Goal: Transaction & Acquisition: Purchase product/service

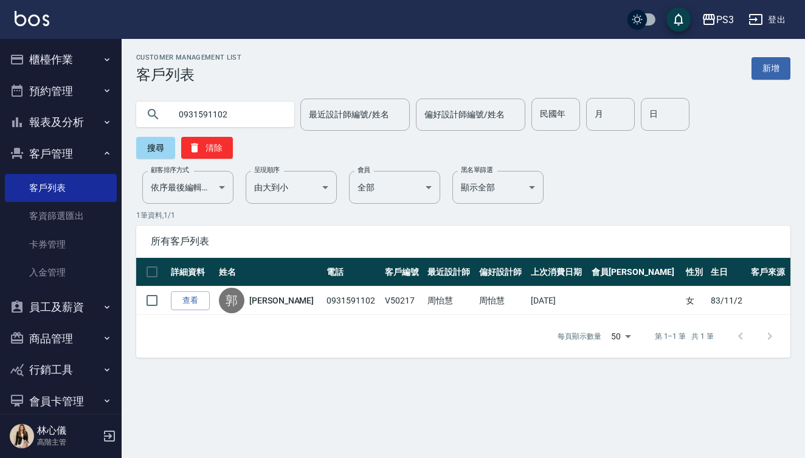
click at [244, 115] on input "0931591102" at bounding box center [227, 114] width 114 height 33
click at [83, 62] on button "櫃檯作業" at bounding box center [61, 60] width 112 height 32
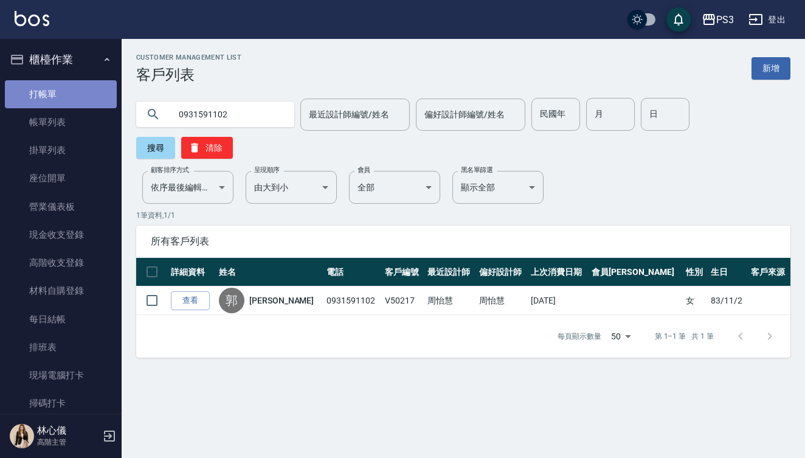
click at [67, 105] on link "打帳單" at bounding box center [61, 94] width 112 height 28
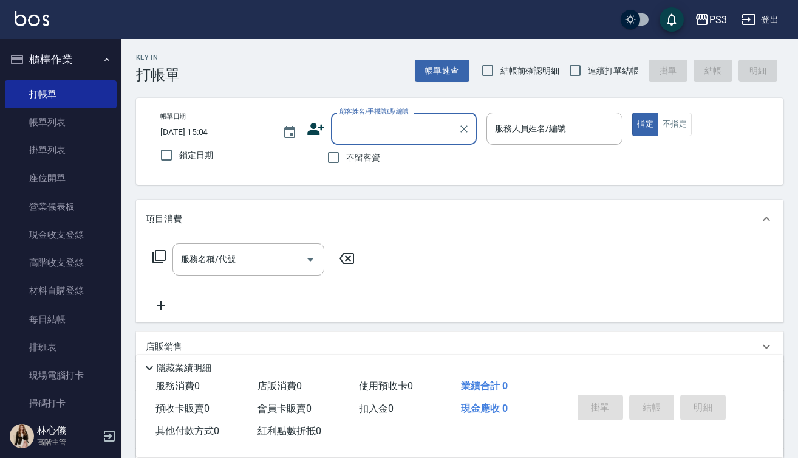
click at [369, 119] on input "顧客姓名/手機號碼/編號" at bounding box center [395, 128] width 117 height 21
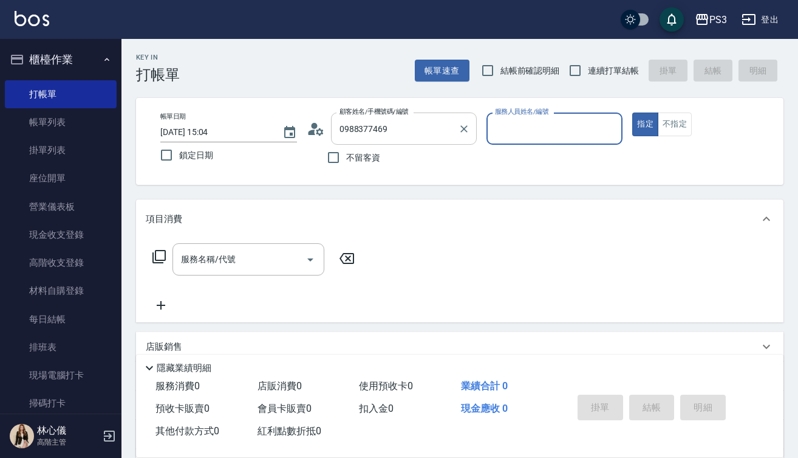
type input "張菱碗/0988377469/t85995"
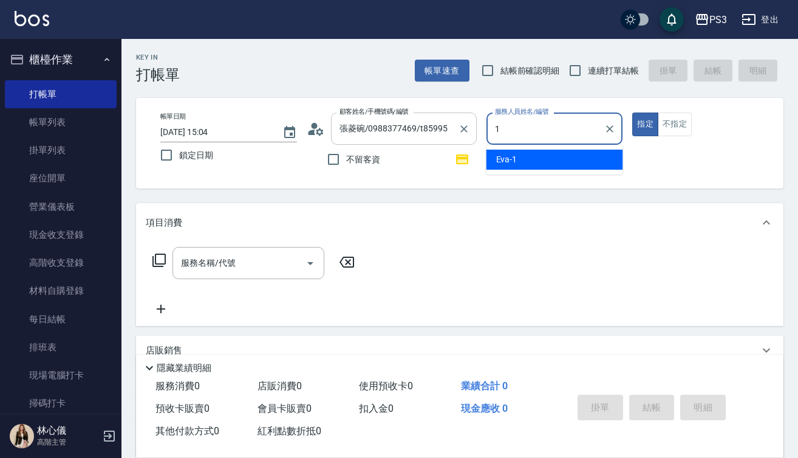
type input "[PERSON_NAME]-1"
type button "true"
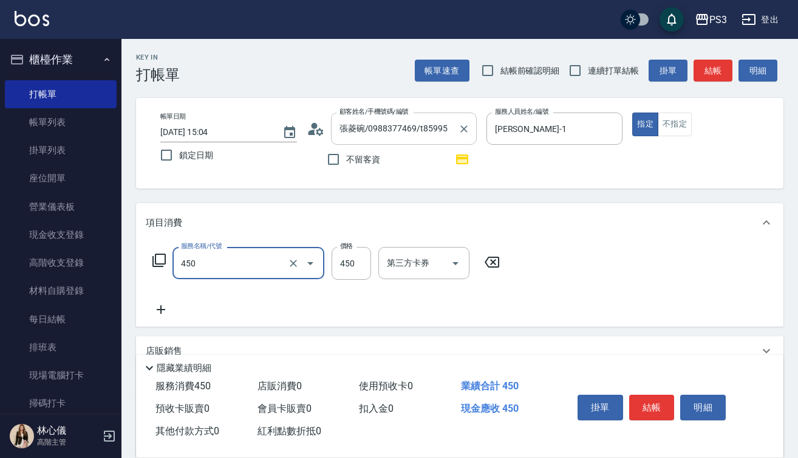
type input "有機洗髮(450)"
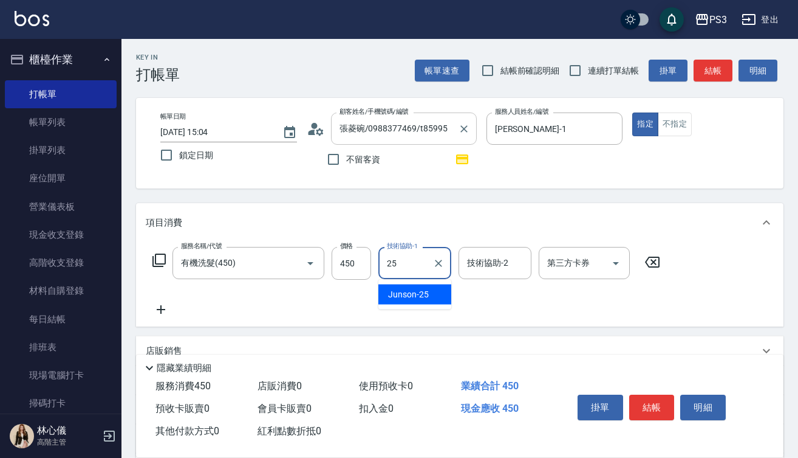
type input "Junson-25"
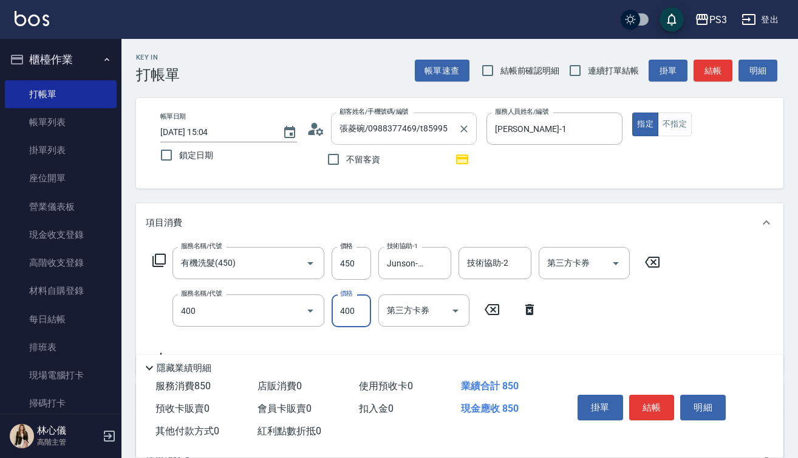
type input "剪(400)"
type input "380"
type input "3"
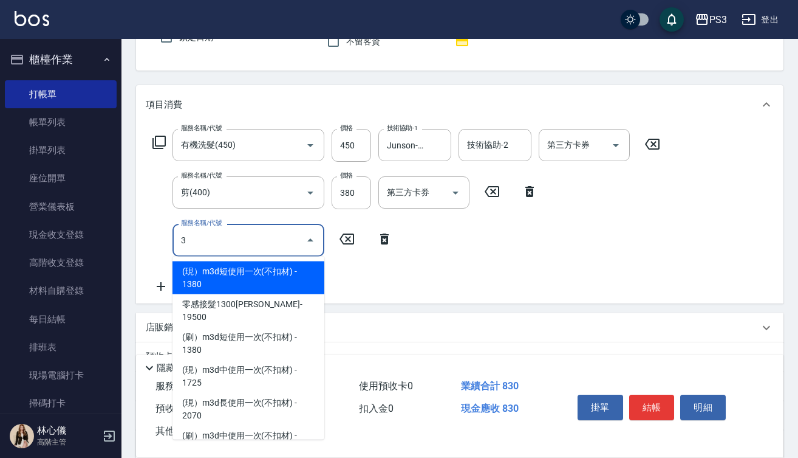
scroll to position [120, 0]
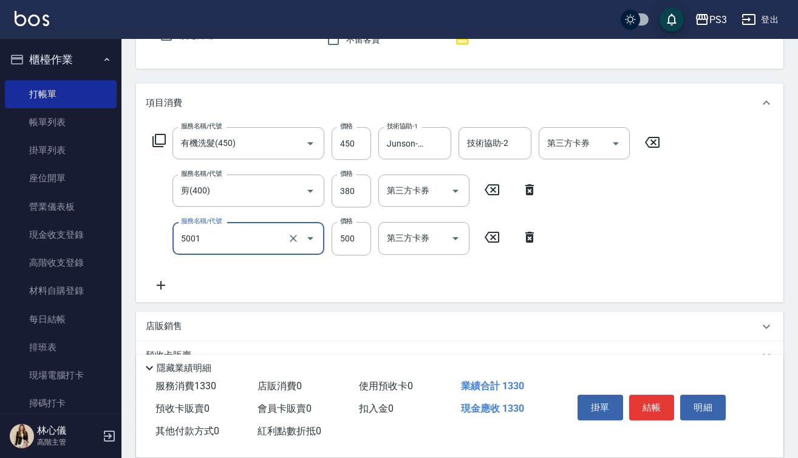
type input "燙瀏海500/800(5001)"
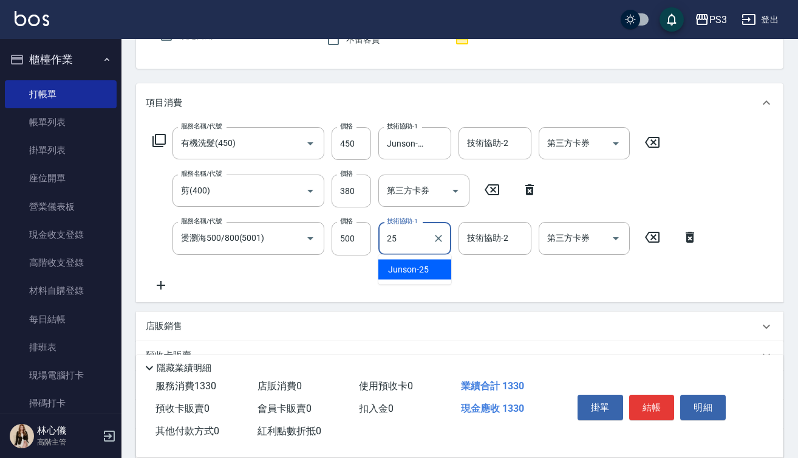
type input "Junson-25"
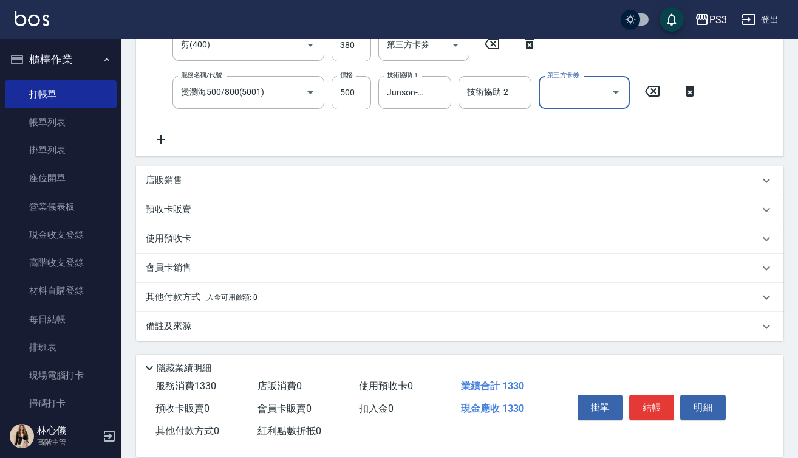
scroll to position [266, 0]
click at [662, 403] on button "結帳" at bounding box center [653, 407] width 46 height 26
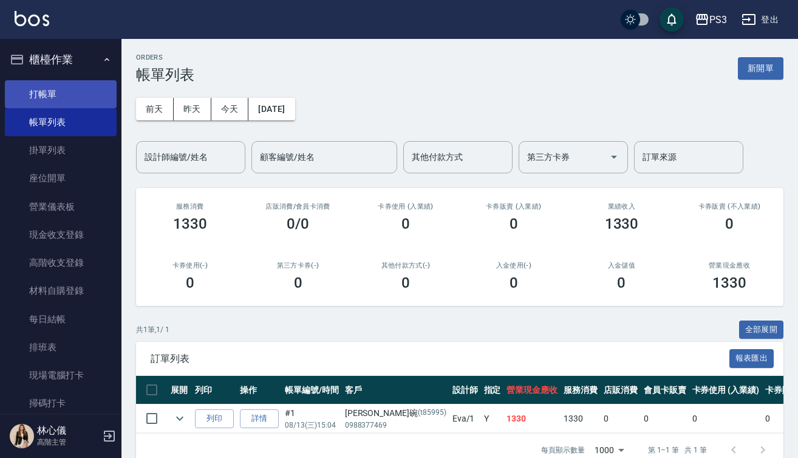
click at [68, 97] on link "打帳單" at bounding box center [61, 94] width 112 height 28
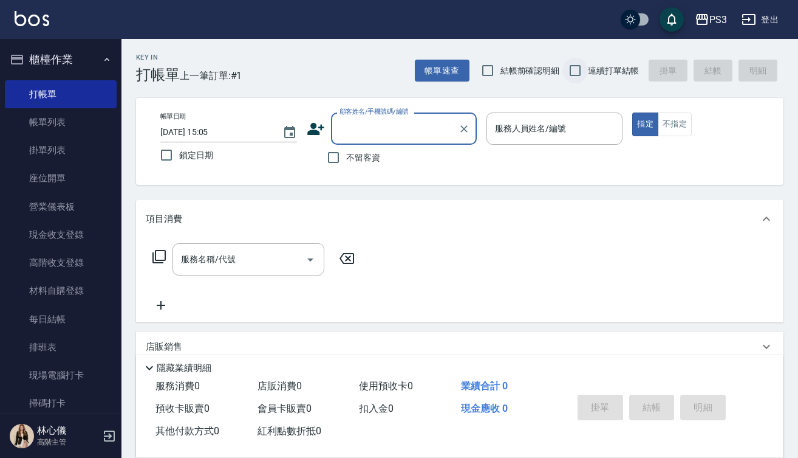
click at [578, 68] on input "連續打單結帳" at bounding box center [576, 71] width 26 height 26
checkbox input "true"
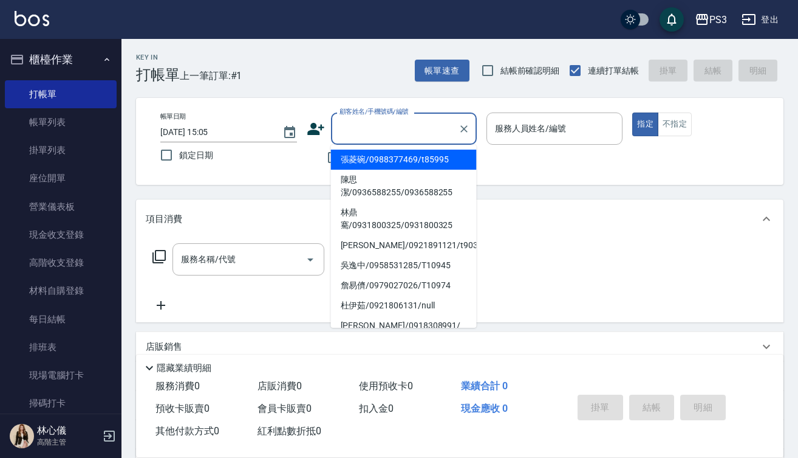
click at [354, 128] on input "顧客姓名/手機號碼/編號" at bounding box center [395, 128] width 117 height 21
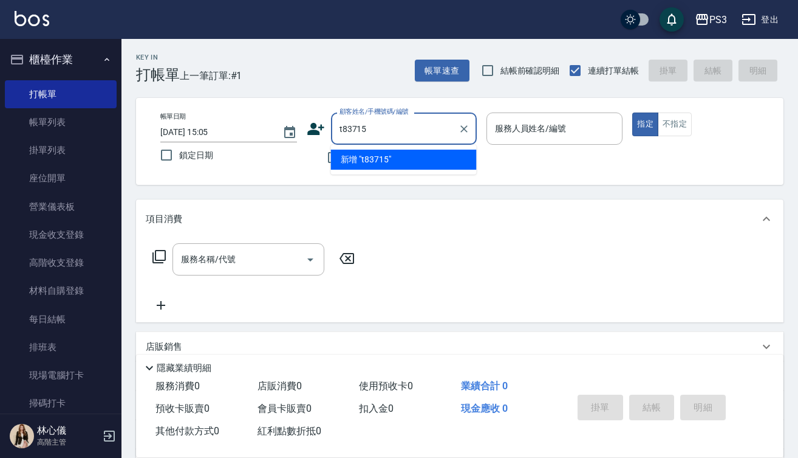
type input "t83715"
click at [408, 136] on input "t83715" at bounding box center [395, 128] width 117 height 21
type input "x"
type input "ㄞ"
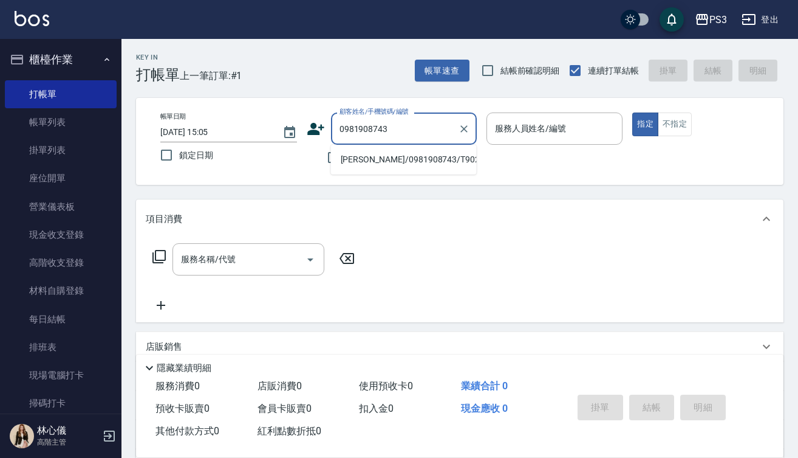
type input "[PERSON_NAME]/0981908743/T90287"
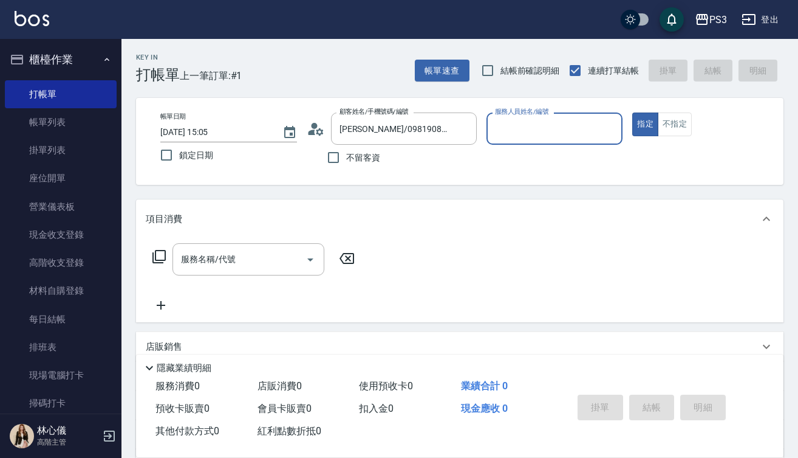
type input "[PERSON_NAME]-7"
click at [645, 124] on button "指定" at bounding box center [646, 124] width 26 height 24
type button "true"
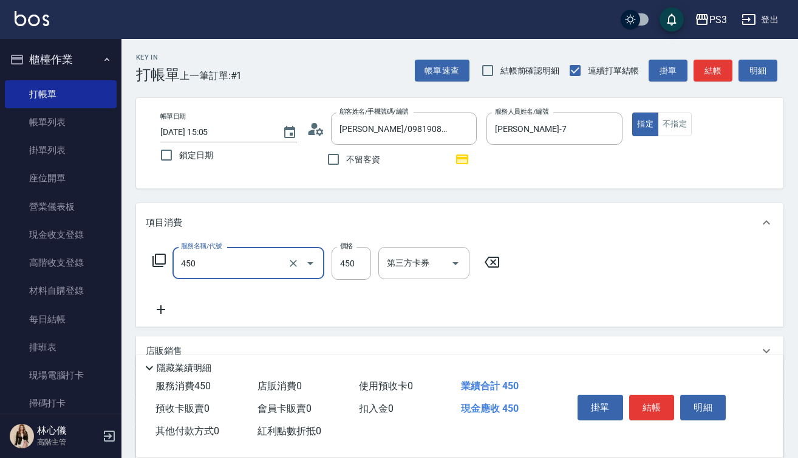
type input "有機洗髮(450)"
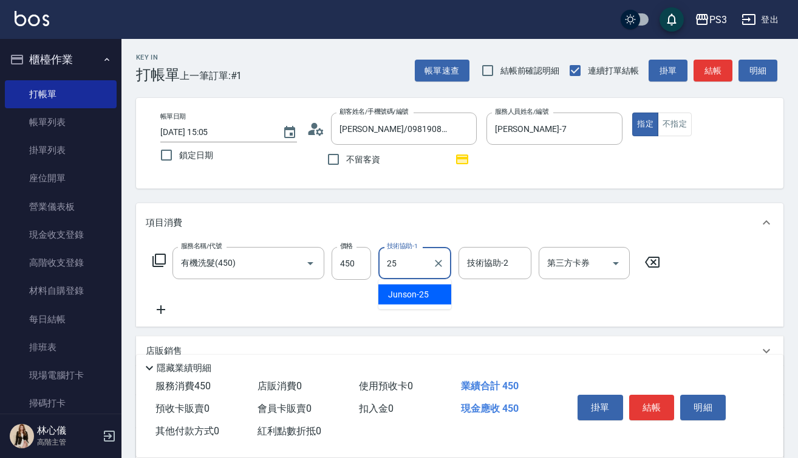
type input "Junson-25"
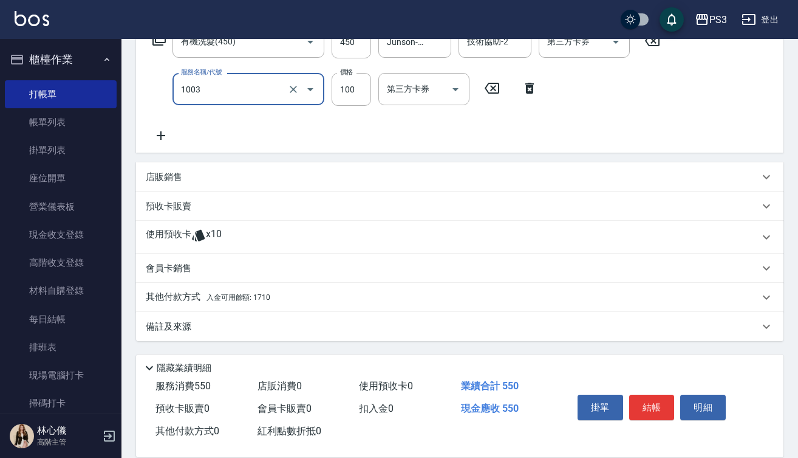
scroll to position [221, 0]
type input "造型(1003)"
click at [248, 292] on p "其他付款方式 入金可用餘額: 1710" at bounding box center [208, 296] width 125 height 13
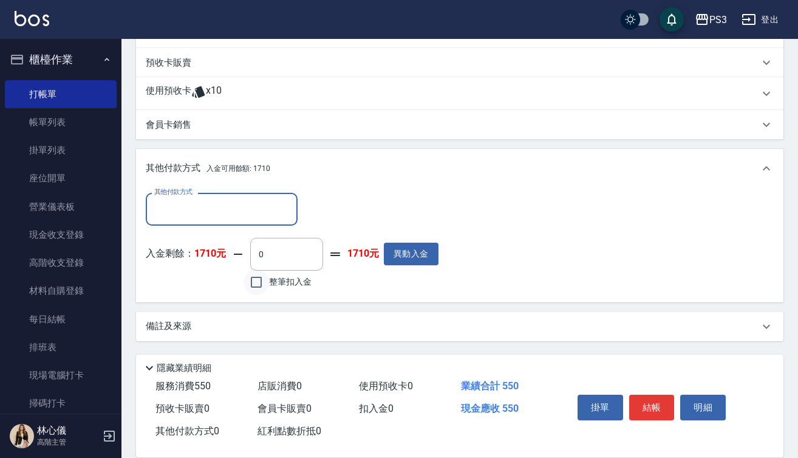
scroll to position [365, 0]
click at [258, 280] on input "整筆扣入金" at bounding box center [257, 282] width 26 height 26
checkbox input "true"
type input "550"
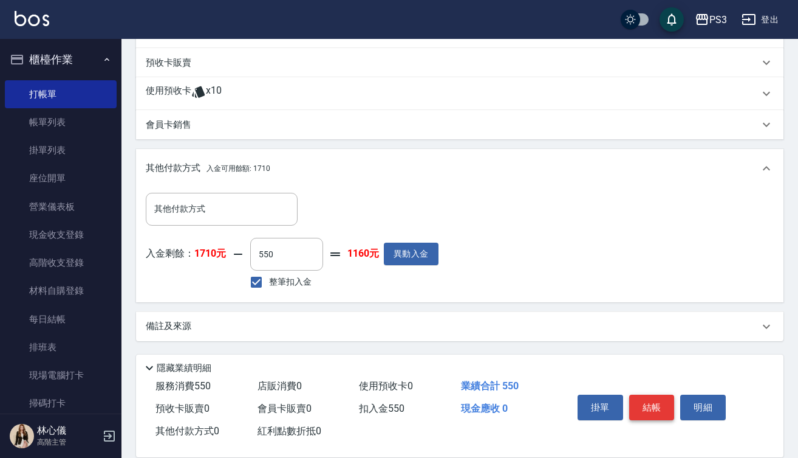
click at [656, 404] on button "結帳" at bounding box center [653, 407] width 46 height 26
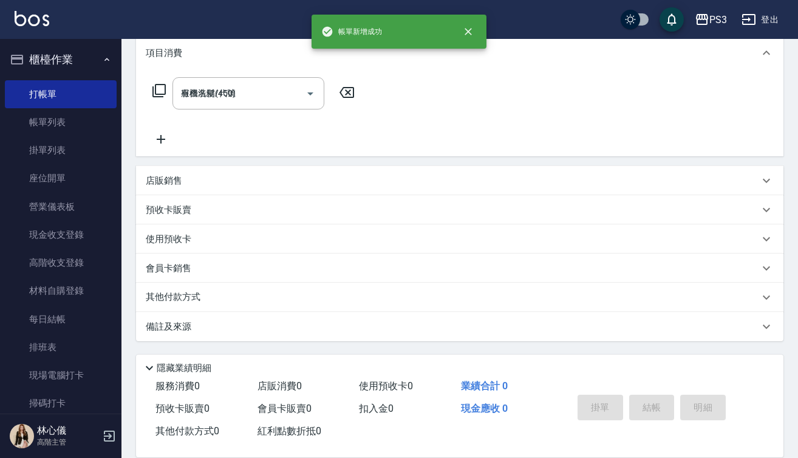
type input "[DATE] 15:06"
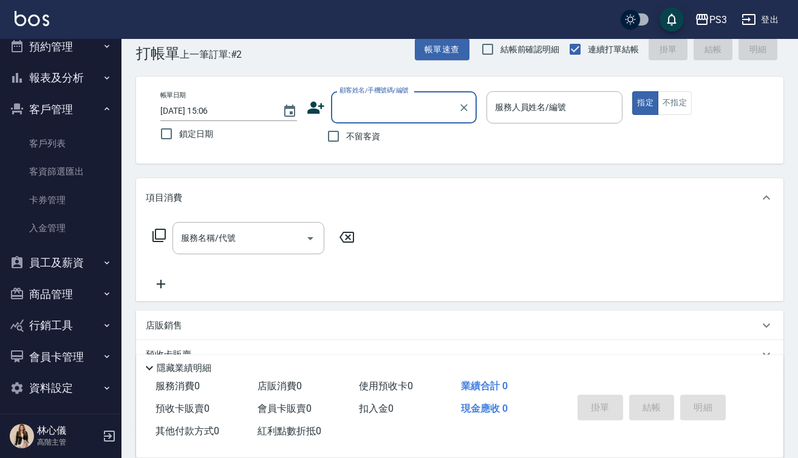
scroll to position [391, 0]
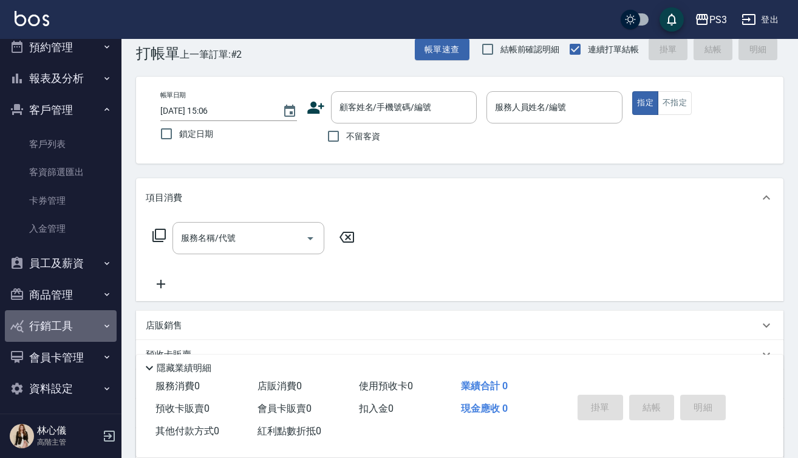
click at [70, 315] on button "行銷工具" at bounding box center [61, 326] width 112 height 32
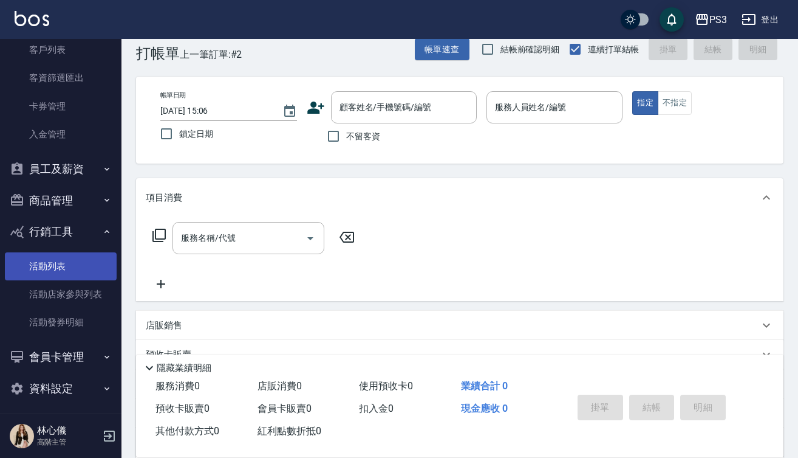
scroll to position [484, 0]
click at [64, 354] on button "會員卡管理" at bounding box center [61, 357] width 112 height 32
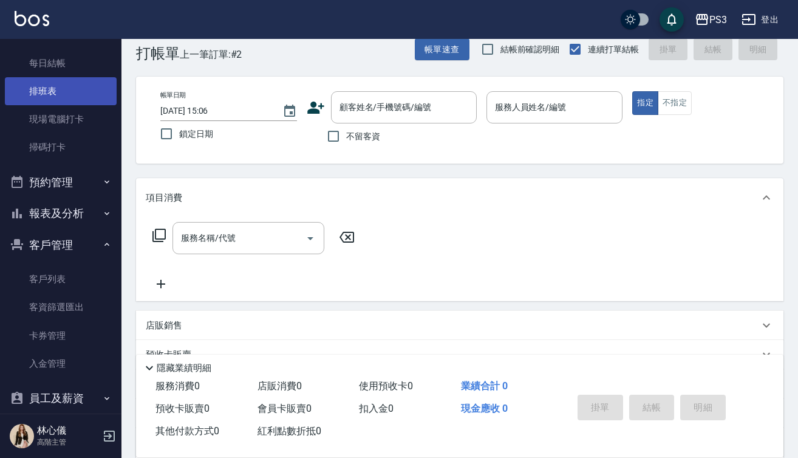
scroll to position [257, 0]
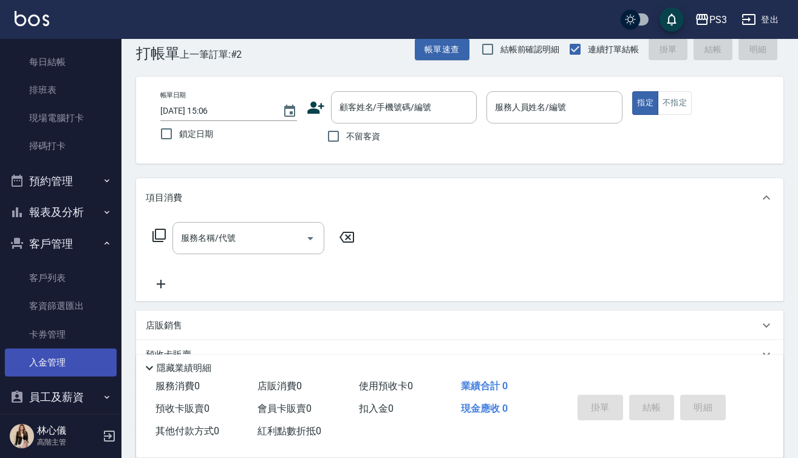
click at [60, 360] on link "入金管理" at bounding box center [61, 362] width 112 height 28
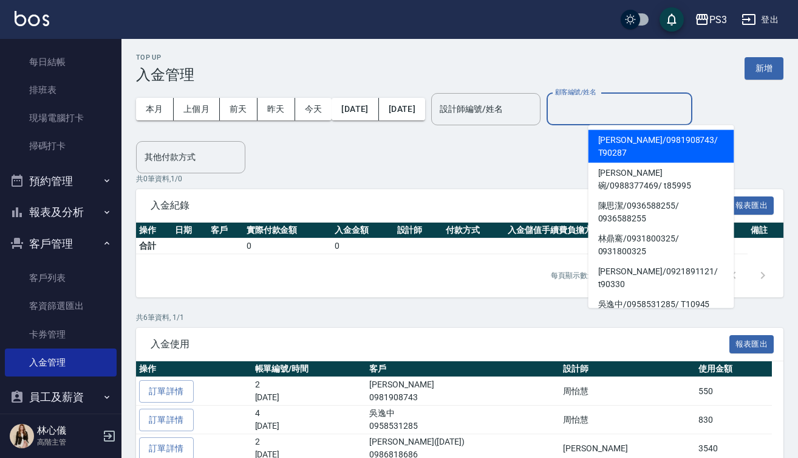
click at [660, 108] on input "顧客編號/姓名" at bounding box center [619, 108] width 135 height 21
click at [650, 139] on span "[PERSON_NAME]/ 0981908743 / T90287" at bounding box center [662, 146] width 146 height 33
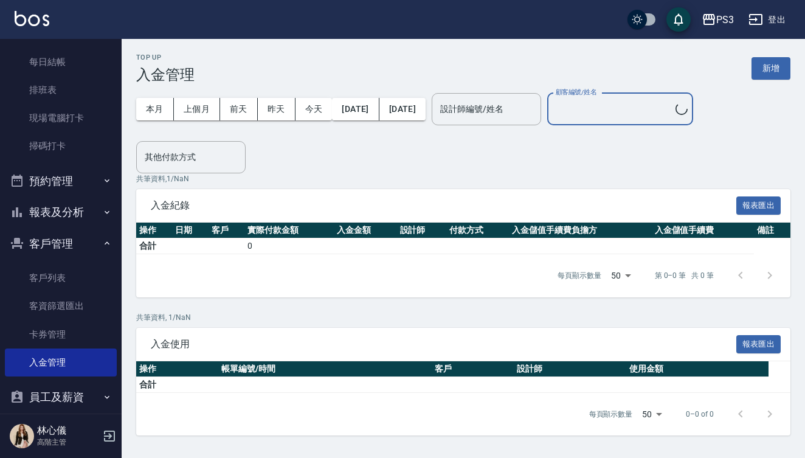
type input "[PERSON_NAME]/0981908743/T90287"
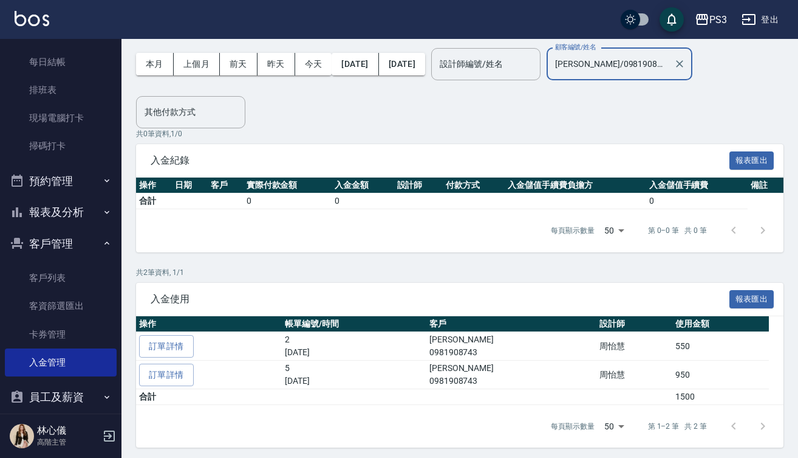
scroll to position [3, 0]
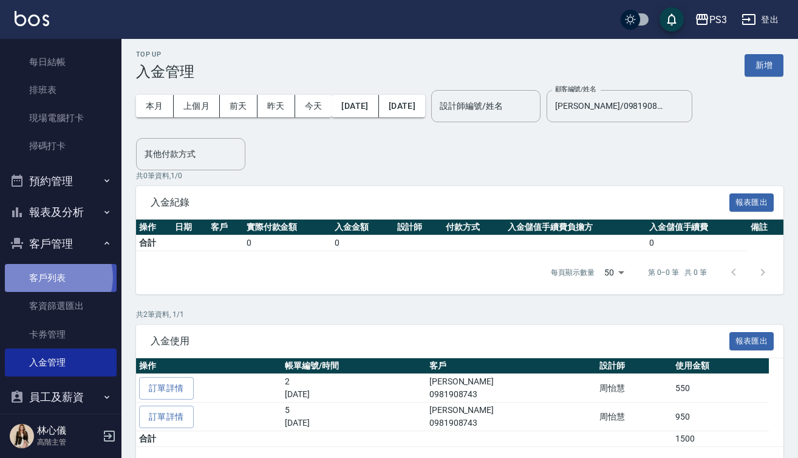
click at [55, 274] on link "客戶列表" at bounding box center [61, 278] width 112 height 28
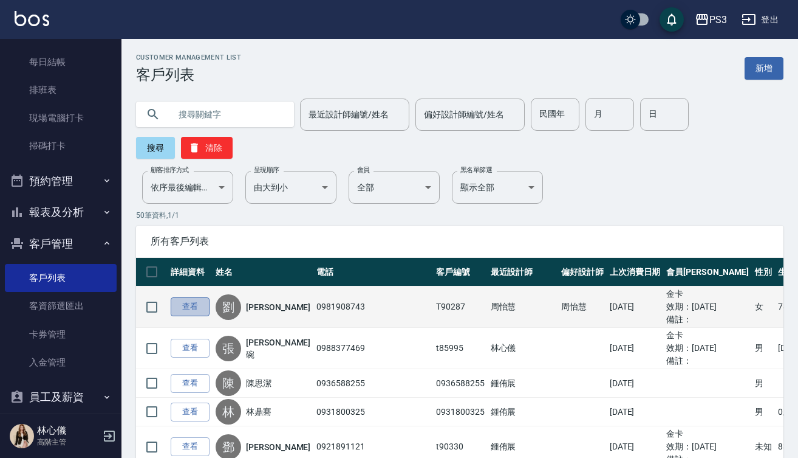
click at [194, 312] on link "查看" at bounding box center [190, 306] width 39 height 19
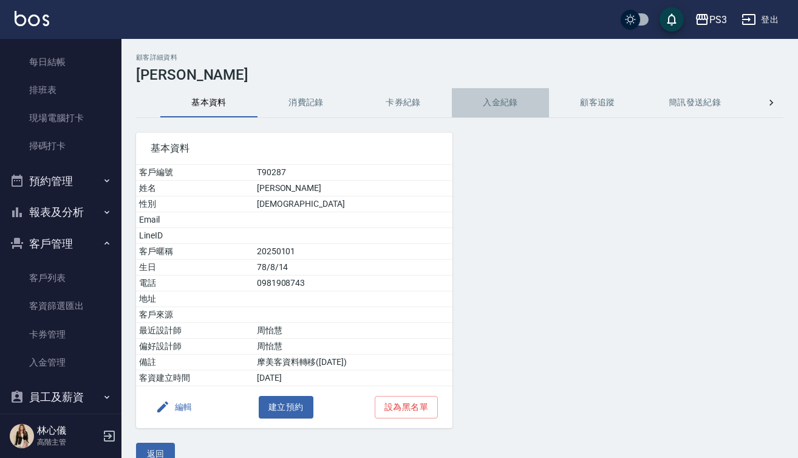
click at [500, 108] on button "入金紀錄" at bounding box center [500, 102] width 97 height 29
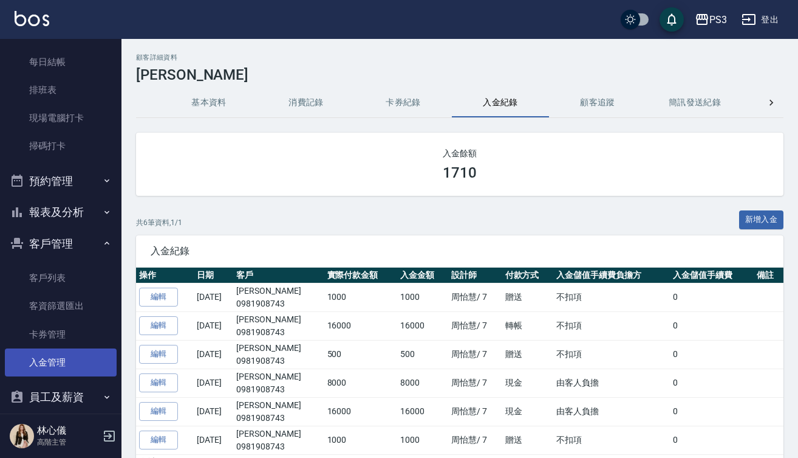
click at [57, 355] on link "入金管理" at bounding box center [61, 362] width 112 height 28
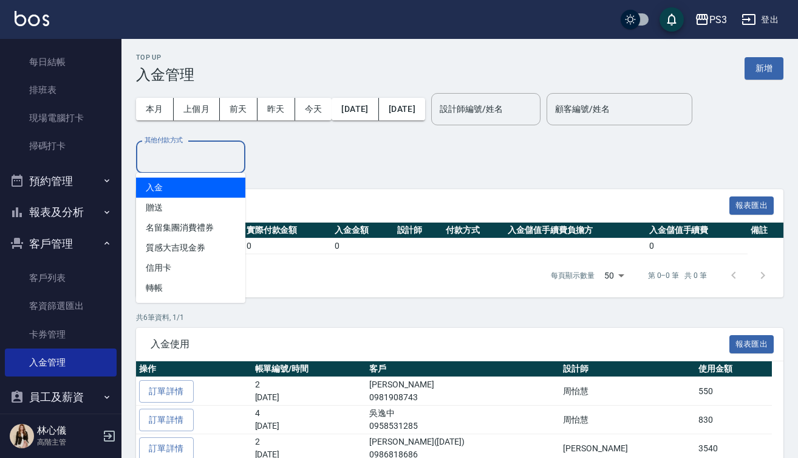
click at [202, 148] on input "其他付款方式" at bounding box center [191, 156] width 98 height 21
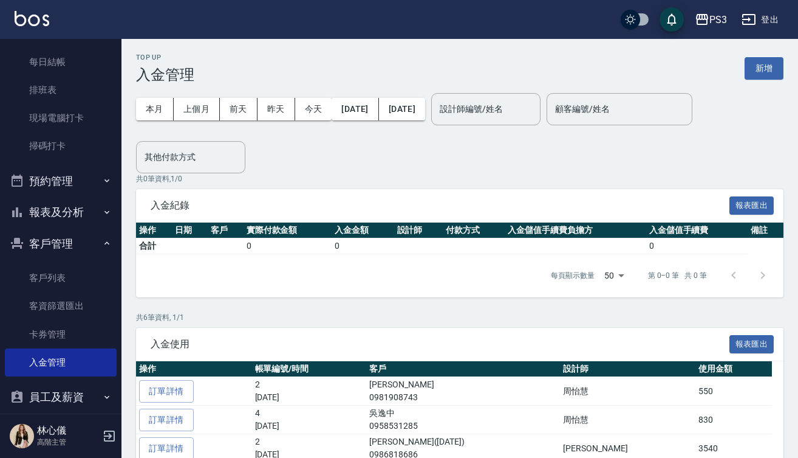
click at [306, 175] on p "共 0 筆資料, 1 / 0" at bounding box center [460, 178] width 648 height 11
click at [768, 69] on button "新增" at bounding box center [764, 68] width 39 height 22
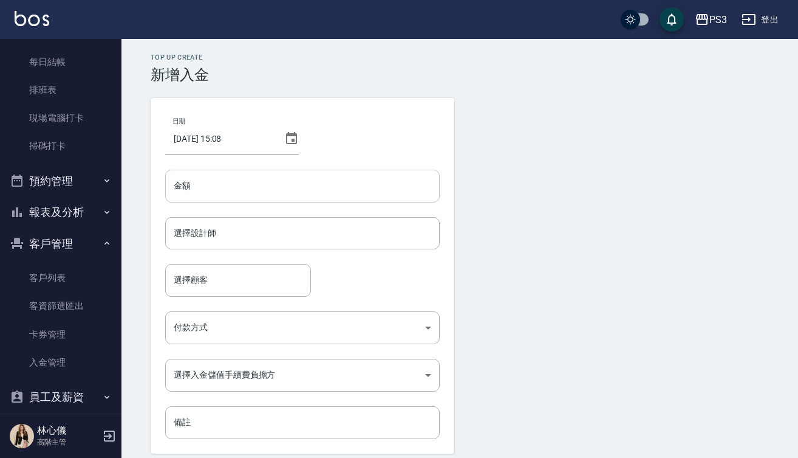
click at [320, 184] on input "金額" at bounding box center [302, 186] width 275 height 33
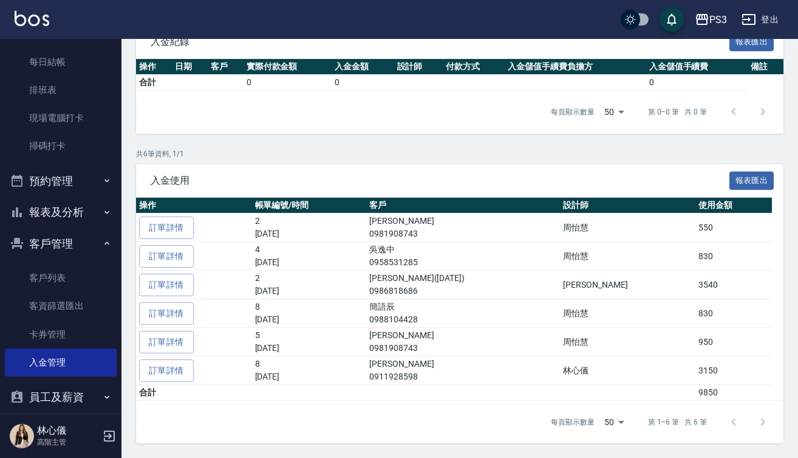
scroll to position [162, 0]
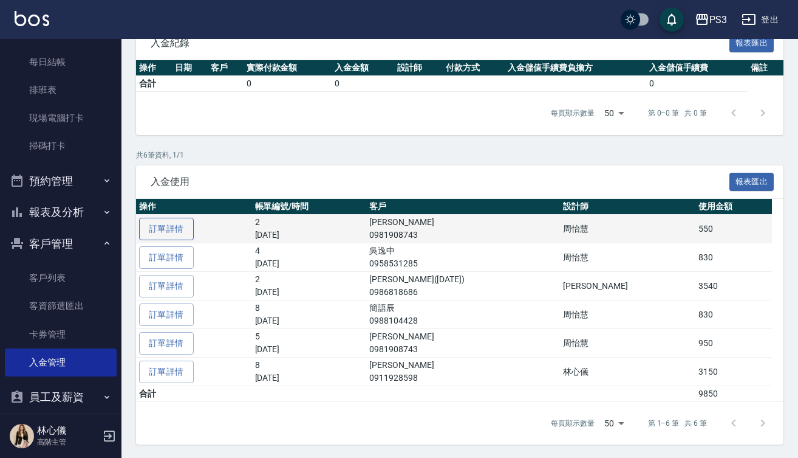
click at [173, 230] on link "訂單詳情" at bounding box center [166, 229] width 55 height 22
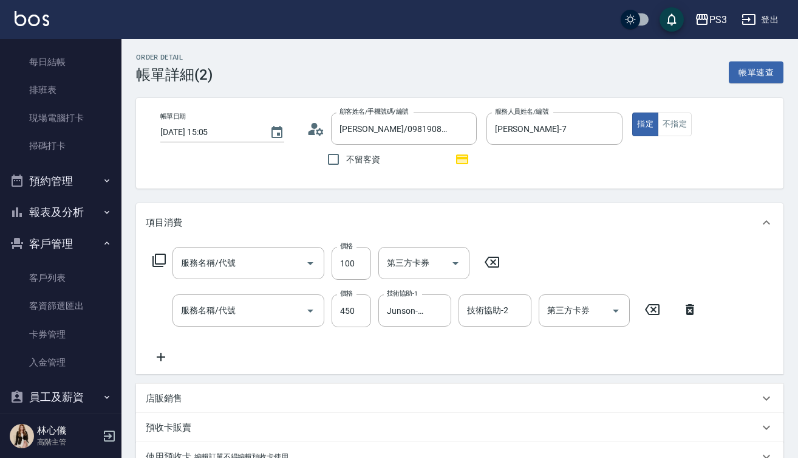
type input "[DATE] 15:05"
type input "[PERSON_NAME]/0981908743/T90287"
type input "[PERSON_NAME]-7"
type input "造型(1003)"
type input "有機洗髮(450)"
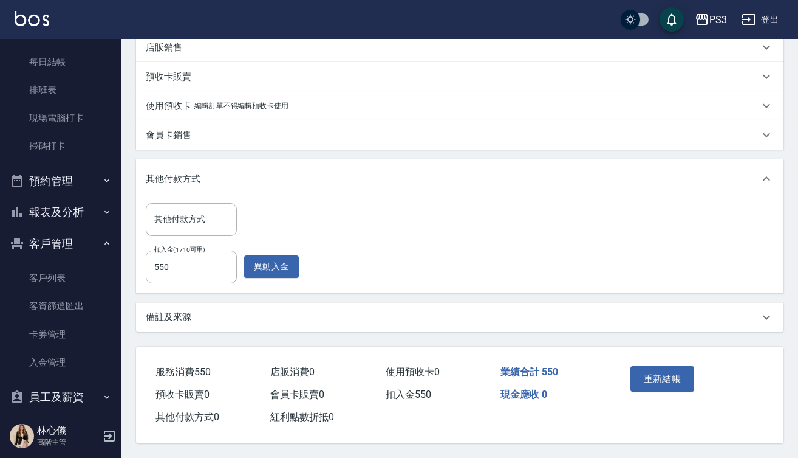
scroll to position [356, 0]
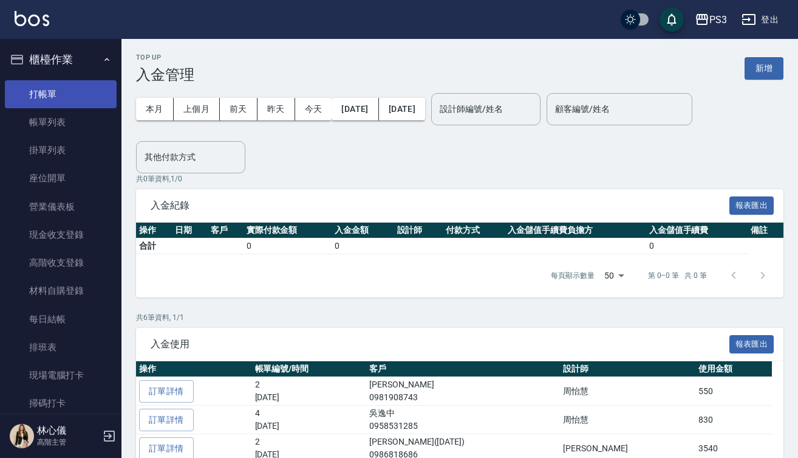
click at [52, 94] on link "打帳單" at bounding box center [61, 94] width 112 height 28
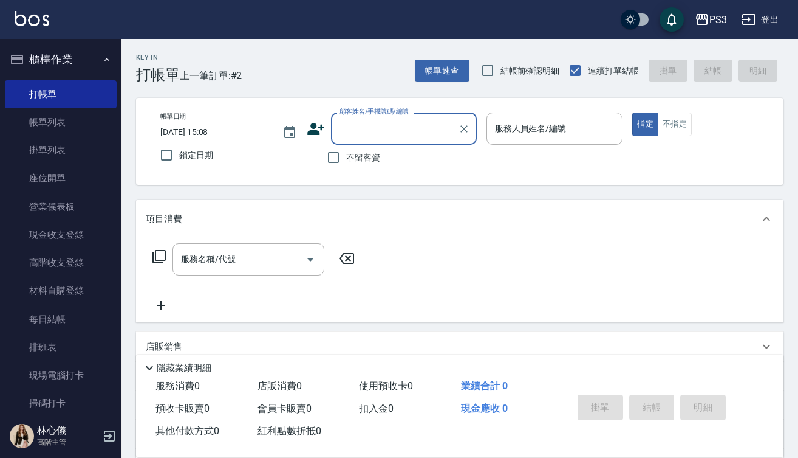
click at [402, 138] on input "顧客姓名/手機號碼/編號" at bounding box center [395, 128] width 117 height 21
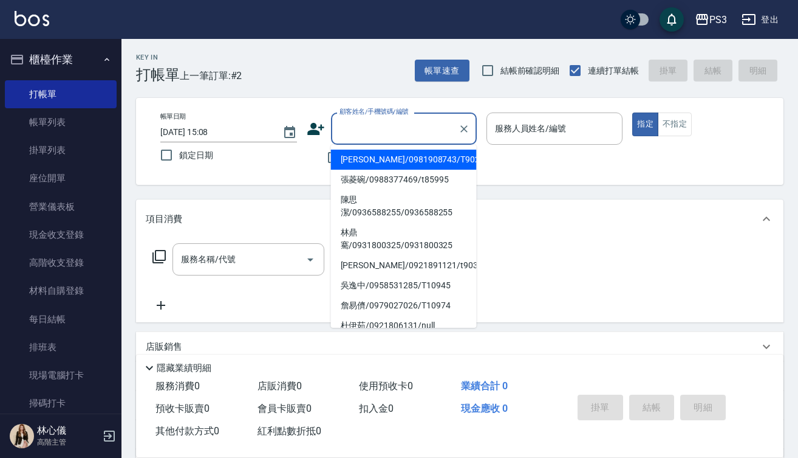
click at [398, 159] on li "[PERSON_NAME]/0981908743/T90287" at bounding box center [404, 159] width 146 height 20
type input "[PERSON_NAME]/0981908743/T90287"
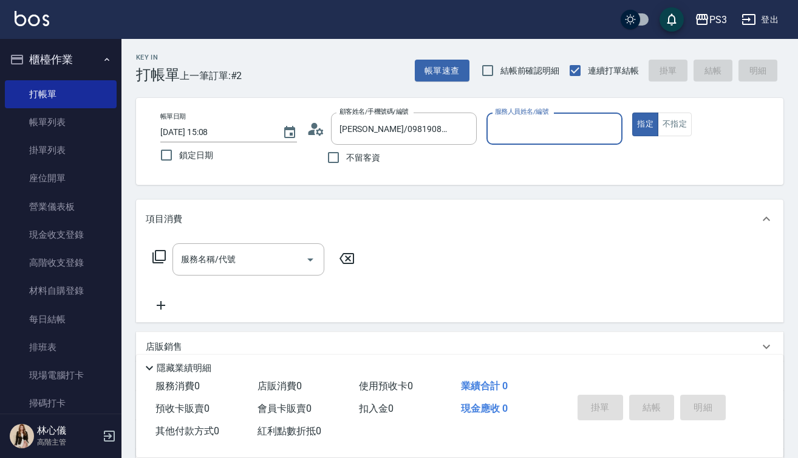
type input "[PERSON_NAME]-7"
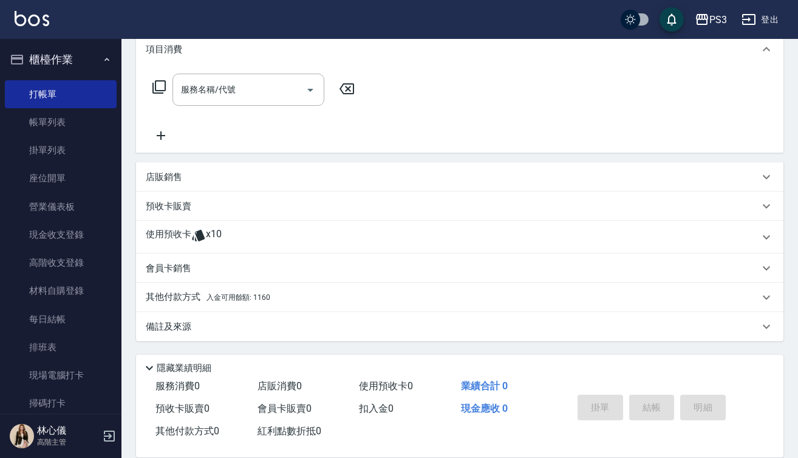
scroll to position [173, 0]
click at [123, 273] on div "Key In 打帳單 上一筆訂單:#2 帳單速查 結帳前確認明細 連續打單結帳 掛單 結帳 明細 帳單日期 [DATE] 15:08 鎖定日期 顧客姓名/手機…" at bounding box center [460, 162] width 677 height 592
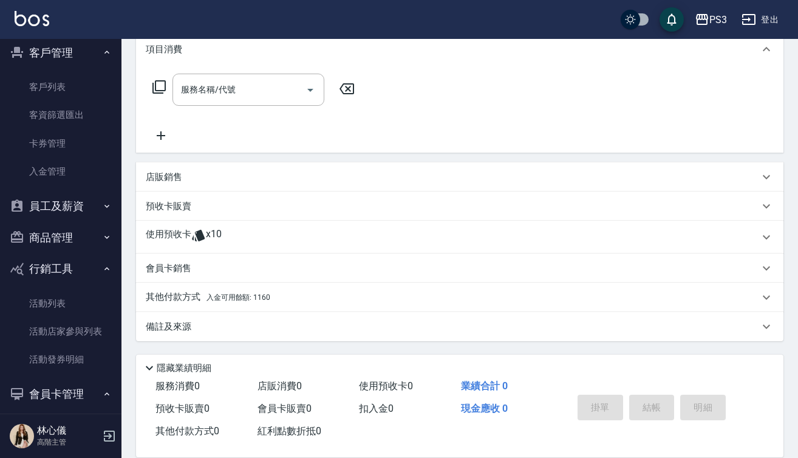
scroll to position [436, 0]
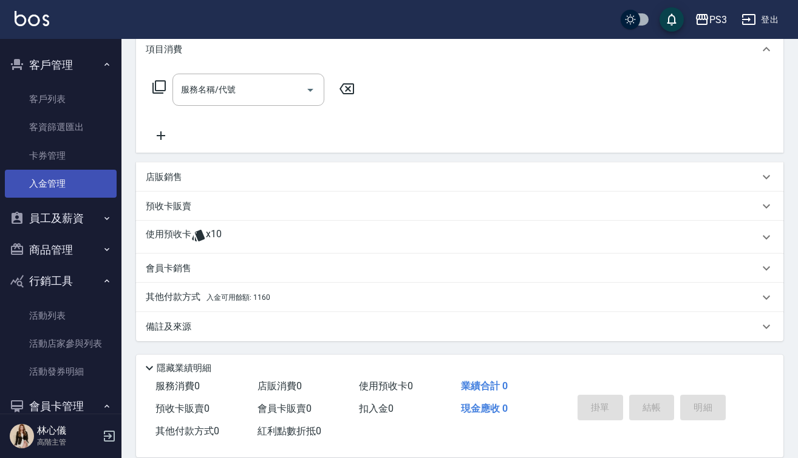
click at [58, 179] on link "入金管理" at bounding box center [61, 184] width 112 height 28
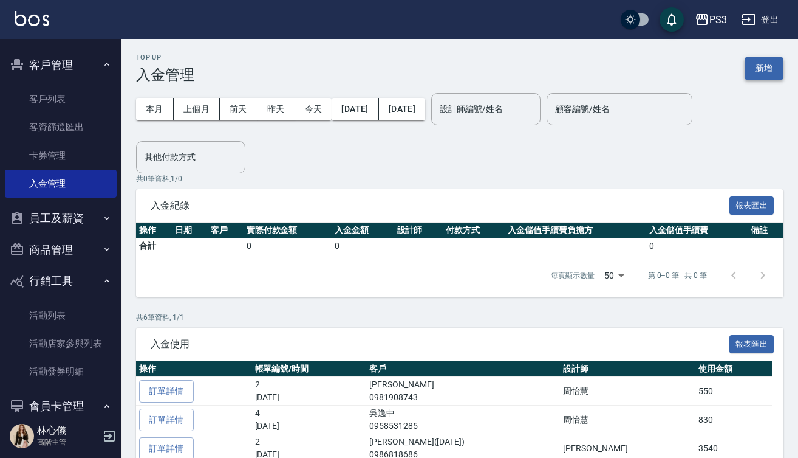
click at [752, 67] on button "新增" at bounding box center [764, 68] width 39 height 22
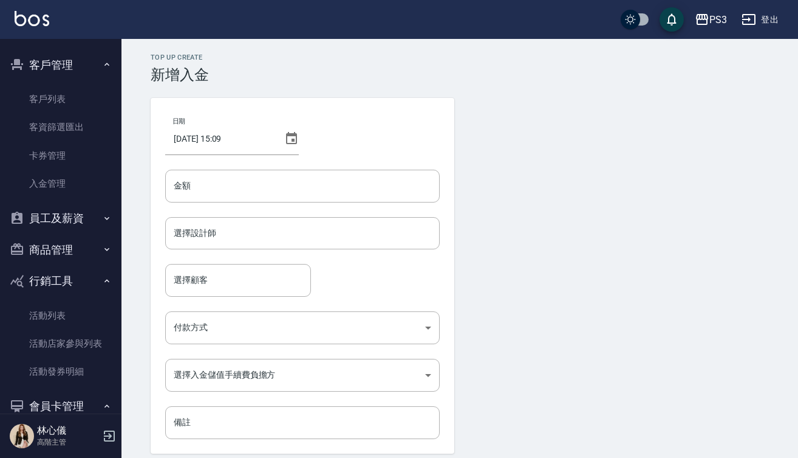
click at [289, 144] on icon at bounding box center [291, 138] width 11 height 12
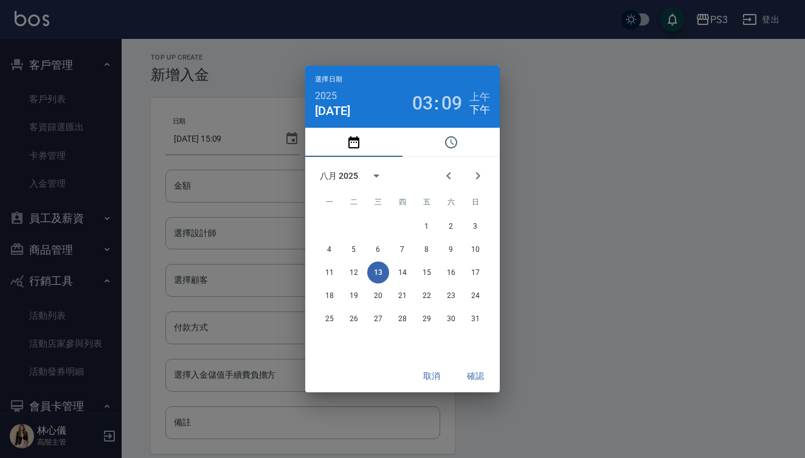
click at [289, 144] on div "選擇日期 2025 [DATE] 03 : 09 上午 下午 八月 2025 一 二 三 四 五 六 日 1 2 3 4 5 6 7 8 9 10 11 12…" at bounding box center [402, 229] width 805 height 458
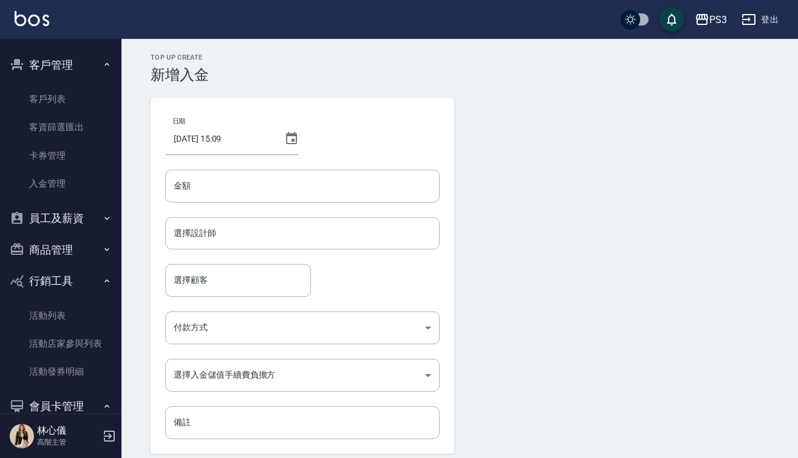
click at [295, 136] on div "日期 [DATE] 15:09 金額 金額 選擇設計師 選擇設計師 選擇顧客 選擇顧客 付款方式 ​ 付款方式 選擇入金儲值手續費負擔方 ​ 選擇入金儲值手續…" at bounding box center [303, 275] width 304 height 355
click at [289, 139] on icon at bounding box center [291, 138] width 11 height 12
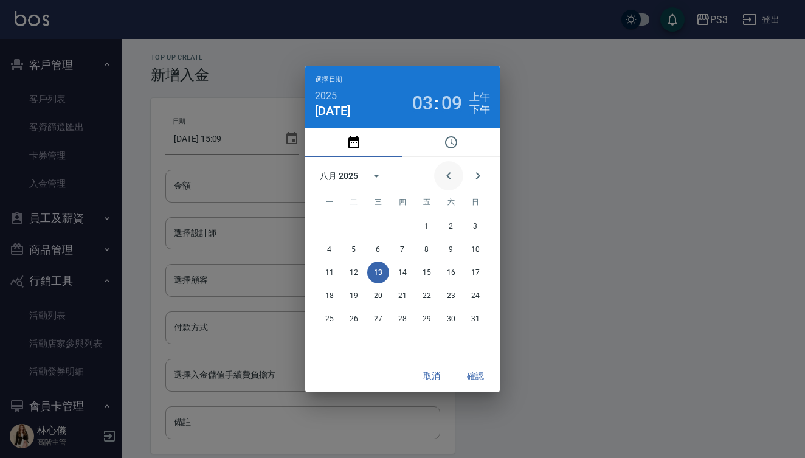
click at [447, 173] on icon "Previous month" at bounding box center [448, 175] width 15 height 15
click at [328, 249] on button "2" at bounding box center [329, 249] width 22 height 22
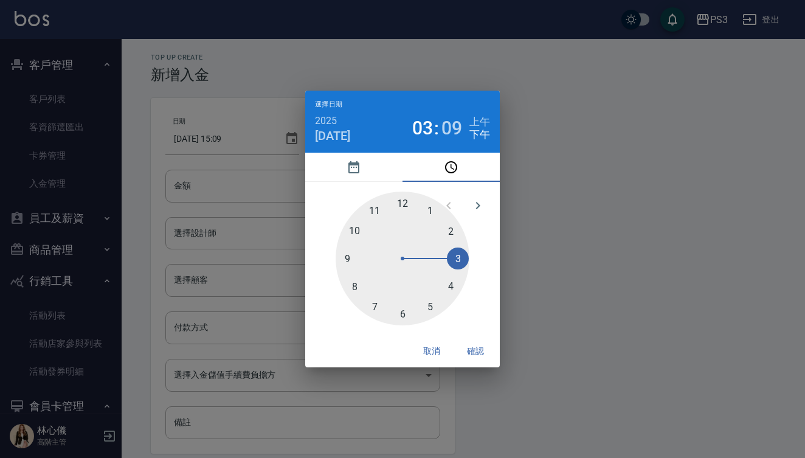
click at [476, 354] on button "確認" at bounding box center [475, 351] width 39 height 22
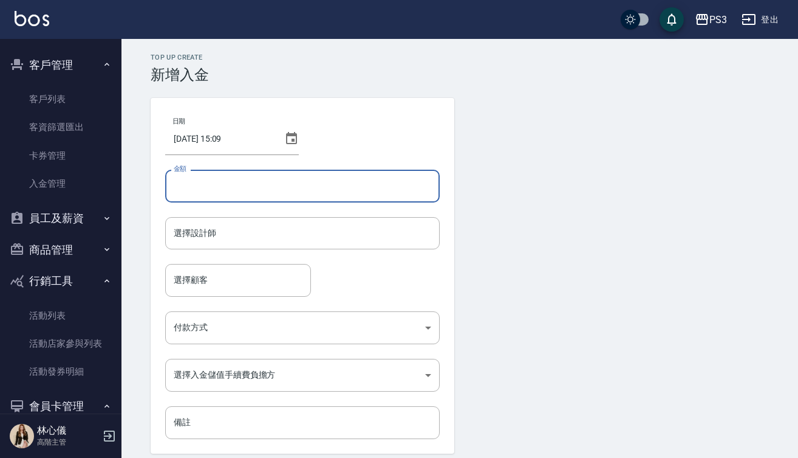
click at [223, 180] on input "金額" at bounding box center [302, 186] width 275 height 33
type input "860"
click at [264, 238] on input "選擇設計師" at bounding box center [303, 232] width 264 height 21
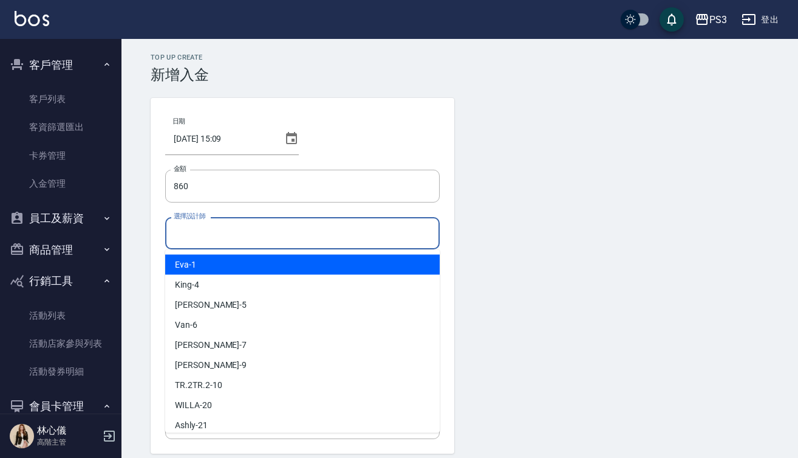
click at [300, 237] on input "選擇設計師" at bounding box center [303, 232] width 264 height 21
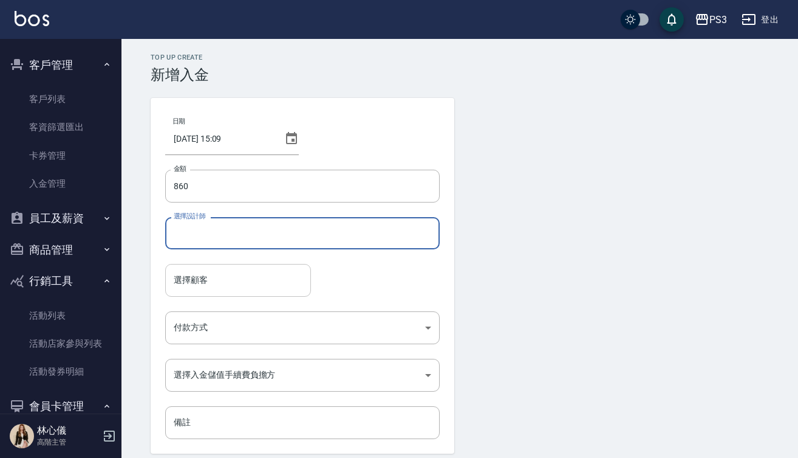
click at [275, 269] on input "選擇顧客" at bounding box center [238, 279] width 135 height 21
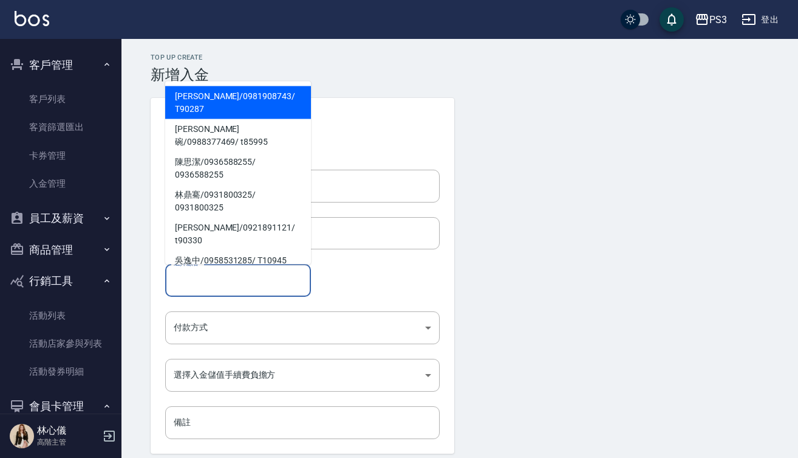
click at [272, 101] on span "[PERSON_NAME]/ 0981908743 / T90287" at bounding box center [238, 102] width 146 height 33
type input "[PERSON_NAME]/0981908743/T90287"
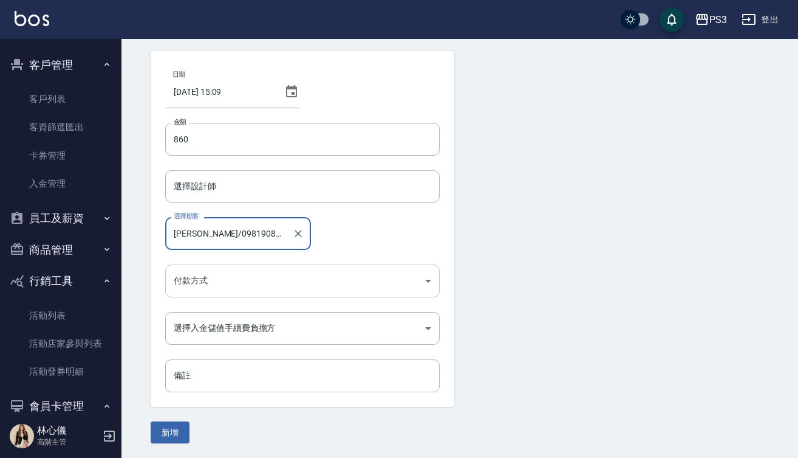
scroll to position [47, 0]
click at [265, 280] on body "PS3 登出 櫃檯作業 打帳單 帳單列表 掛單列表 座位開單 營業儀表板 現金收支登錄 高階收支登錄 材料自購登錄 每日結帳 排班表 現場電腦打卡 掃碼打卡 …" at bounding box center [399, 205] width 798 height 504
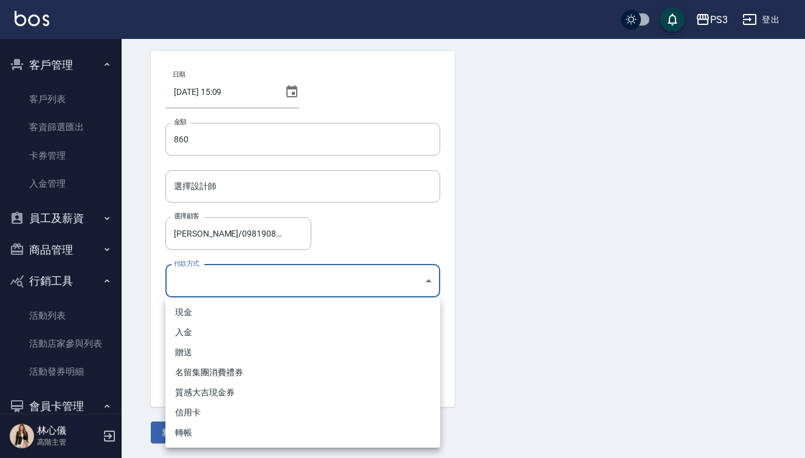
click at [633, 315] on div at bounding box center [402, 229] width 805 height 458
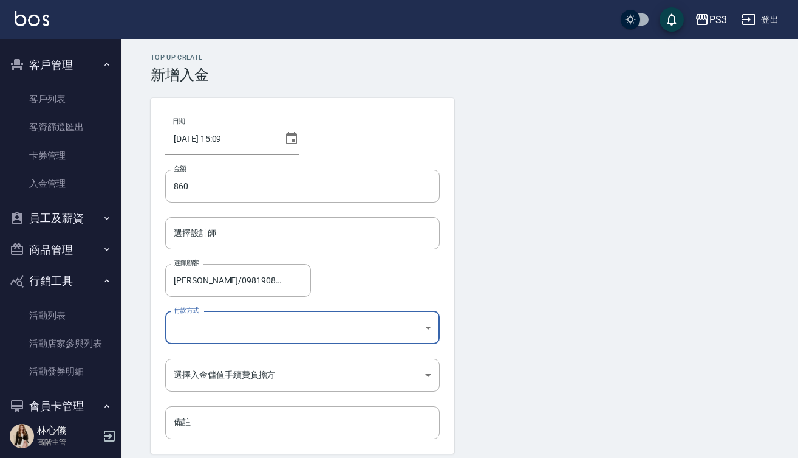
scroll to position [0, 0]
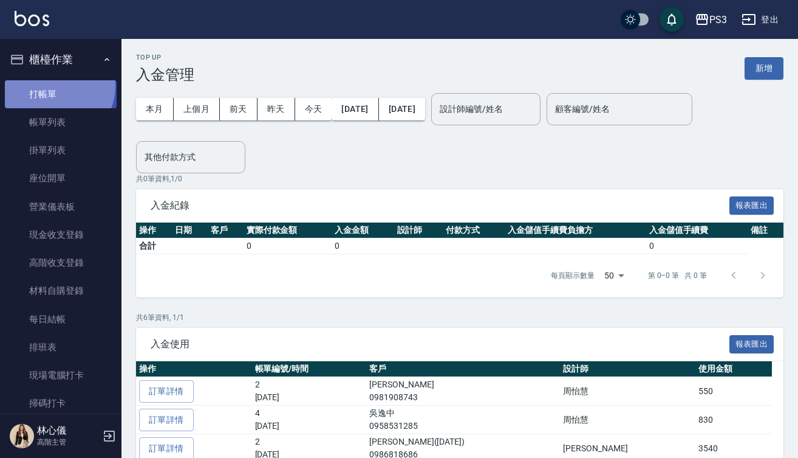
click at [52, 85] on link "打帳單" at bounding box center [61, 94] width 112 height 28
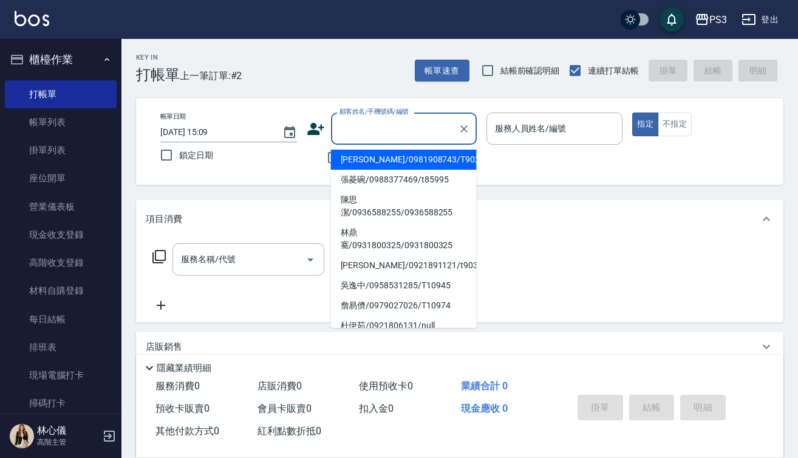
click at [395, 125] on input "顧客姓名/手機號碼/編號" at bounding box center [395, 128] width 117 height 21
click at [382, 153] on li "[PERSON_NAME]/0981908743/T90287" at bounding box center [404, 159] width 146 height 20
type input "[PERSON_NAME]/0981908743/T90287"
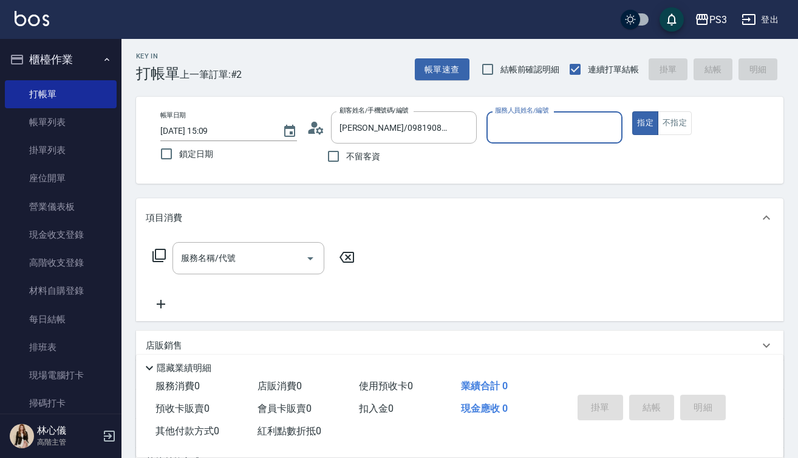
type input "[PERSON_NAME]-7"
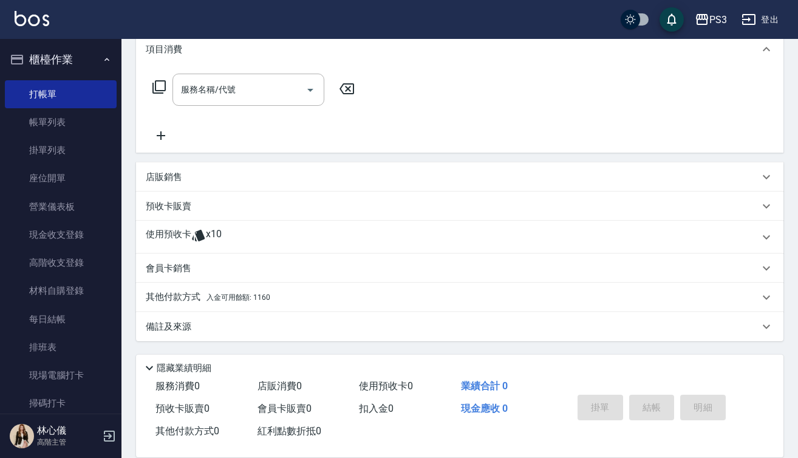
scroll to position [173, 0]
click at [228, 293] on span "入金可用餘額: 1160" at bounding box center [239, 297] width 64 height 9
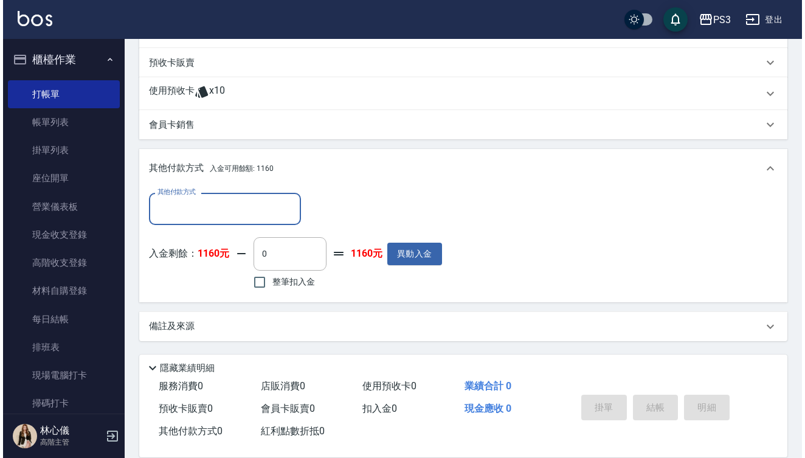
scroll to position [317, 0]
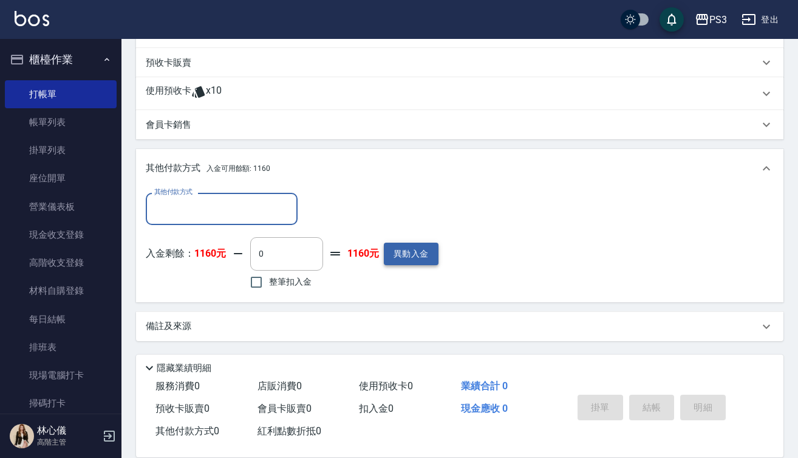
click at [417, 250] on button "異動入金" at bounding box center [411, 253] width 55 height 22
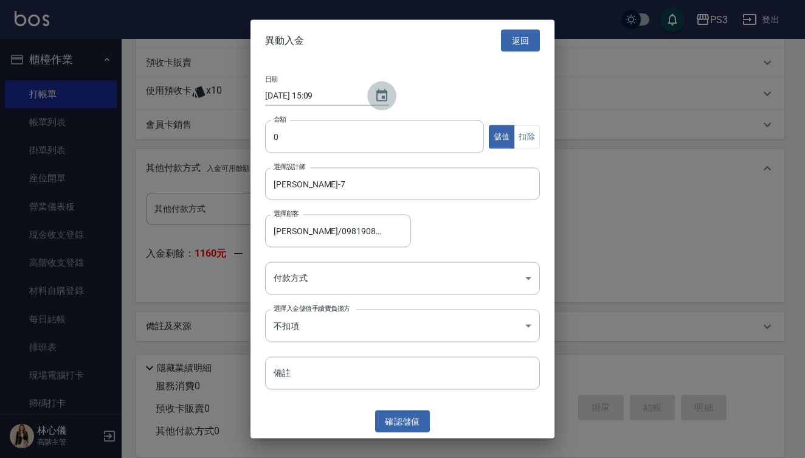
click at [385, 95] on button "Choose date, selected date is 2025-08-13" at bounding box center [381, 95] width 29 height 29
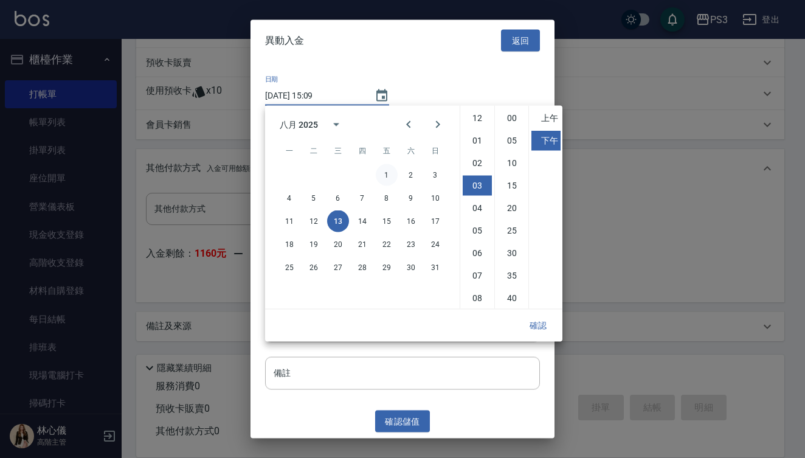
scroll to position [67, 0]
click at [406, 122] on icon "Previous month" at bounding box center [408, 124] width 15 height 15
click at [285, 195] on button "2" at bounding box center [289, 198] width 22 height 22
type input "[DATE] 15:09"
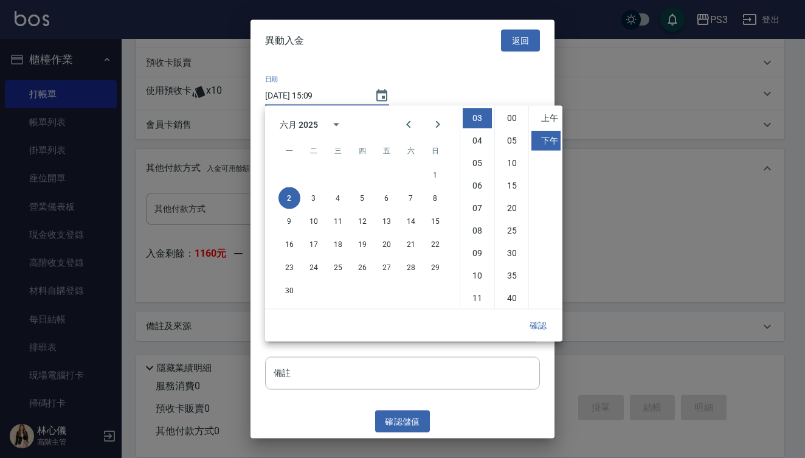
click at [537, 324] on button "確認" at bounding box center [537, 325] width 39 height 22
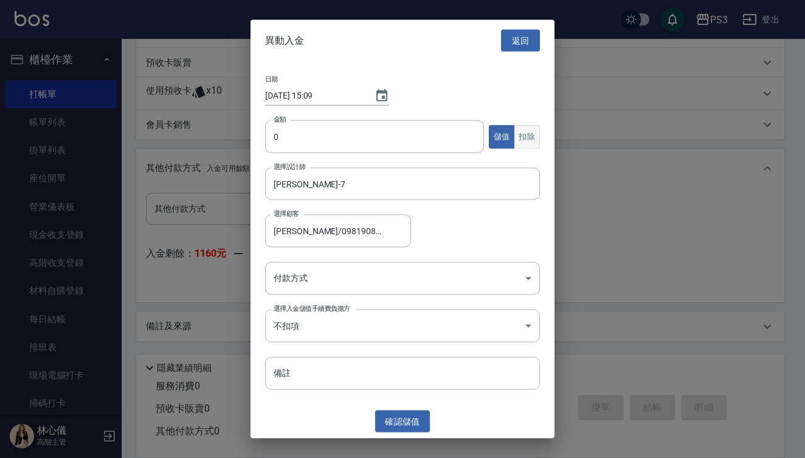
click at [529, 139] on button "扣除" at bounding box center [526, 137] width 26 height 24
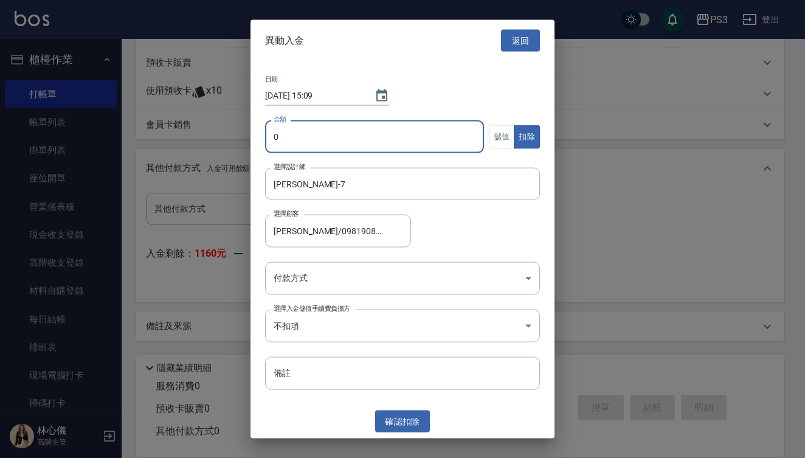
click at [270, 137] on input "0" at bounding box center [374, 136] width 219 height 33
type input "860"
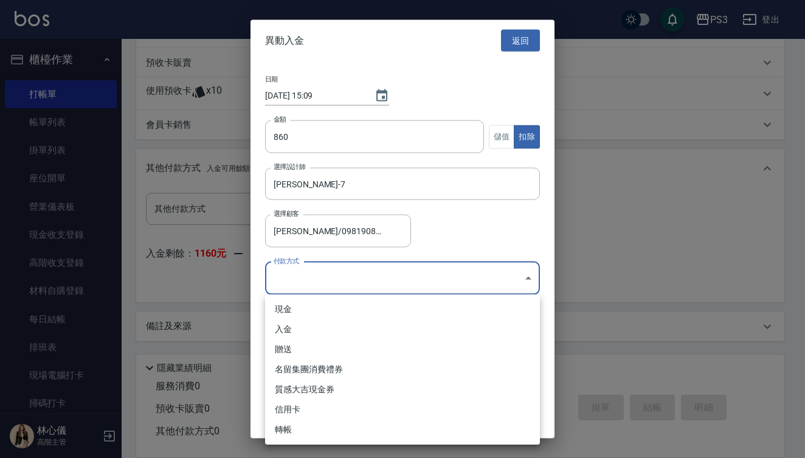
click at [312, 273] on body "PS3 登出 櫃檯作業 打帳單 帳單列表 掛單列表 座位開單 營業儀表板 現金收支登錄 高階收支登錄 材料自購登錄 每日結帳 排班表 現場電腦打卡 掃碼打卡 …" at bounding box center [402, 70] width 805 height 774
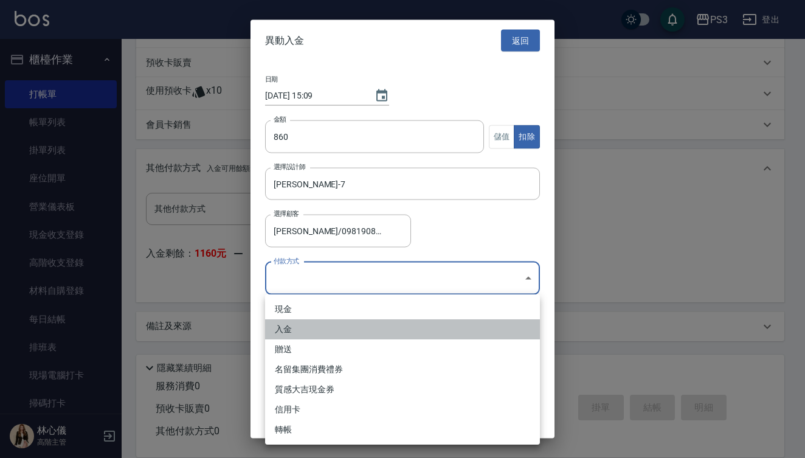
click at [304, 323] on li "入金" at bounding box center [402, 329] width 275 height 20
type input "入金"
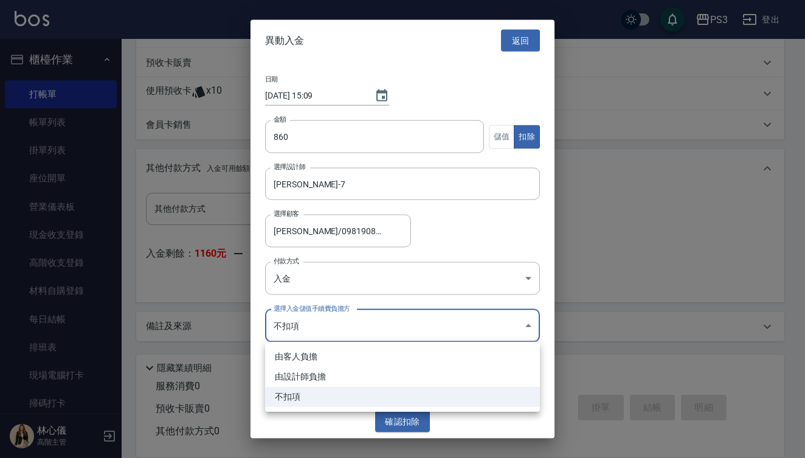
click at [433, 324] on body "PS3 登出 櫃檯作業 打帳單 帳單列表 掛單列表 座位開單 營業儀表板 現金收支登錄 高階收支登錄 材料自購登錄 每日結帳 排班表 現場電腦打卡 掃碼打卡 …" at bounding box center [402, 70] width 805 height 774
click at [433, 324] on div at bounding box center [402, 229] width 805 height 458
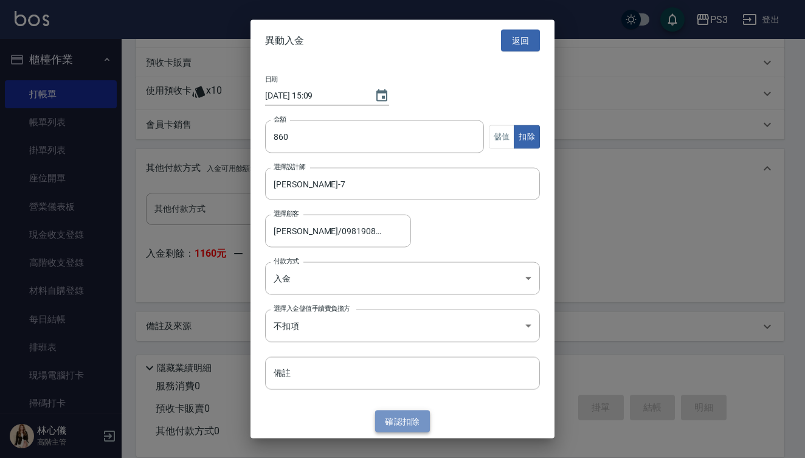
click at [408, 417] on button "確認 扣除" at bounding box center [402, 421] width 55 height 22
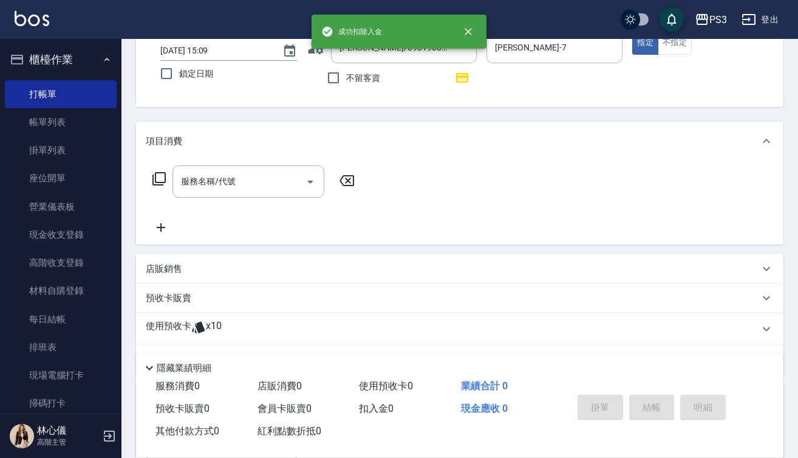
scroll to position [0, 0]
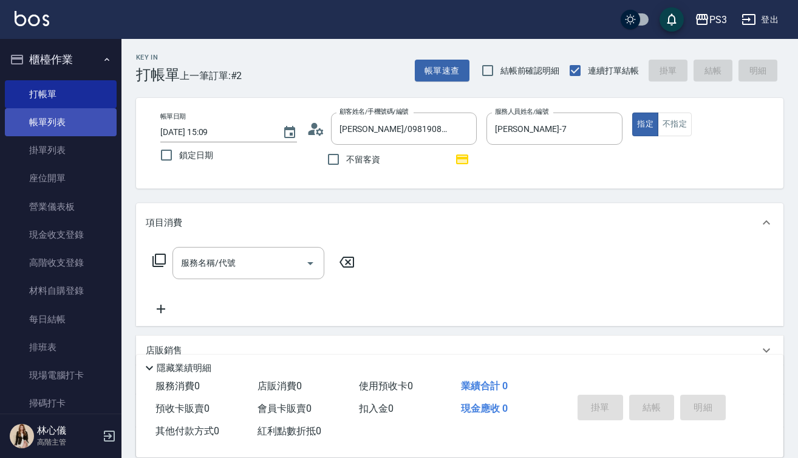
click at [61, 125] on link "帳單列表" at bounding box center [61, 122] width 112 height 28
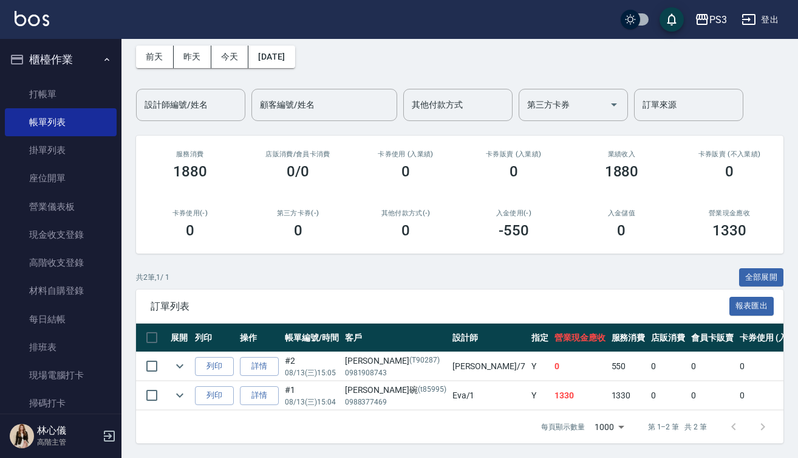
scroll to position [61, 0]
click at [260, 358] on link "詳情" at bounding box center [259, 366] width 39 height 19
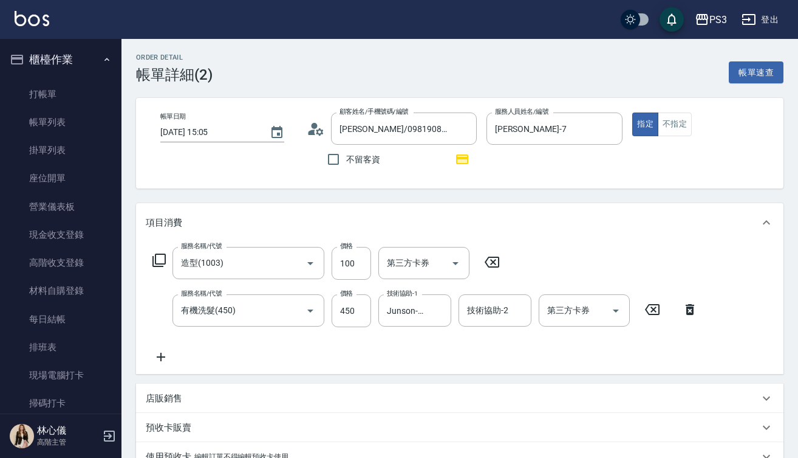
type input "[PERSON_NAME]/0981908743/T90287"
click at [536, 129] on input "[PERSON_NAME]-7" at bounding box center [546, 128] width 108 height 21
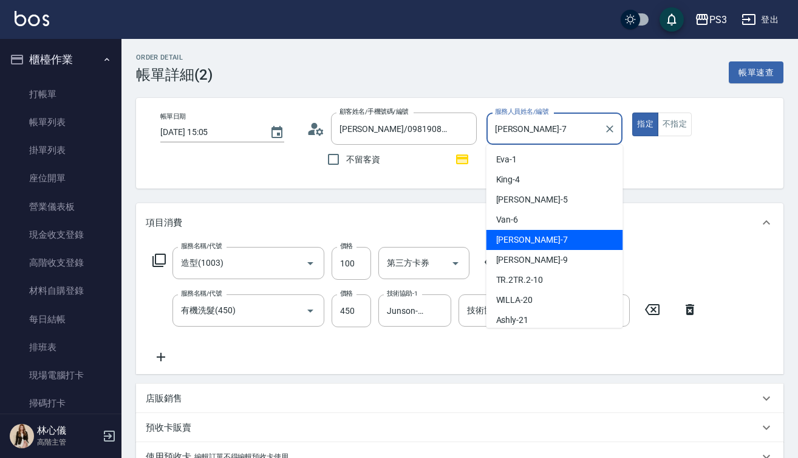
click at [536, 129] on input "[PERSON_NAME]-7" at bounding box center [546, 128] width 108 height 21
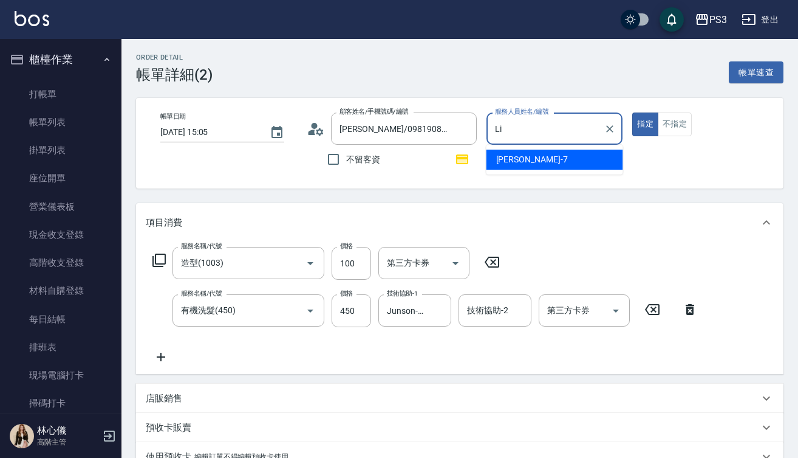
type input "L"
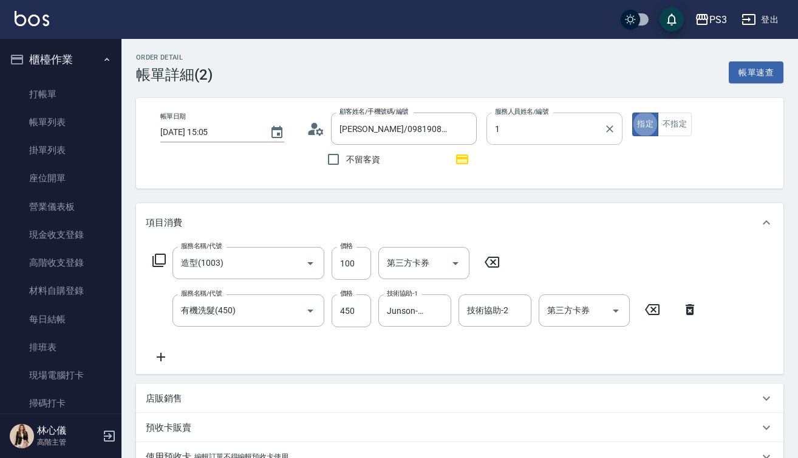
type input "[PERSON_NAME]-1"
type button "true"
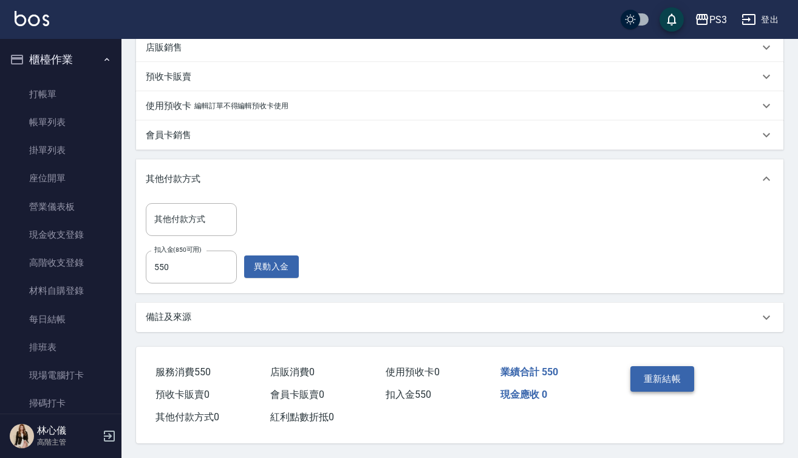
scroll to position [356, 0]
click at [678, 376] on button "重新結帳" at bounding box center [663, 379] width 64 height 26
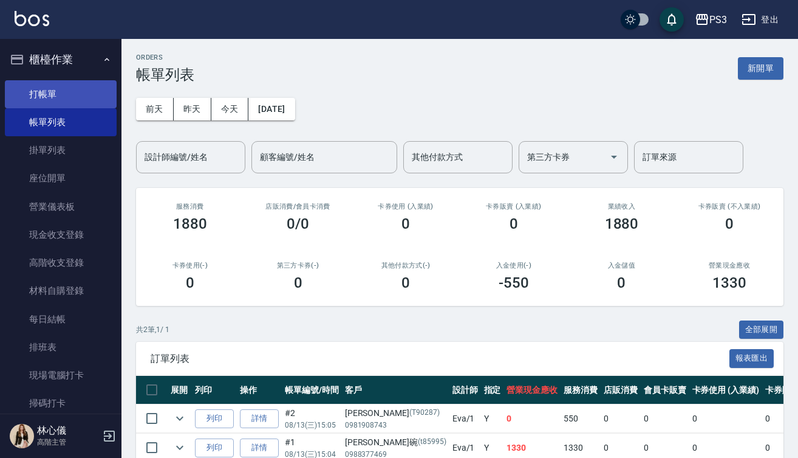
click at [52, 98] on link "打帳單" at bounding box center [61, 94] width 112 height 28
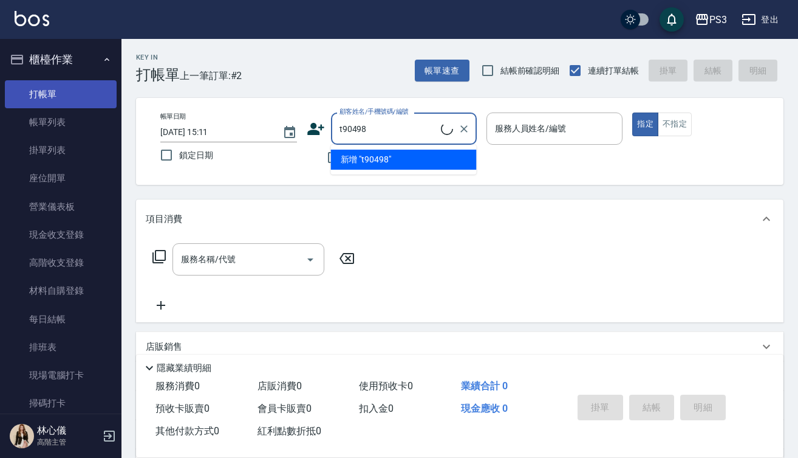
type input "沈依萱(27/1/5)/0926699919/t90498"
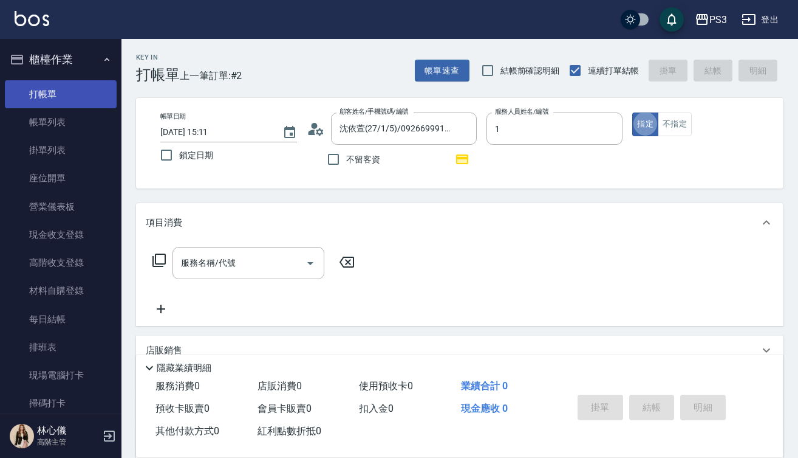
type input "[PERSON_NAME]-1"
type button "true"
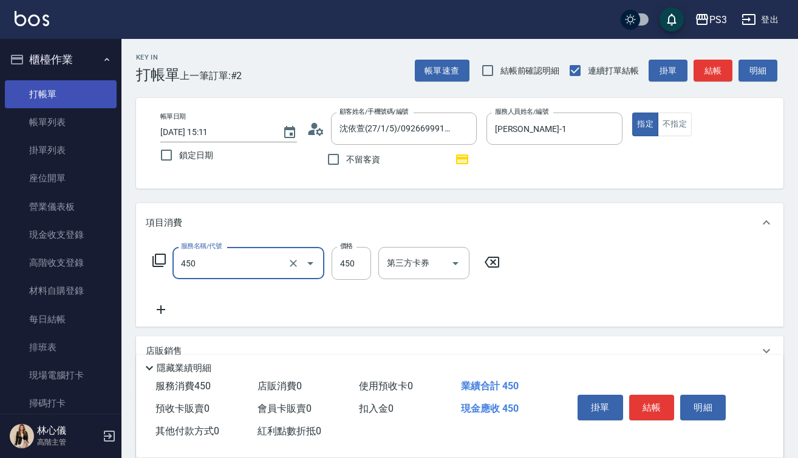
type input "有機洗髮(450)"
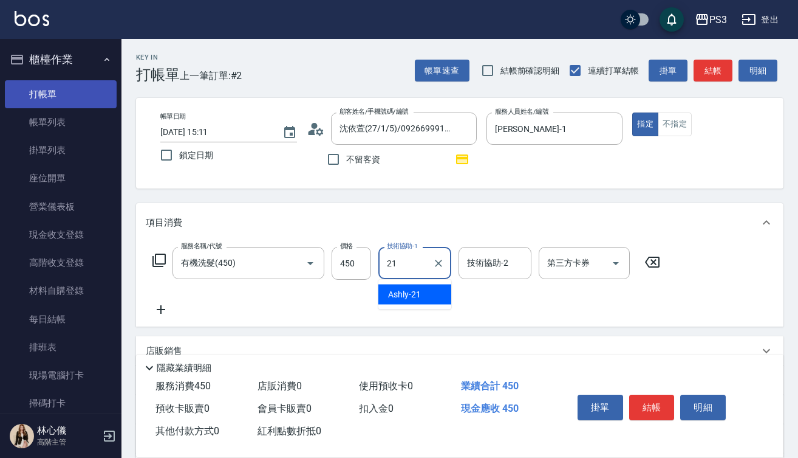
type input "Ashly-21"
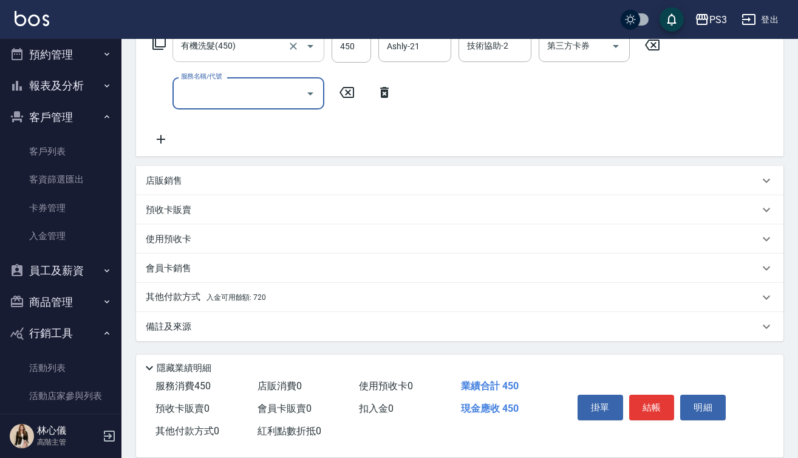
scroll to position [217, 0]
click at [188, 235] on p "使用預收卡" at bounding box center [169, 239] width 46 height 13
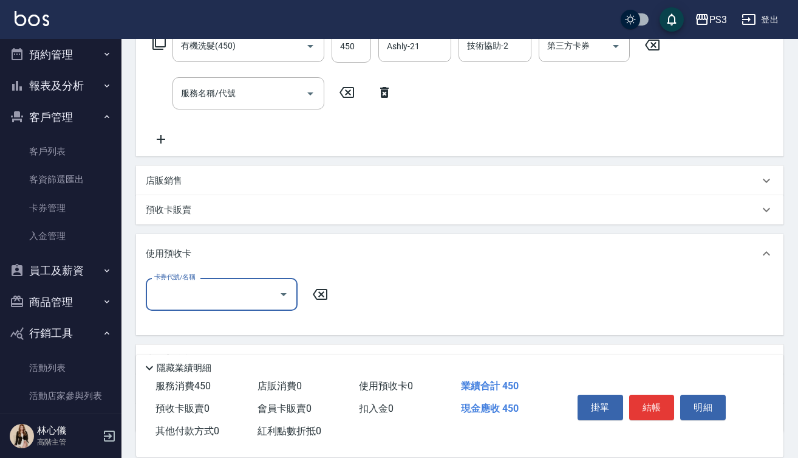
click at [190, 210] on p "預收卡販賣" at bounding box center [169, 210] width 46 height 13
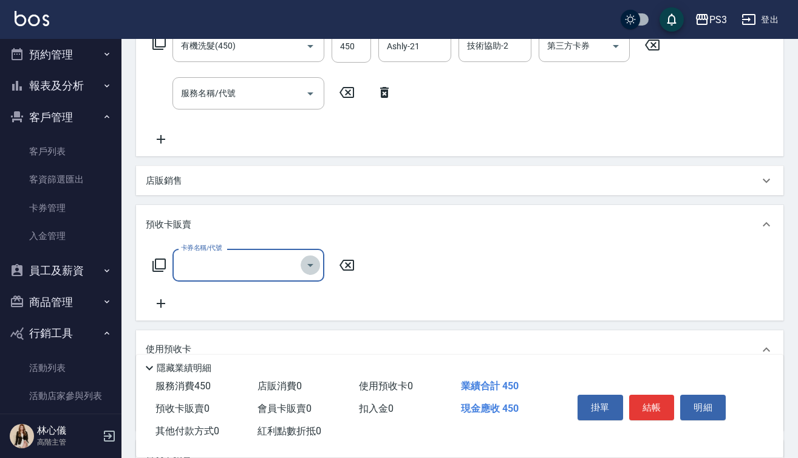
click at [313, 263] on icon "Open" at bounding box center [310, 265] width 15 height 15
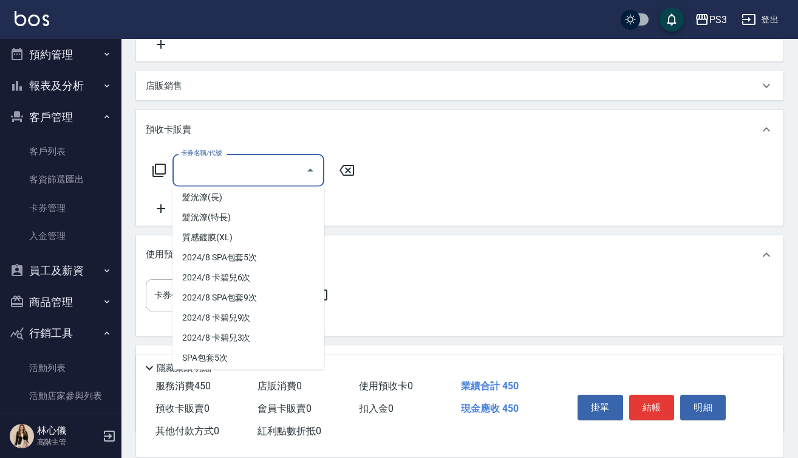
scroll to position [206, 0]
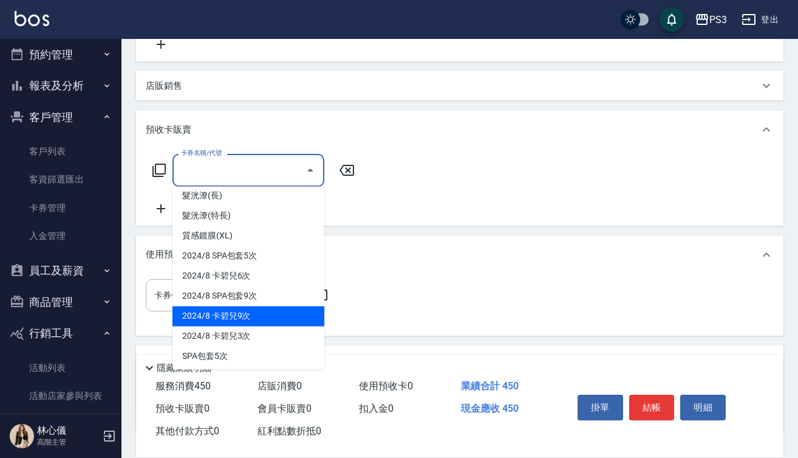
click at [270, 315] on span "2024/8 卡碧兒9次" at bounding box center [249, 316] width 152 height 20
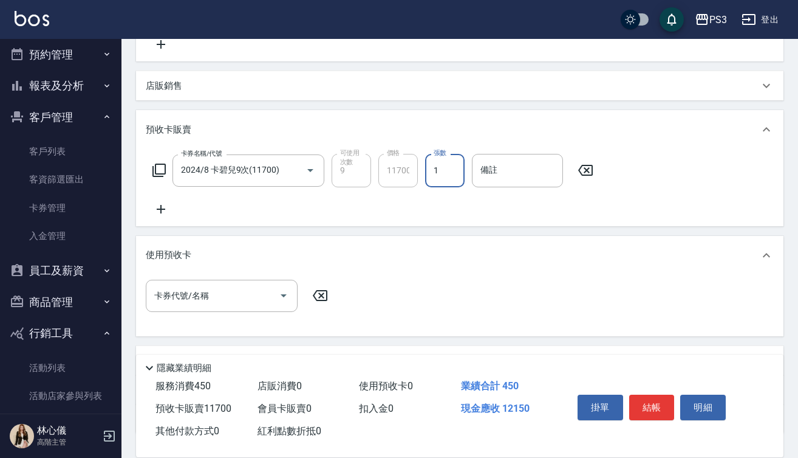
type input "2024/8 卡碧兒9次(11700)"
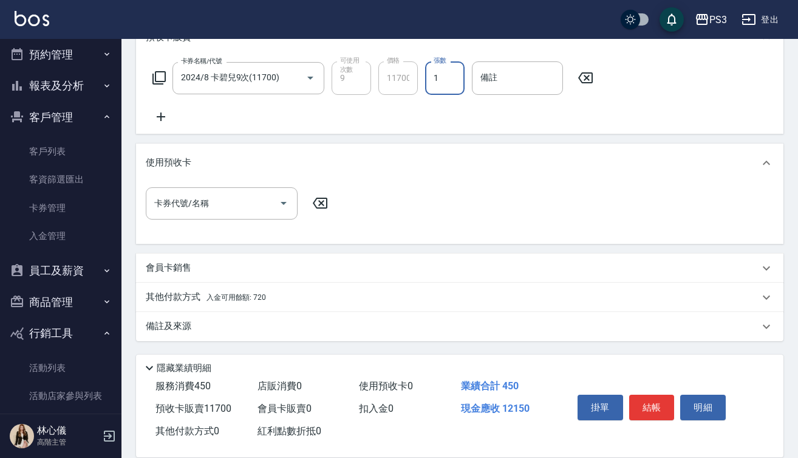
scroll to position [404, 0]
click at [186, 292] on p "其他付款方式 入金可用餘額: 720" at bounding box center [206, 296] width 120 height 13
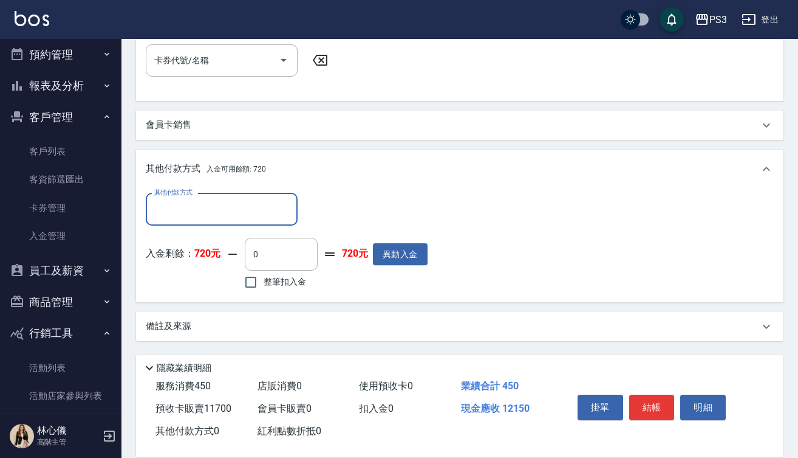
scroll to position [547, 0]
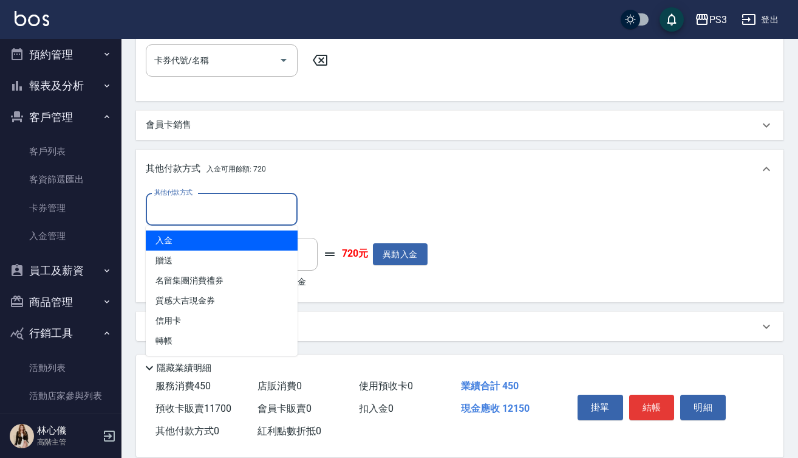
click at [233, 211] on input "其他付款方式" at bounding box center [221, 209] width 141 height 21
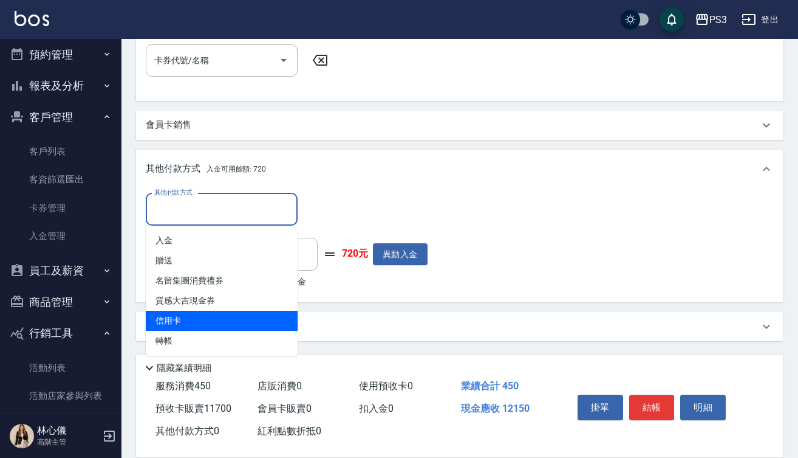
click at [212, 324] on span "信用卡" at bounding box center [222, 321] width 152 height 20
type input "信用卡"
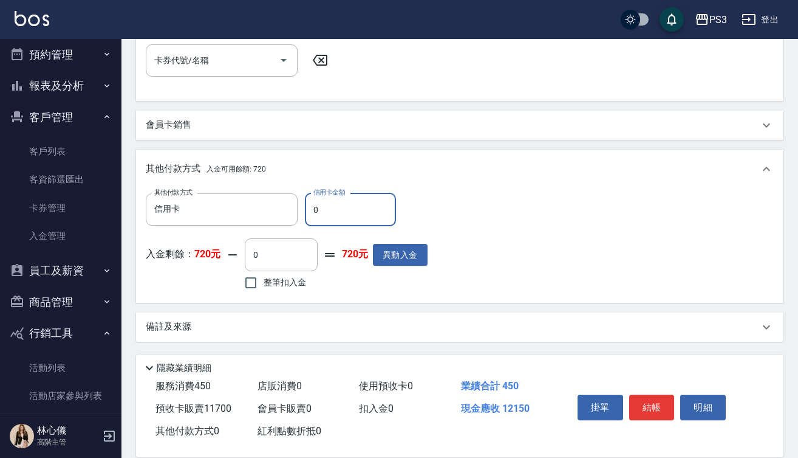
click at [312, 212] on input "0" at bounding box center [350, 209] width 91 height 33
type input "12150"
click at [653, 409] on button "結帳" at bounding box center [653, 407] width 46 height 26
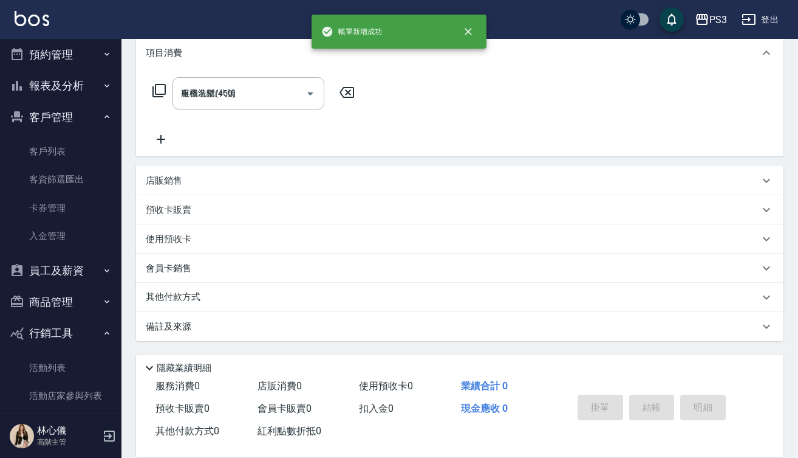
type input "[DATE] 15:14"
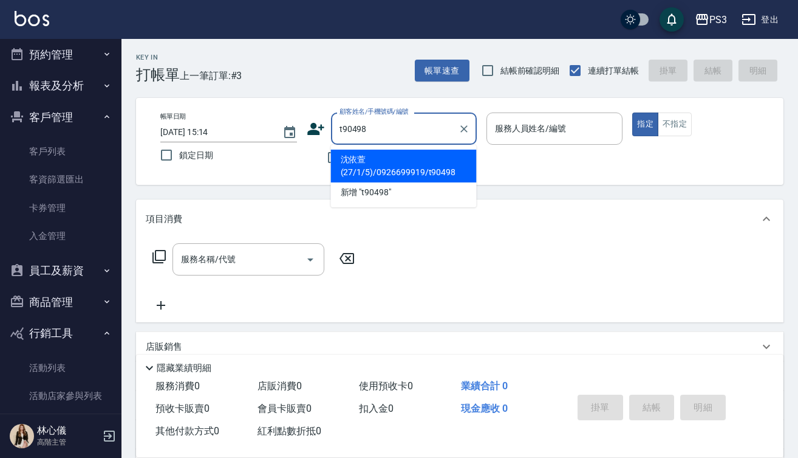
type input "沈依萱(27/1/5)/0926699919/t90498"
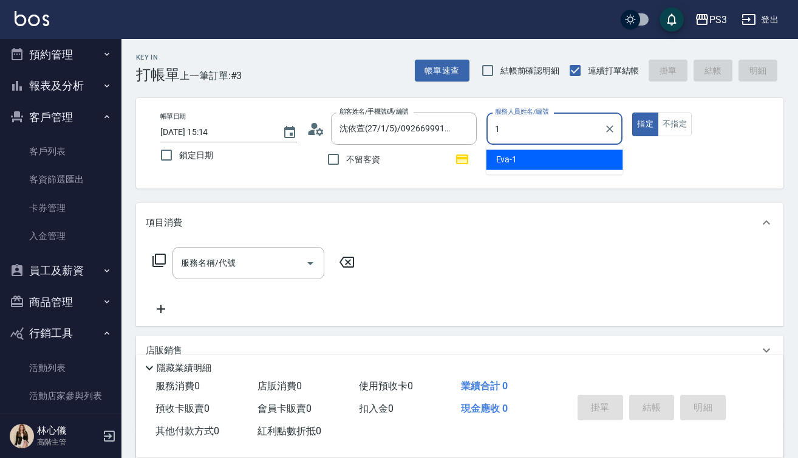
type input "[PERSON_NAME]-1"
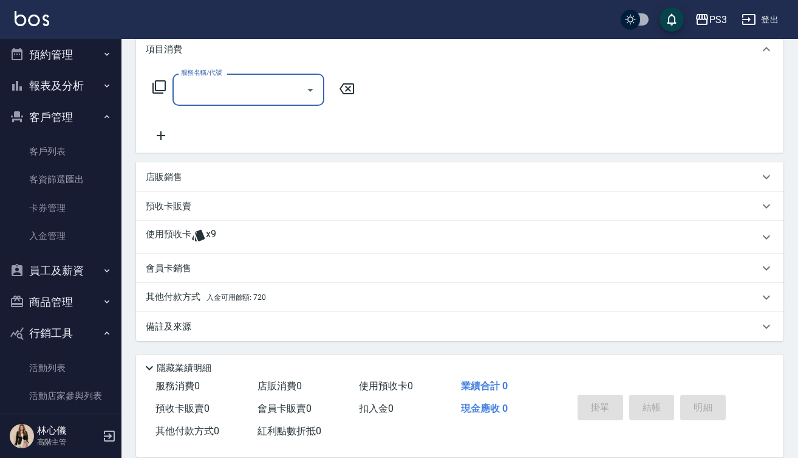
scroll to position [173, 0]
click at [194, 245] on p at bounding box center [198, 237] width 15 height 18
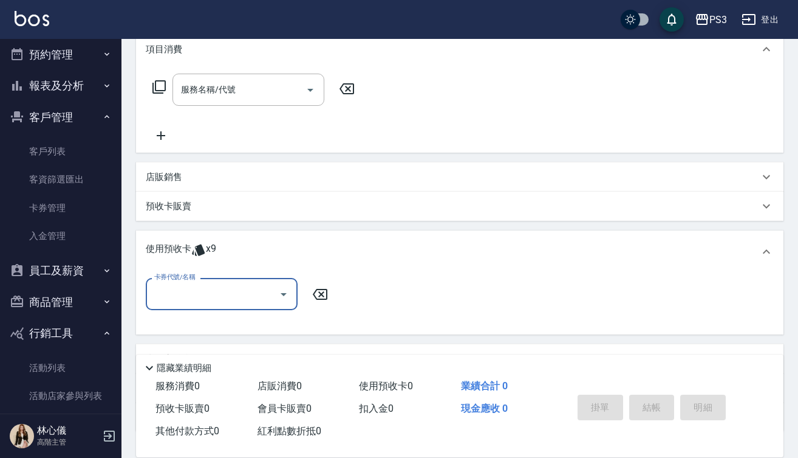
click at [221, 280] on div "卡券代號/名稱" at bounding box center [222, 294] width 152 height 32
click at [232, 326] on div "2024/8 卡碧兒9次 剩餘9張" at bounding box center [222, 325] width 152 height 20
type input "2024/8 卡碧兒9次"
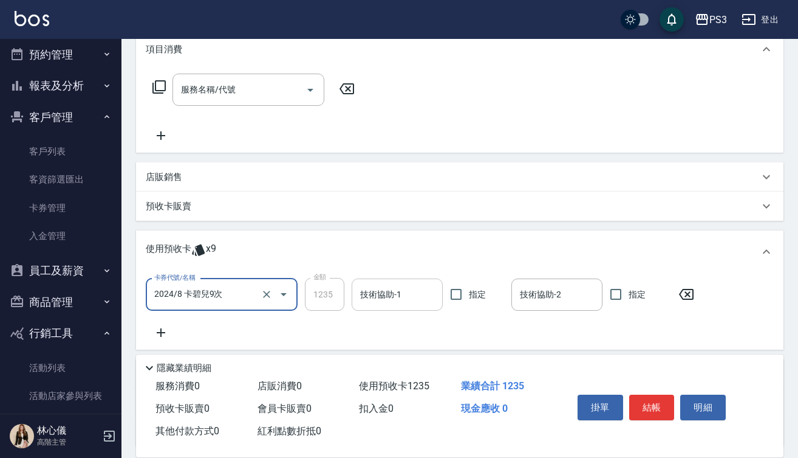
click at [371, 296] on input "技術協助-1" at bounding box center [397, 294] width 80 height 21
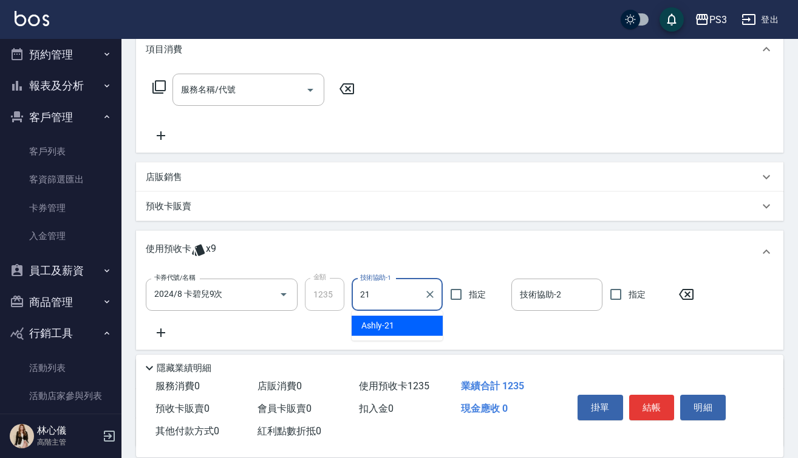
type input "Ashly-21"
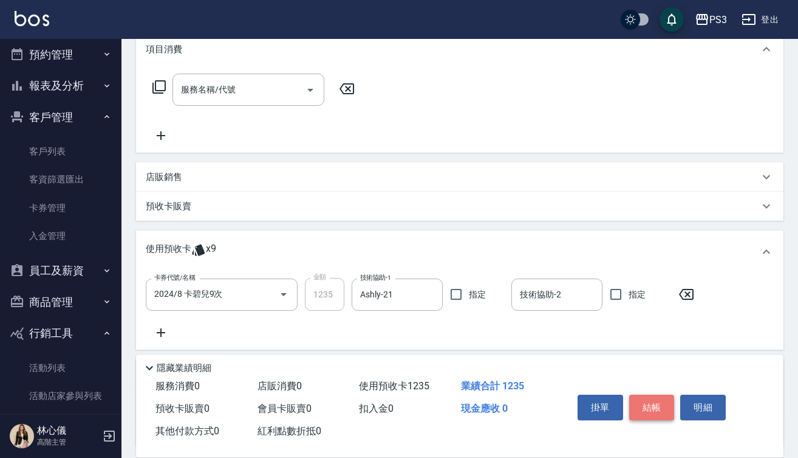
click at [657, 401] on button "結帳" at bounding box center [653, 407] width 46 height 26
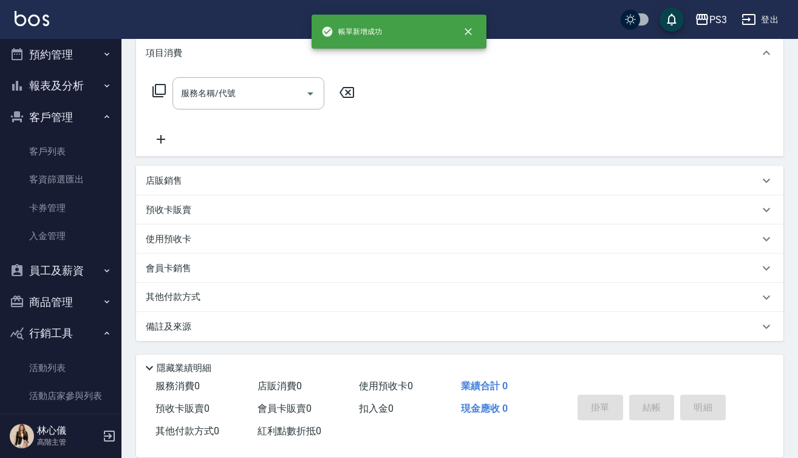
scroll to position [0, 0]
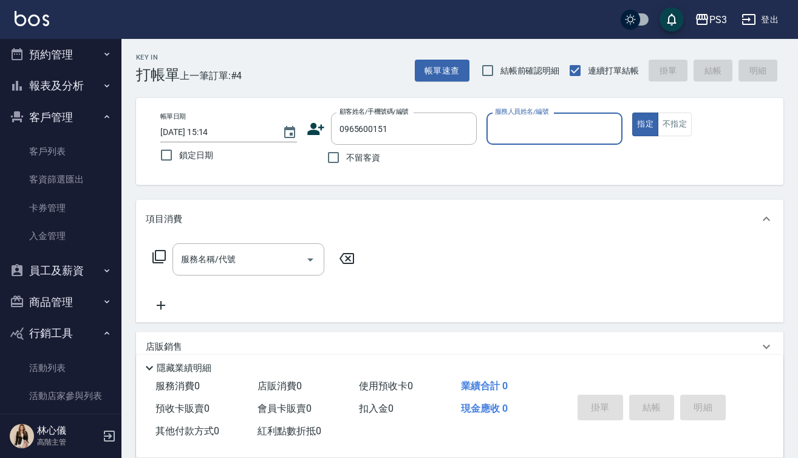
type input "0965600151"
click at [323, 130] on icon at bounding box center [316, 129] width 18 height 18
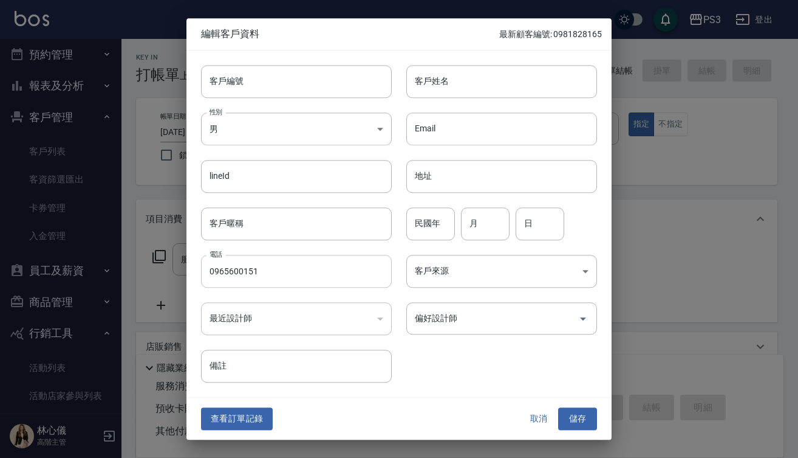
type input "0965600151"
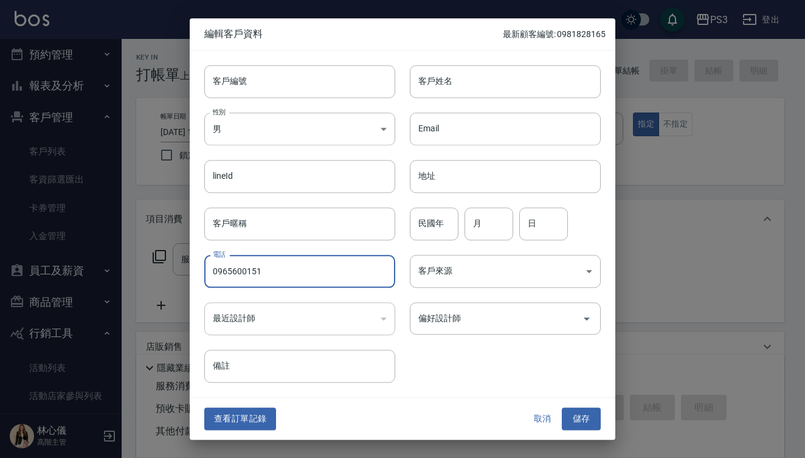
click at [337, 273] on input "0965600151" at bounding box center [299, 271] width 191 height 33
click at [250, 75] on input "客戶編號" at bounding box center [299, 81] width 191 height 33
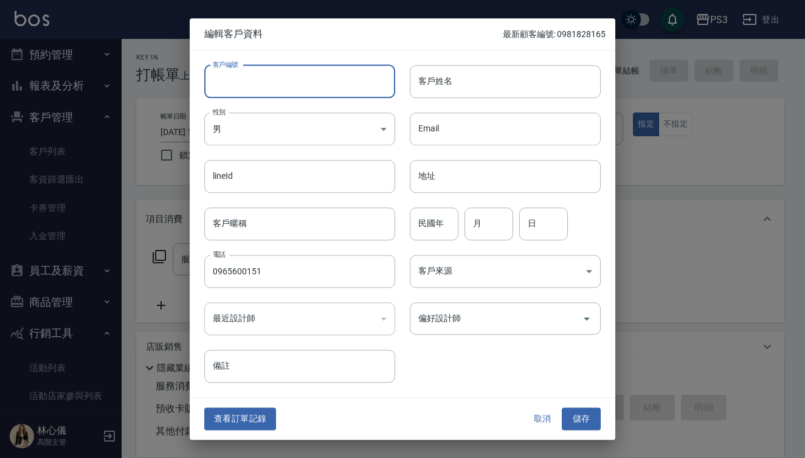
paste input "0965600151"
type input "0965600151"
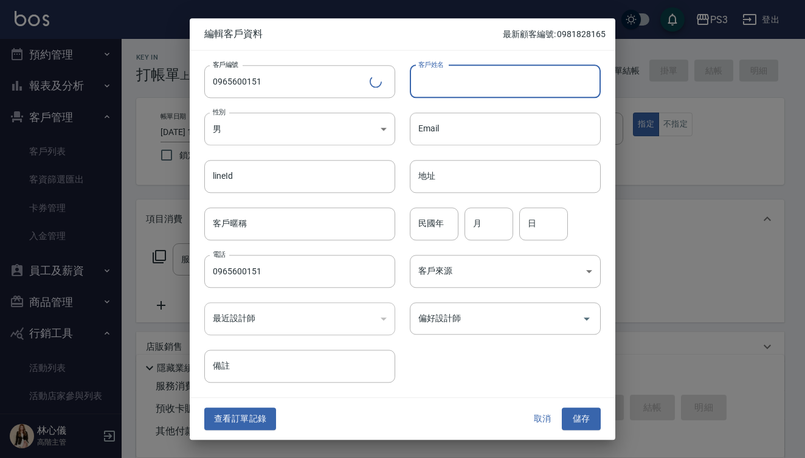
click at [490, 81] on input "客戶姓名" at bounding box center [505, 81] width 191 height 33
type input "c"
click at [434, 81] on input "[PERSON_NAME]" at bounding box center [505, 81] width 191 height 33
type input "[PERSON_NAME]"
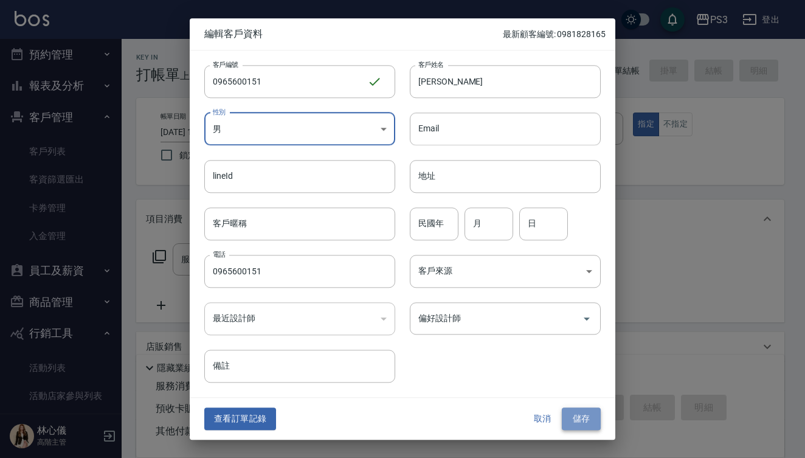
click at [578, 423] on button "儲存" at bounding box center [580, 419] width 39 height 22
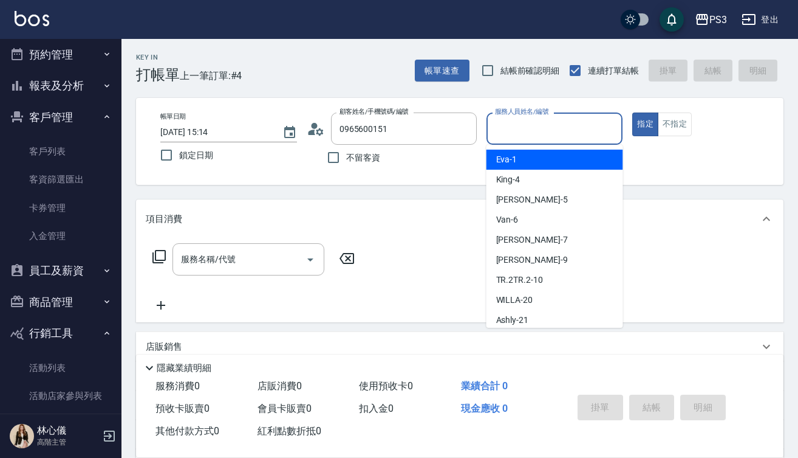
click at [517, 135] on input "服務人員姓名/編號" at bounding box center [555, 128] width 126 height 21
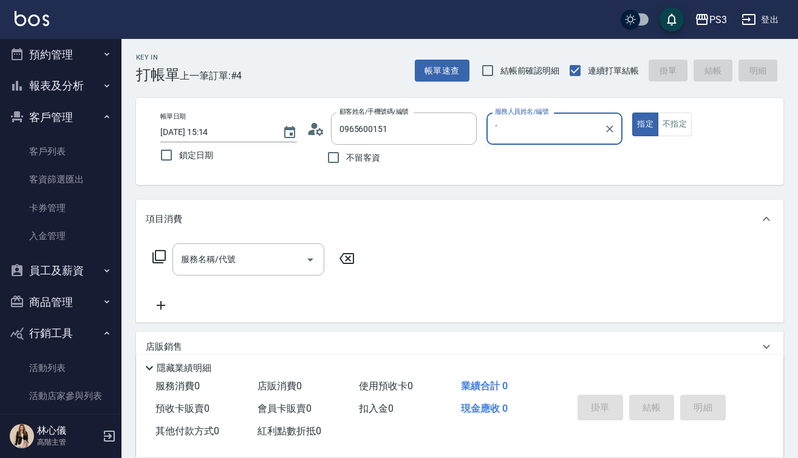
type input "ˊ"
click at [645, 124] on button "指定" at bounding box center [646, 124] width 26 height 24
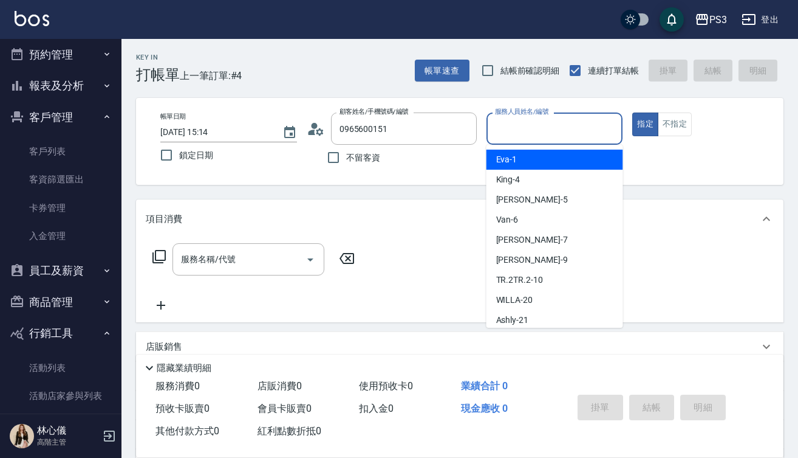
drag, startPoint x: 510, startPoint y: 120, endPoint x: 510, endPoint y: 91, distance: 28.6
click at [510, 120] on input "服務人員姓名/編號" at bounding box center [555, 128] width 126 height 21
type input "ˊ"
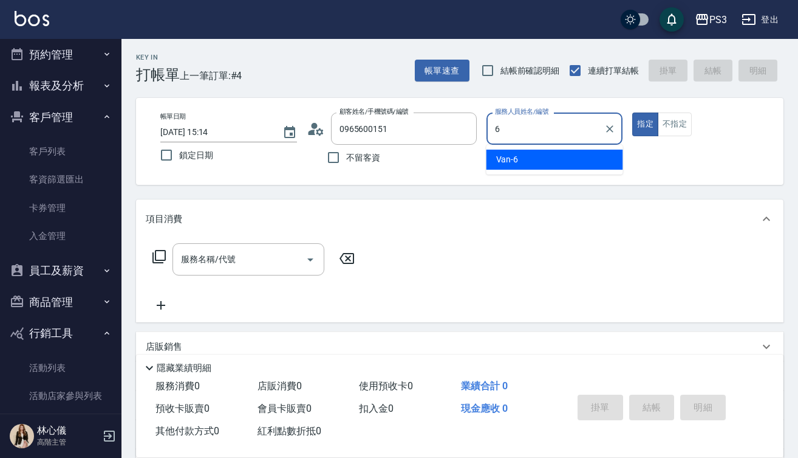
type input "Van-6"
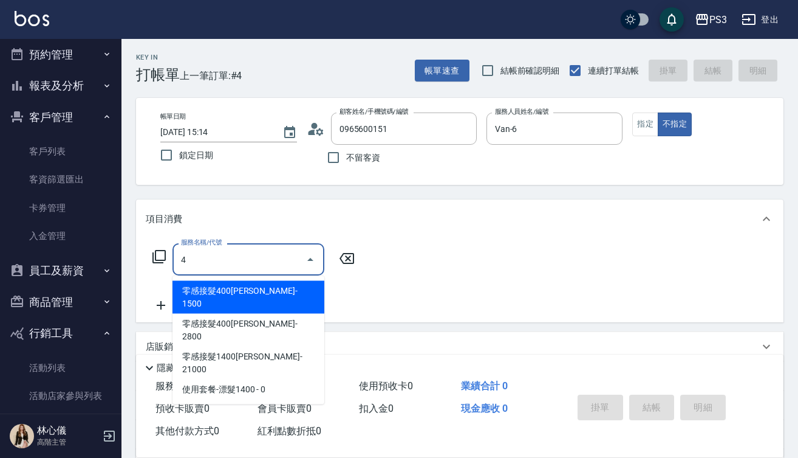
type input "4"
drag, startPoint x: 518, startPoint y: 98, endPoint x: 466, endPoint y: 62, distance: 62.9
click at [518, 98] on div "帳單日期 [DATE] 15:14 鎖定日期 顧客姓名/手機號碼/編號 0965600151 顧客姓名/手機號碼/編號 不留客資 服務人員姓名/編號 Van-…" at bounding box center [460, 141] width 648 height 87
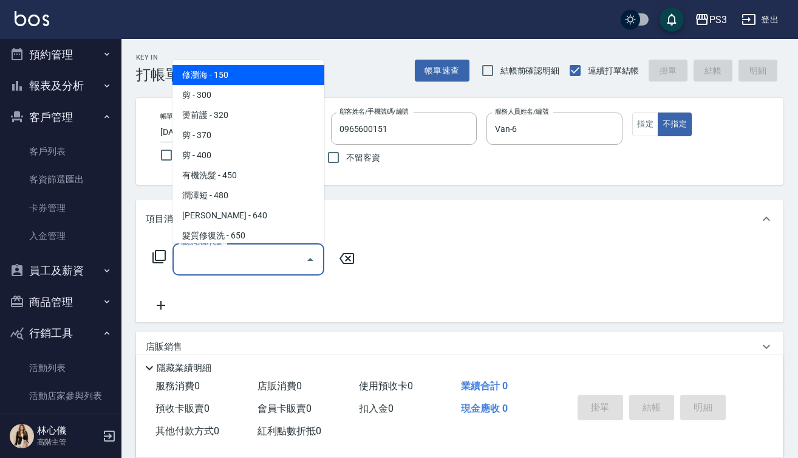
click at [235, 251] on input "服務名稱/代號" at bounding box center [239, 259] width 123 height 21
type input "5"
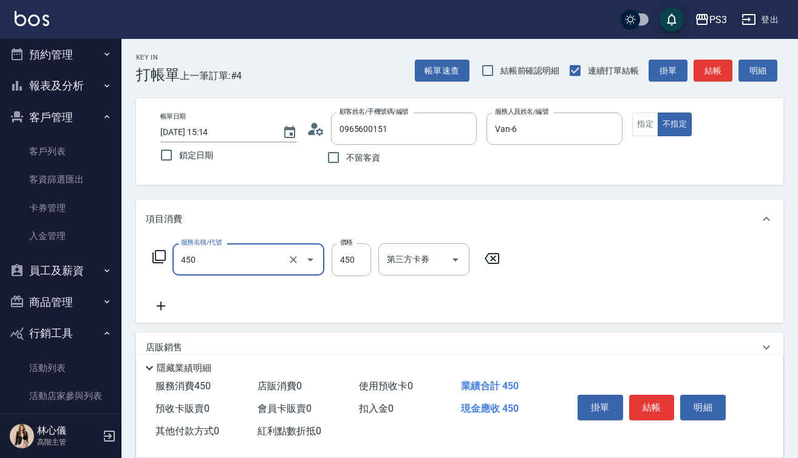
type input "有機洗髮(450)"
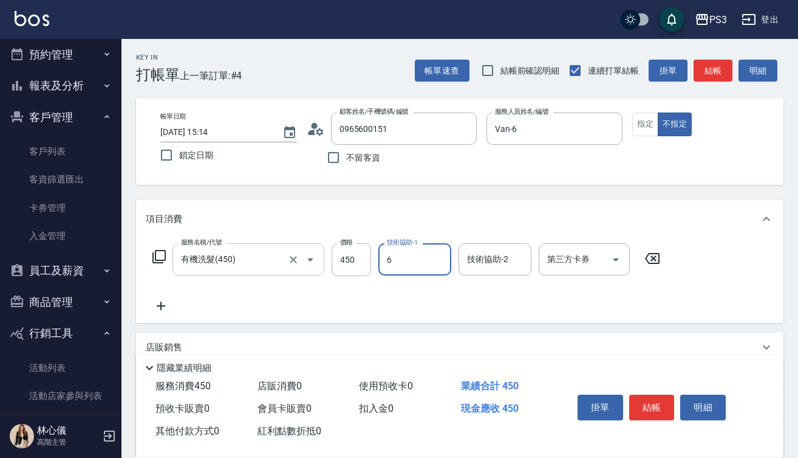
type input "Van-6"
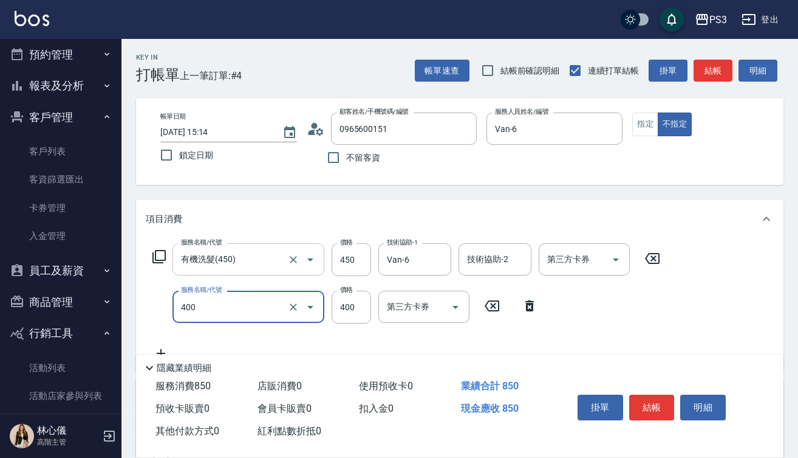
type input "剪(400)"
type input "150"
click at [657, 406] on button "結帳" at bounding box center [653, 407] width 46 height 26
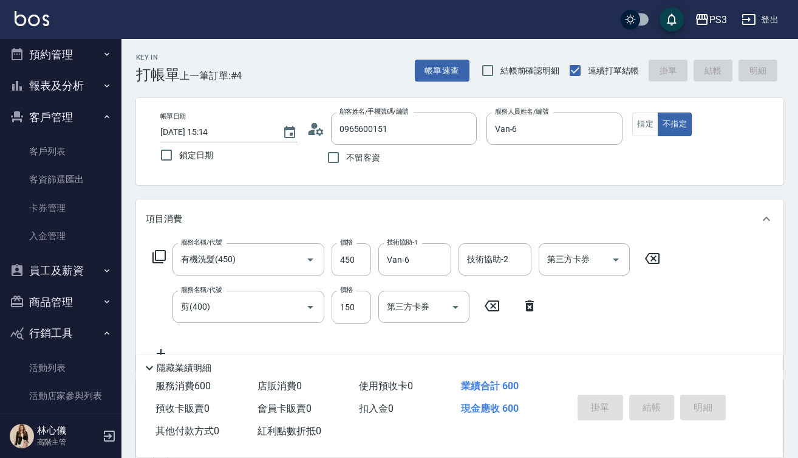
type input "[DATE] 15:16"
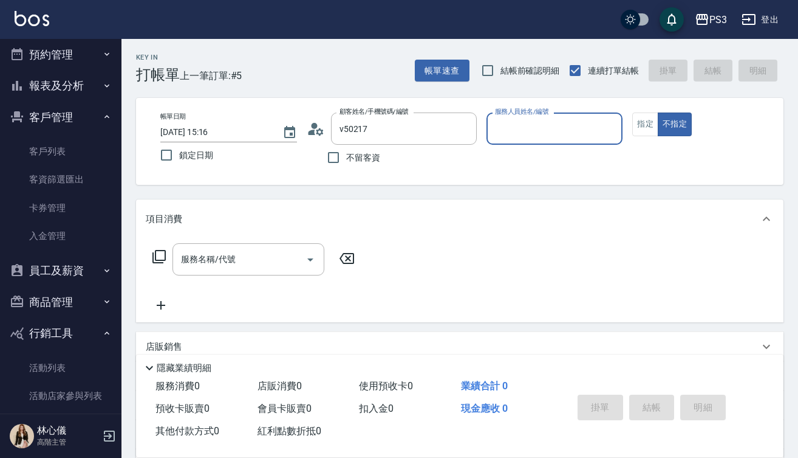
type input "[PERSON_NAME]/0931591102/V50217"
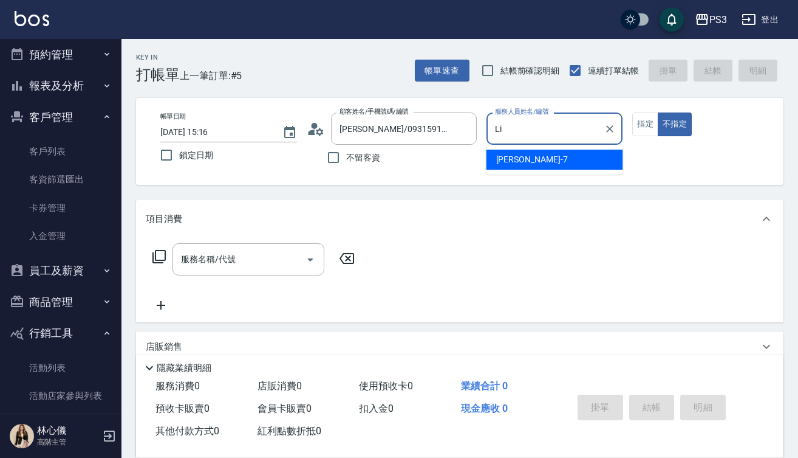
type input "L"
type input "[PERSON_NAME]-1"
type button "false"
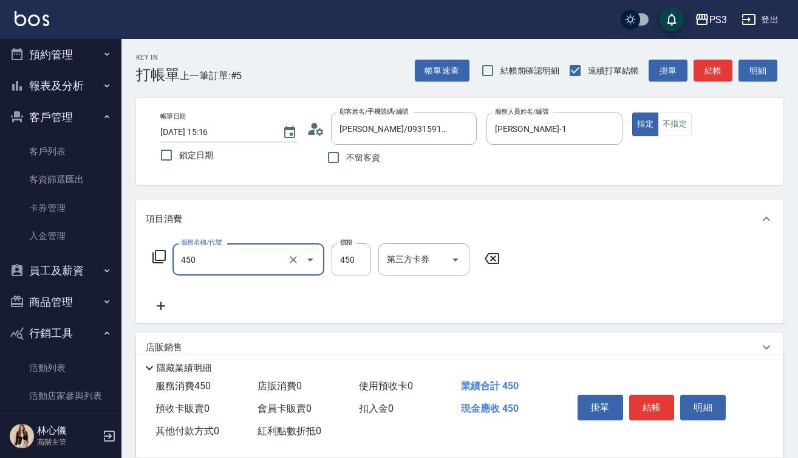
type input "有機洗髮(450)"
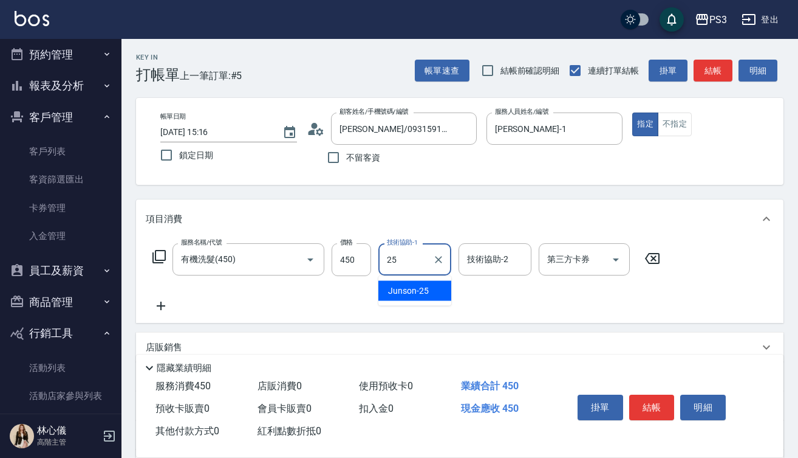
type input "Junson-25"
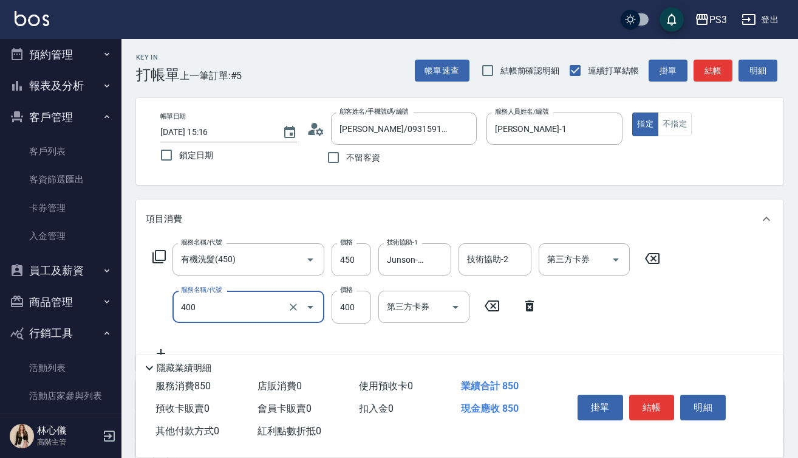
type input "剪(400)"
type input "400"
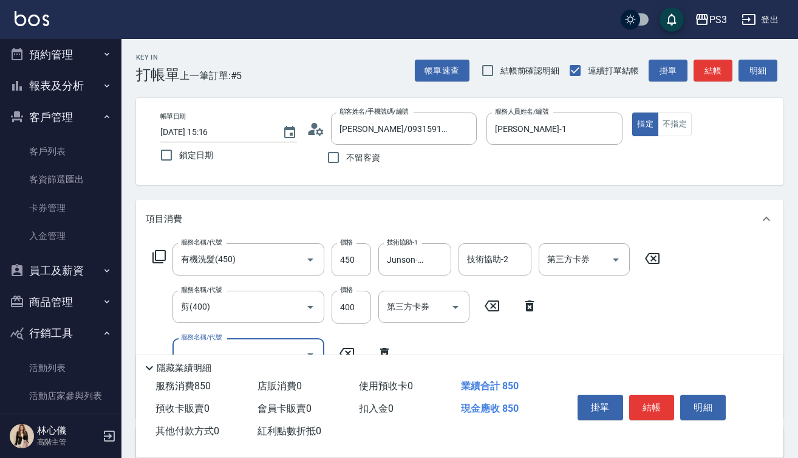
click at [661, 397] on button "結帳" at bounding box center [653, 407] width 46 height 26
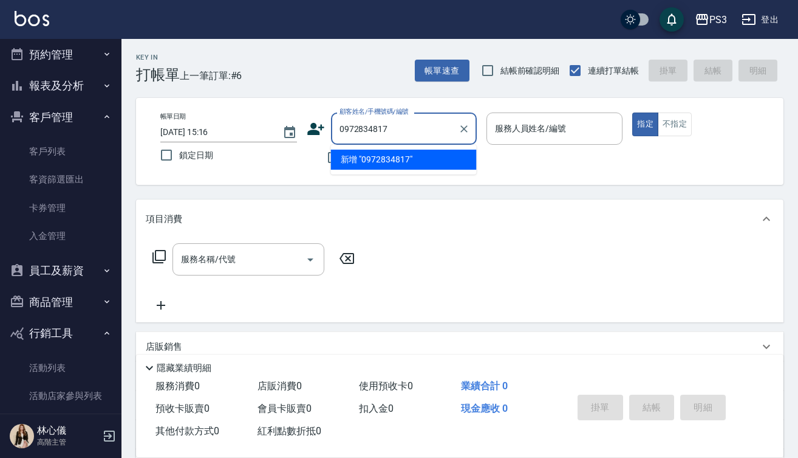
type input "0972834817"
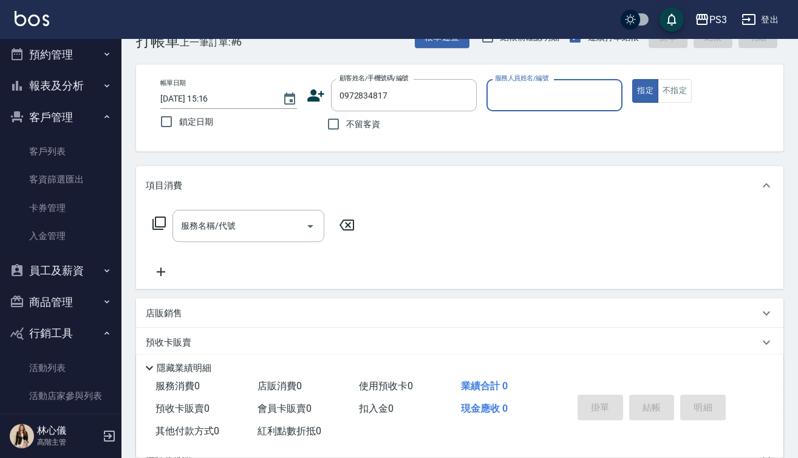
scroll to position [32, 0]
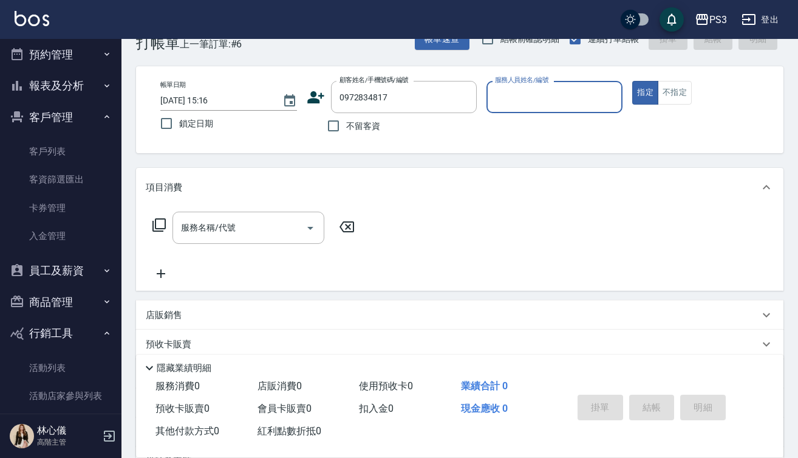
click at [316, 97] on icon at bounding box center [316, 97] width 18 height 18
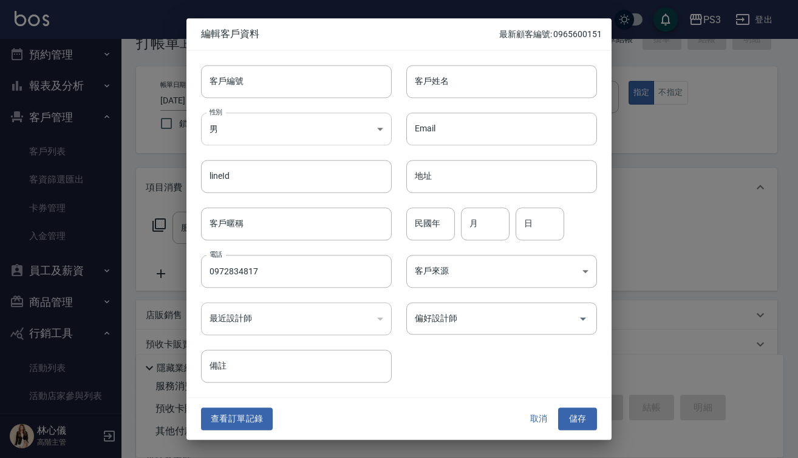
type input "0972834817"
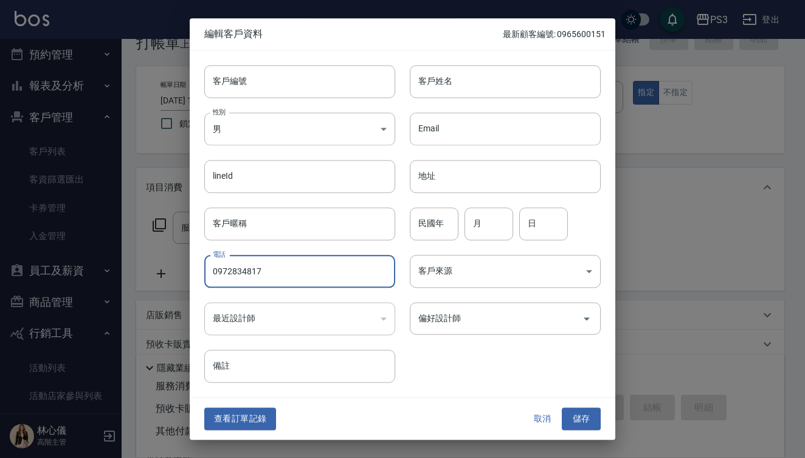
click at [347, 276] on input "0972834817" at bounding box center [299, 271] width 191 height 33
click at [267, 77] on input "客戶編號" at bounding box center [299, 81] width 191 height 33
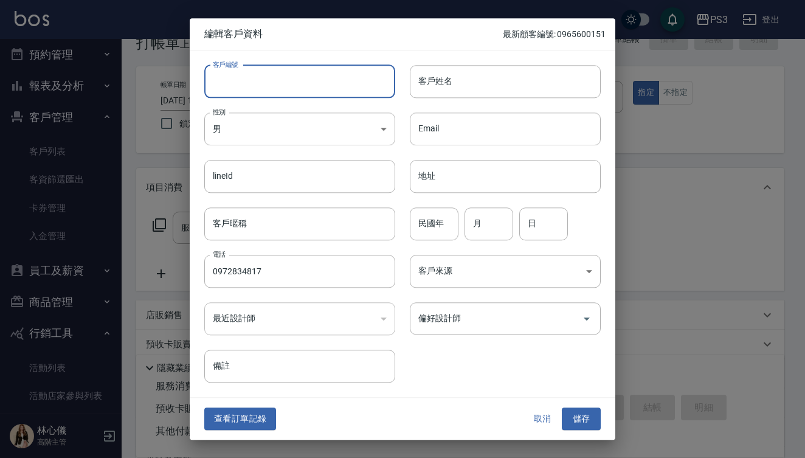
paste input "0972834817"
type input "0972834817"
click at [457, 83] on input "客戶姓名" at bounding box center [505, 81] width 191 height 33
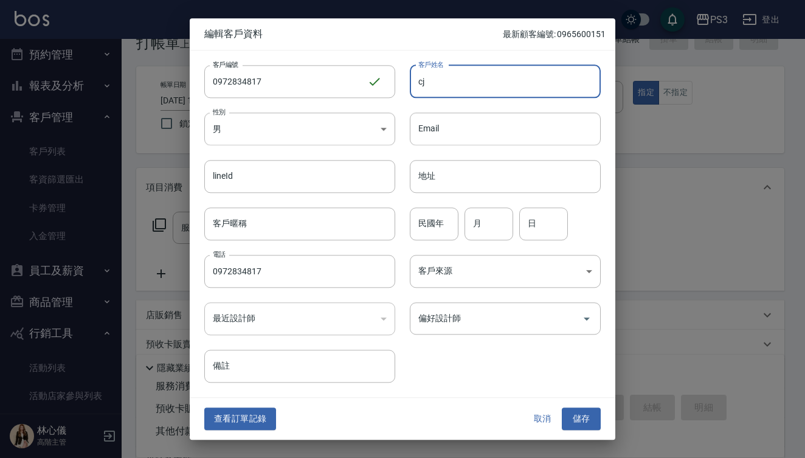
type input "c"
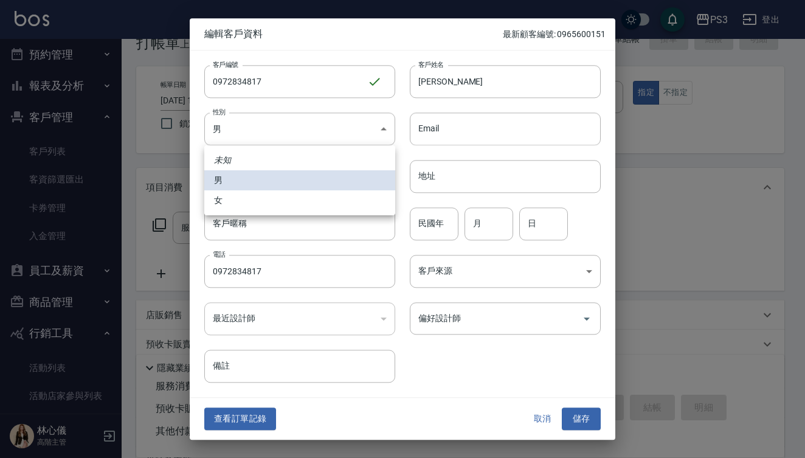
click at [462, 86] on div at bounding box center [402, 229] width 805 height 458
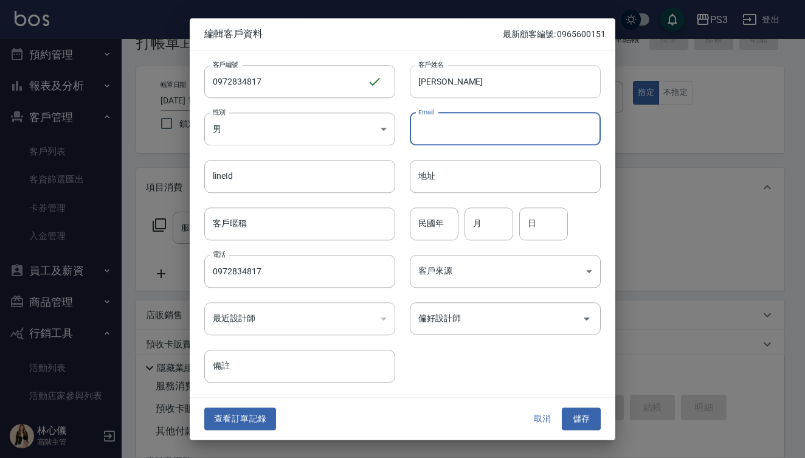
click at [462, 81] on input "[PERSON_NAME]" at bounding box center [505, 81] width 191 height 33
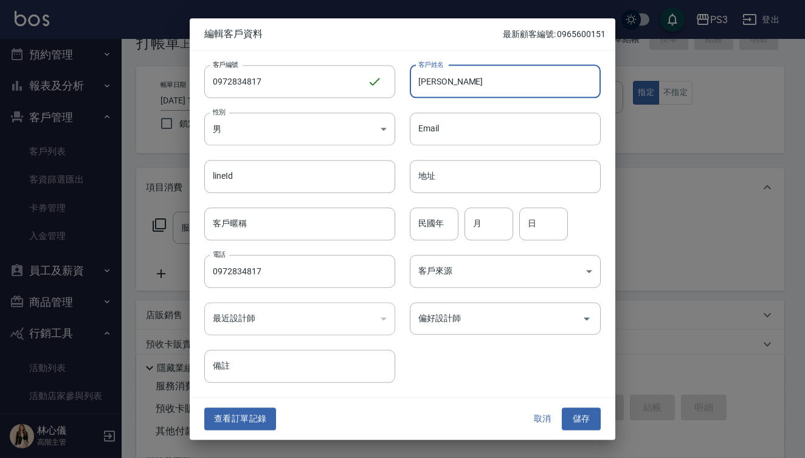
type input "[PERSON_NAME]"
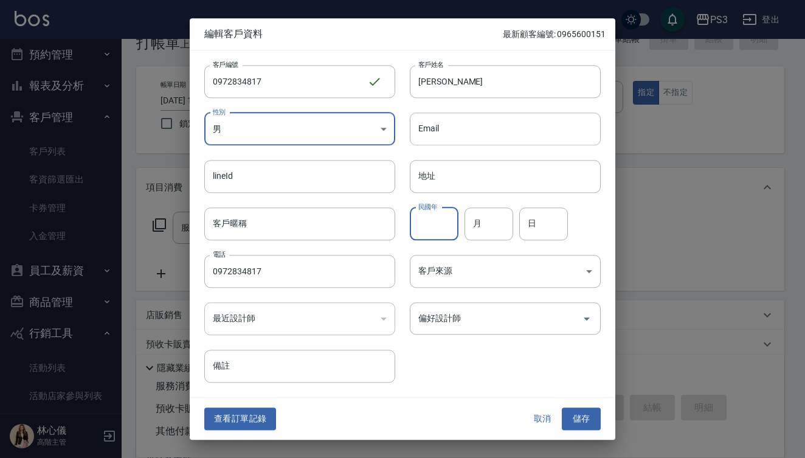
click at [424, 222] on input "民國年" at bounding box center [434, 223] width 49 height 33
type input "85"
type input "2"
type input "25"
click at [586, 420] on button "儲存" at bounding box center [580, 419] width 39 height 22
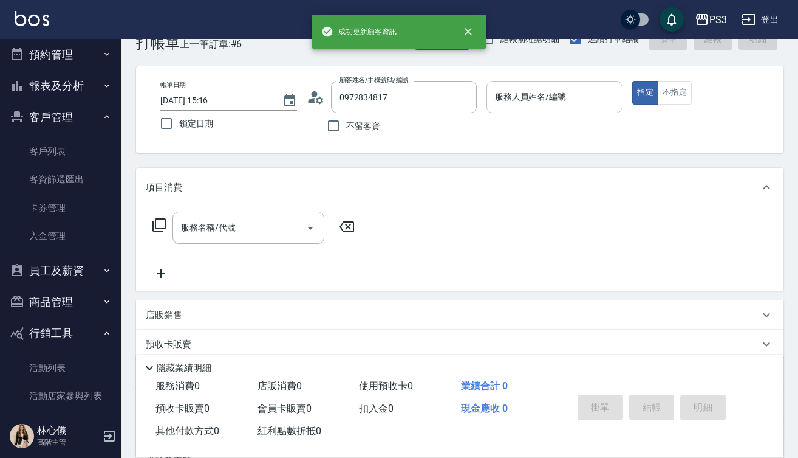
click at [543, 98] on input "服務人員姓名/編號" at bounding box center [555, 96] width 126 height 21
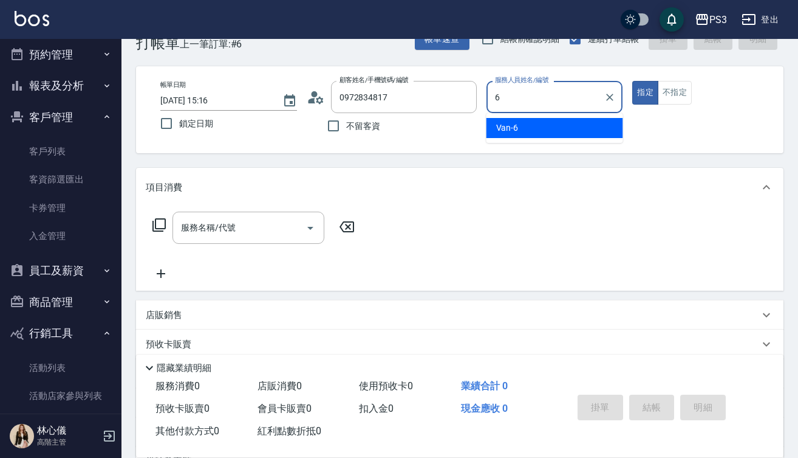
type input "Van-6"
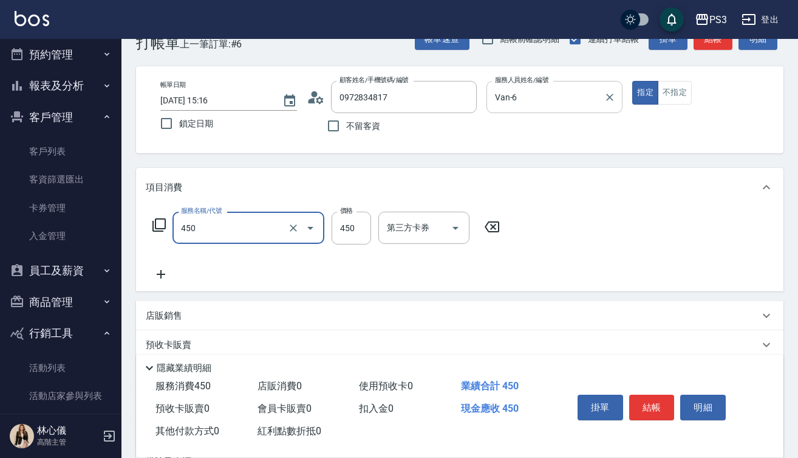
type input "有機洗髮(450)"
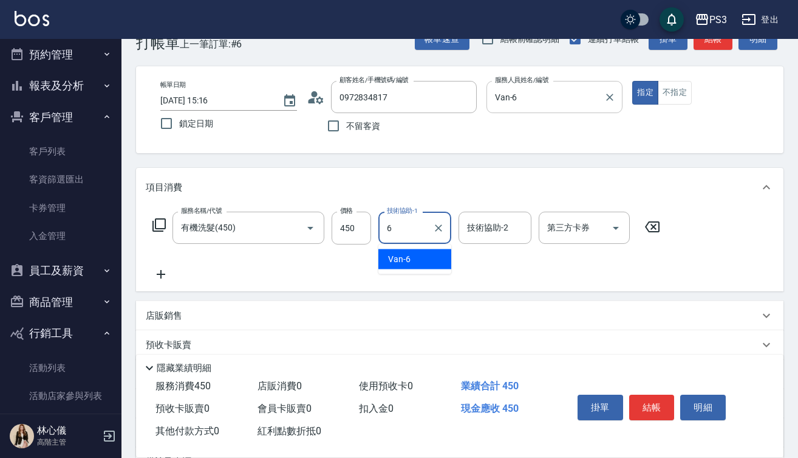
type input "Van-6"
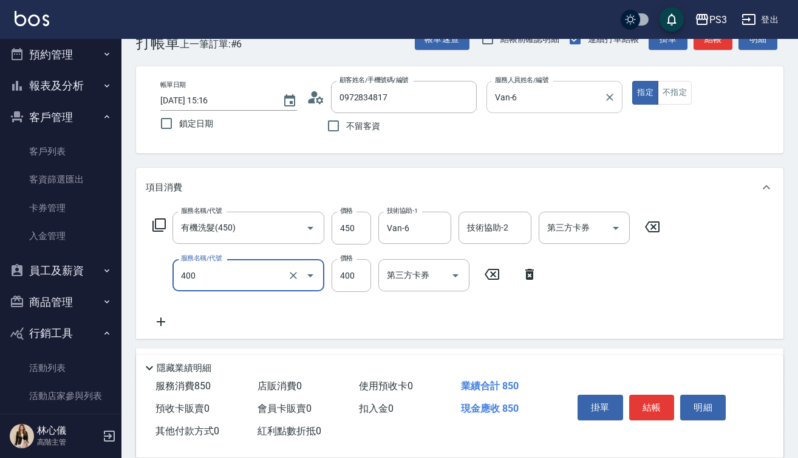
type input "剪(400)"
type input "150"
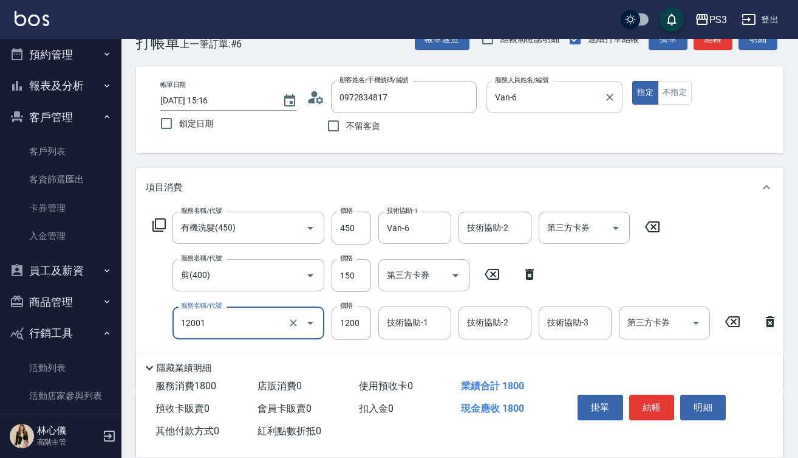
type input "燙s(12001)"
type input "1380"
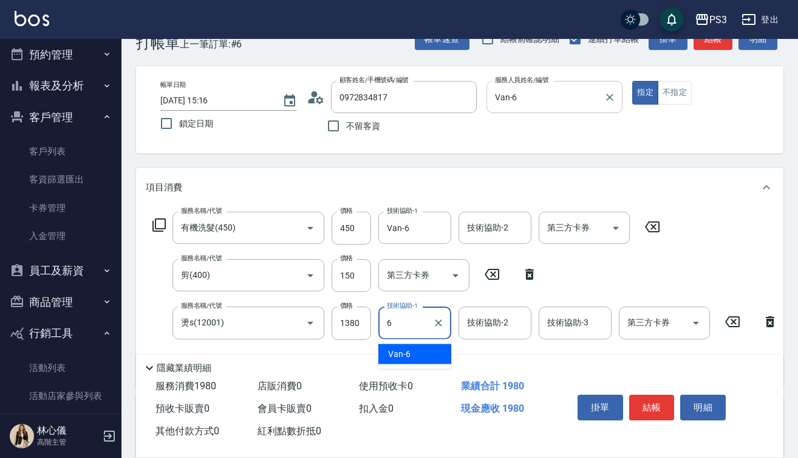
type input "Van-6"
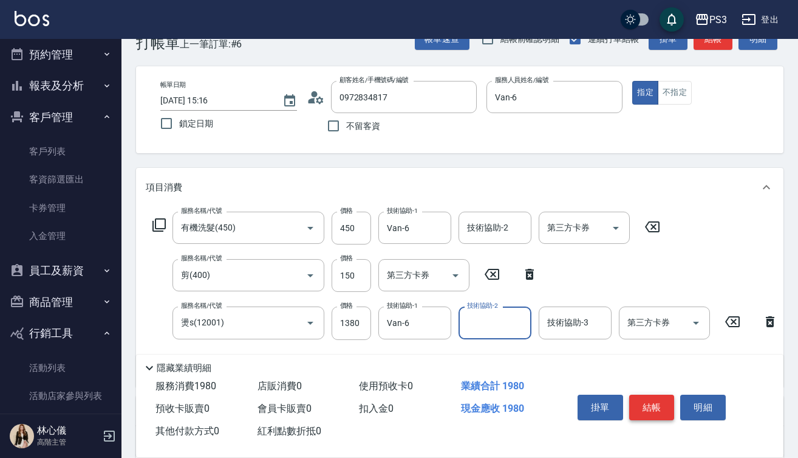
click at [647, 403] on button "結帳" at bounding box center [653, 407] width 46 height 26
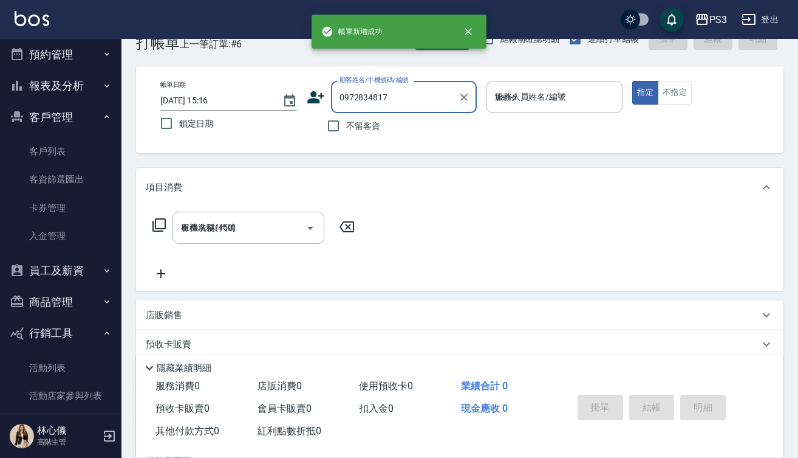
type input "[DATE] 15:18"
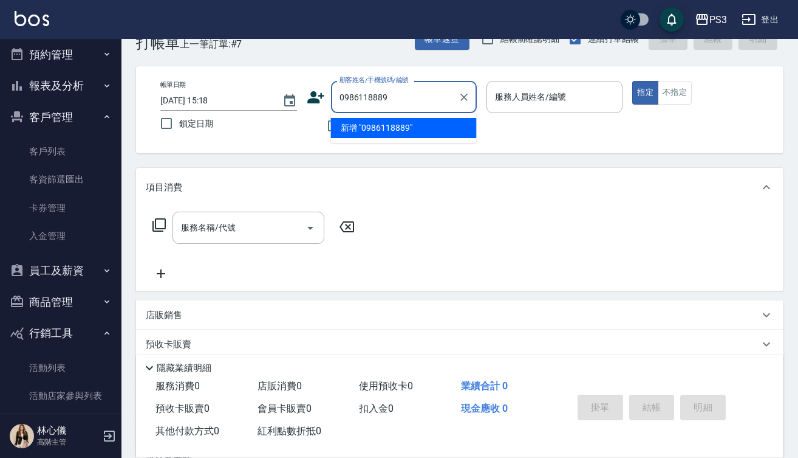
type input "0986118889"
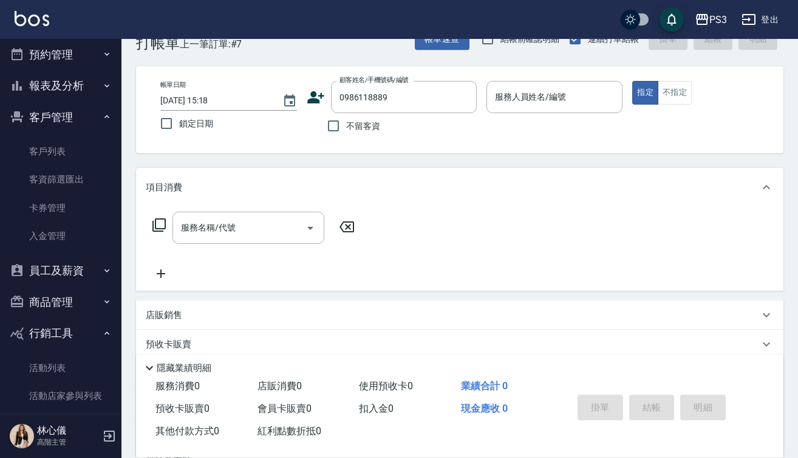
click at [315, 99] on icon at bounding box center [315, 97] width 17 height 12
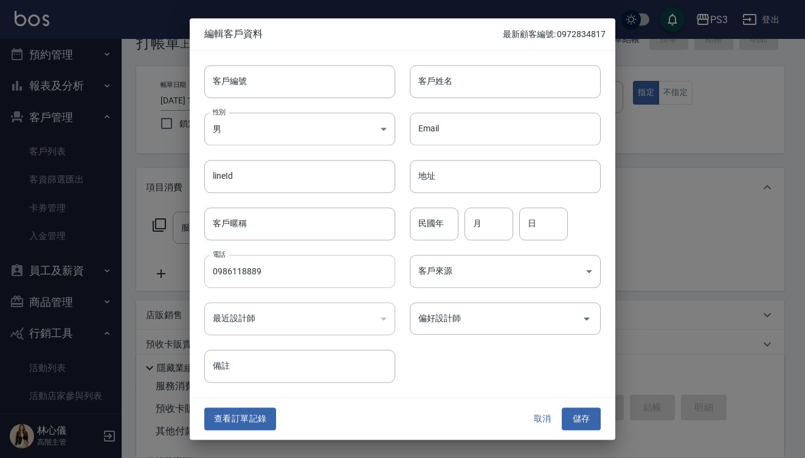
click at [302, 269] on input "0986118889" at bounding box center [299, 271] width 191 height 33
click at [272, 84] on input "客戶編號" at bounding box center [299, 81] width 191 height 33
paste input "0986118889"
type input "0986118889"
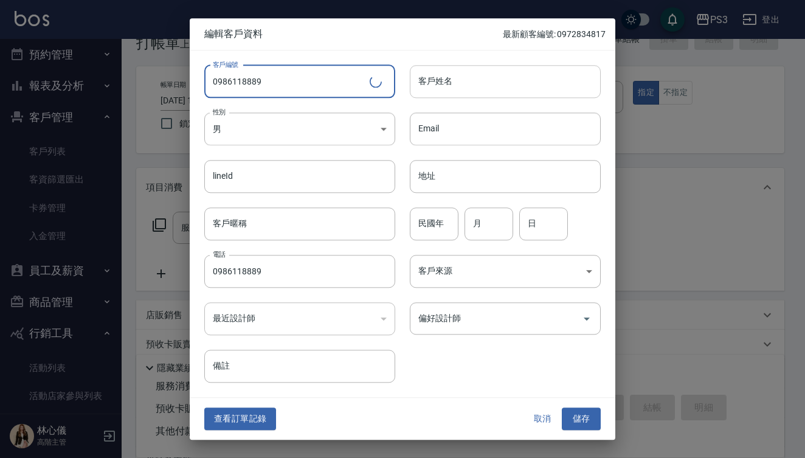
click at [460, 77] on input "客戶姓名" at bounding box center [505, 81] width 191 height 33
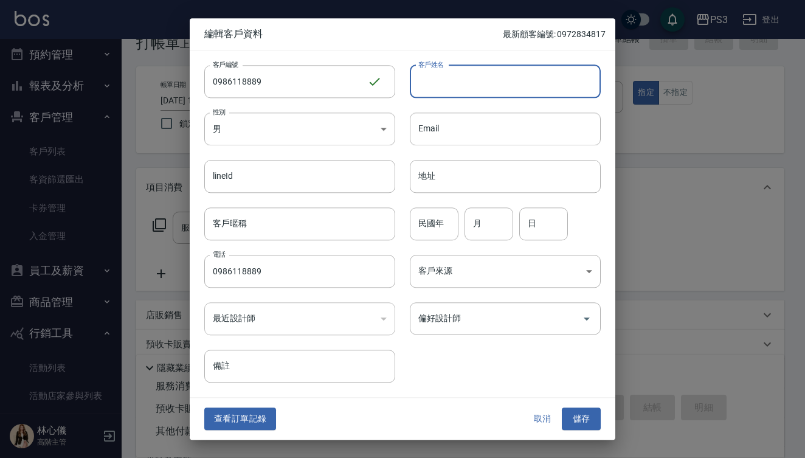
type input "v"
type input "[PERSON_NAME]"
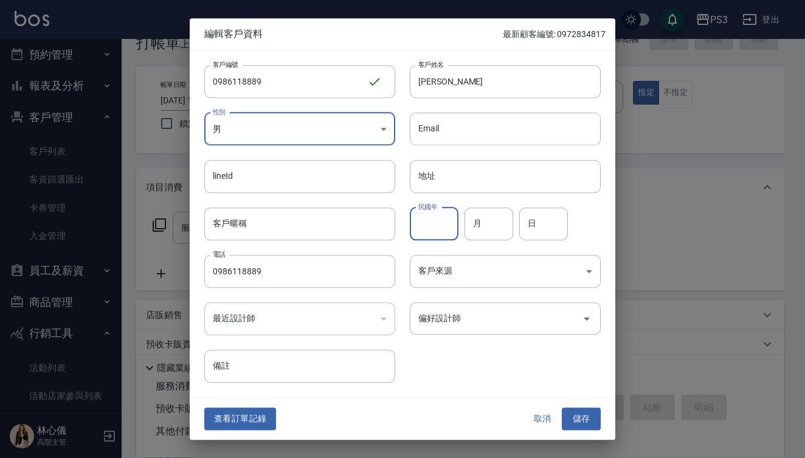
drag, startPoint x: 429, startPoint y: 227, endPoint x: 429, endPoint y: 219, distance: 8.5
click at [429, 227] on input "民國年" at bounding box center [434, 223] width 49 height 33
type input "89"
type input "10"
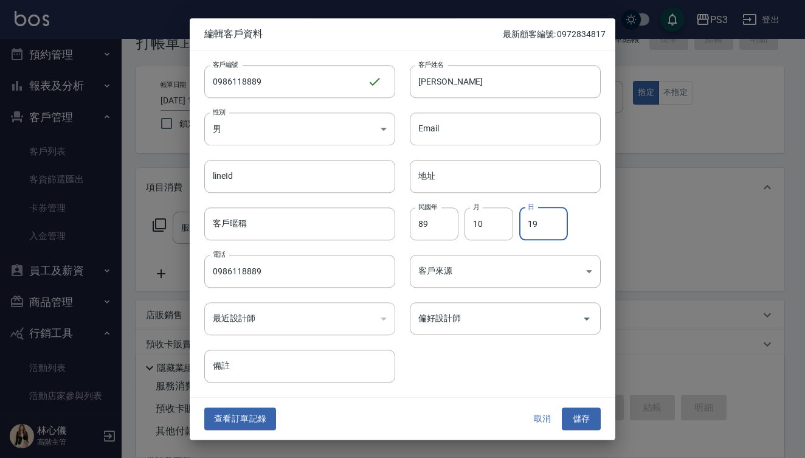
click at [560, 227] on input "19" at bounding box center [543, 223] width 49 height 33
type input "17"
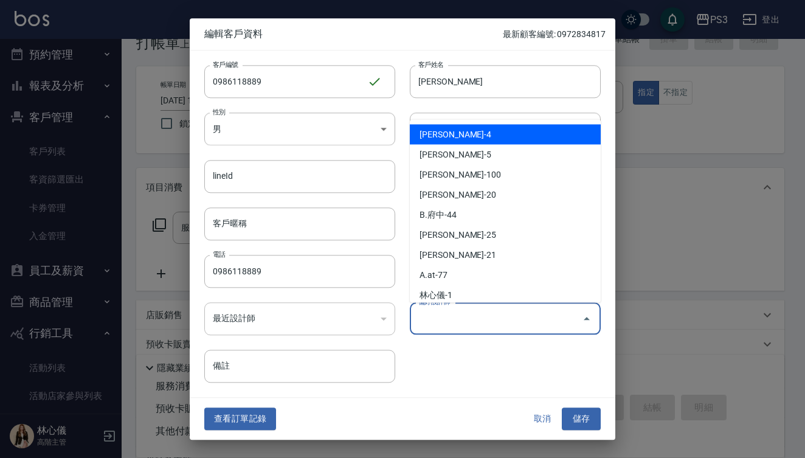
click at [573, 322] on input "偏好設計師" at bounding box center [496, 317] width 162 height 21
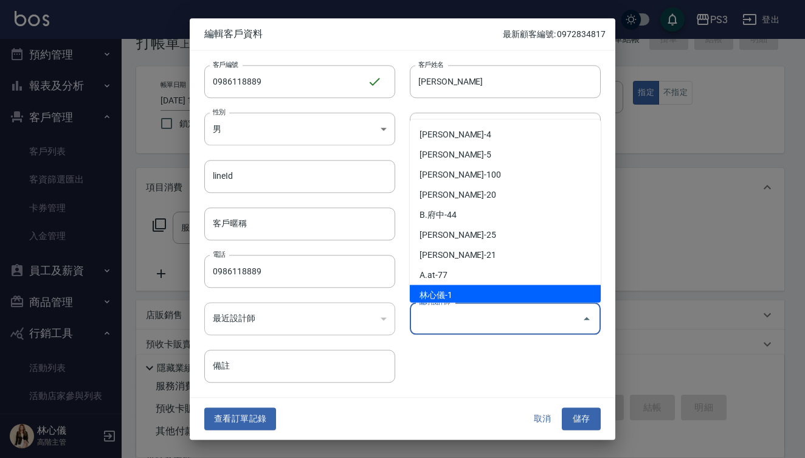
click at [476, 294] on li "林心儀-1" at bounding box center [505, 294] width 191 height 20
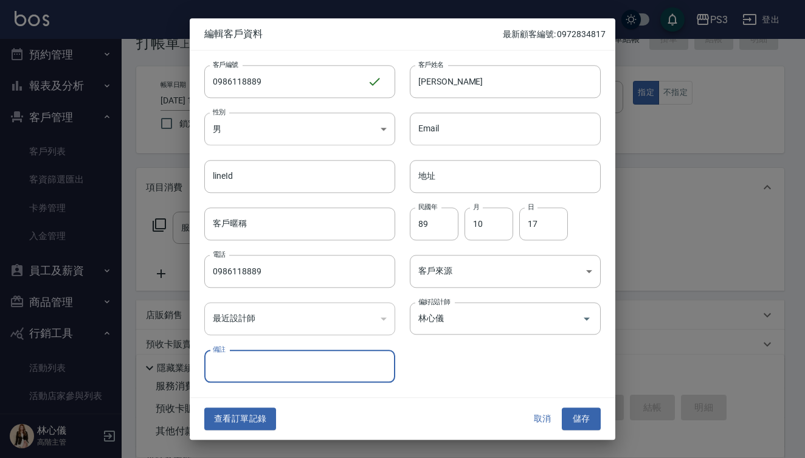
type input "林心儀"
click at [584, 422] on button "儲存" at bounding box center [580, 419] width 39 height 22
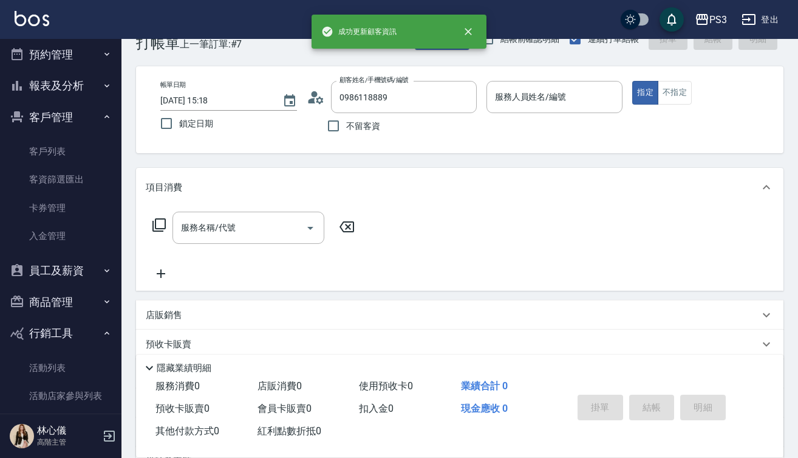
click at [519, 94] on input "服務人員姓名/編號" at bounding box center [555, 96] width 126 height 21
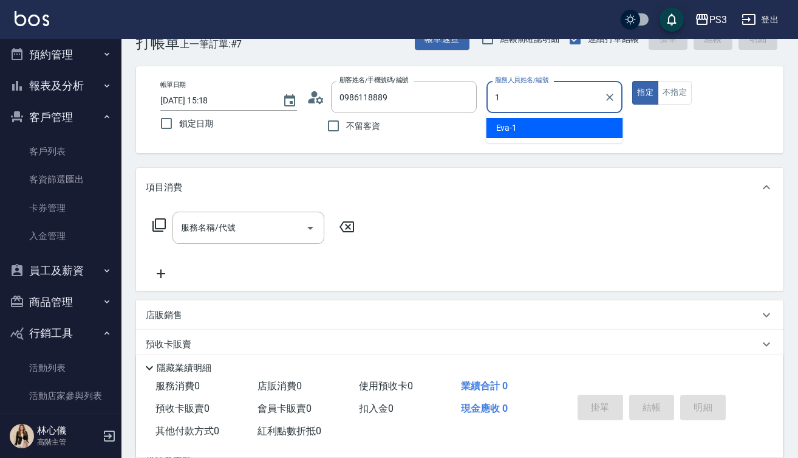
type input "[PERSON_NAME]-1"
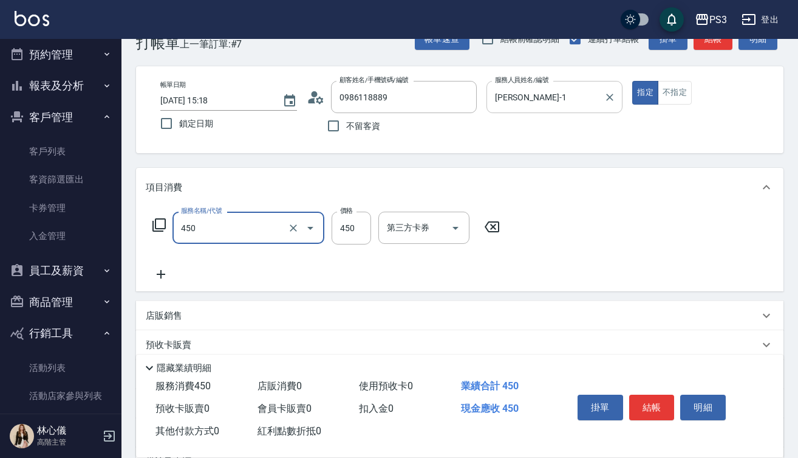
type input "有機洗髮(450)"
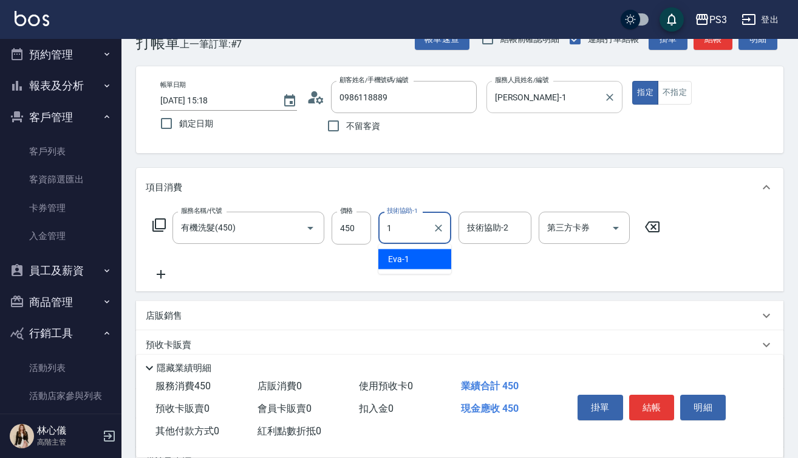
type input "[PERSON_NAME]-1"
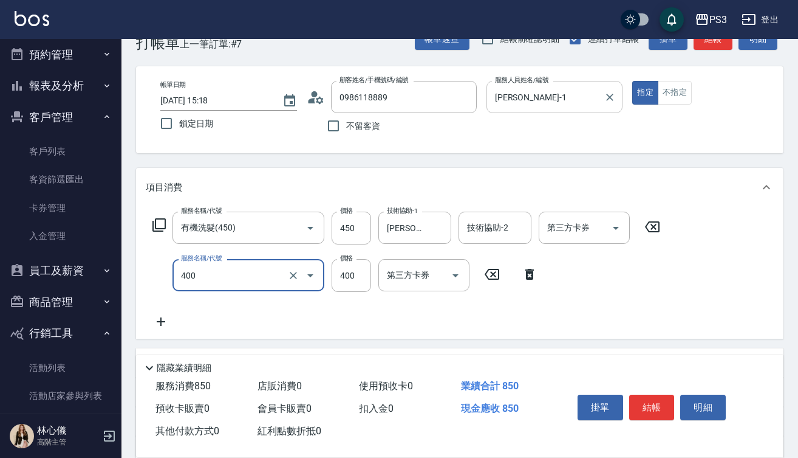
type input "剪(400)"
type input "450"
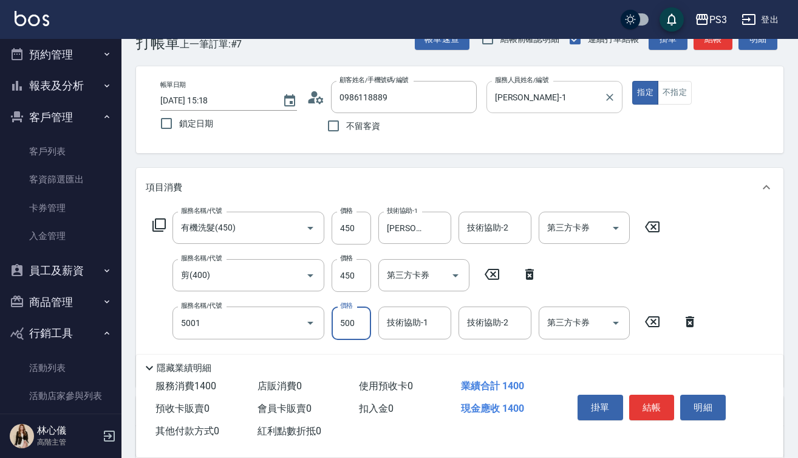
type input "燙瀏海500/800(5001)"
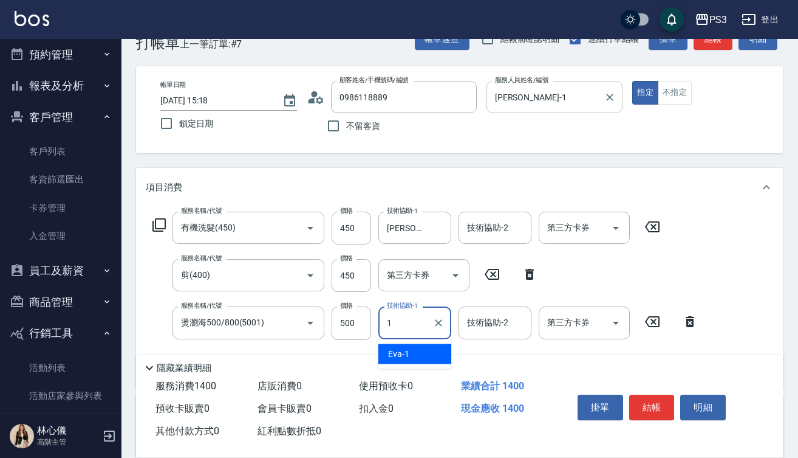
type input "[PERSON_NAME]-1"
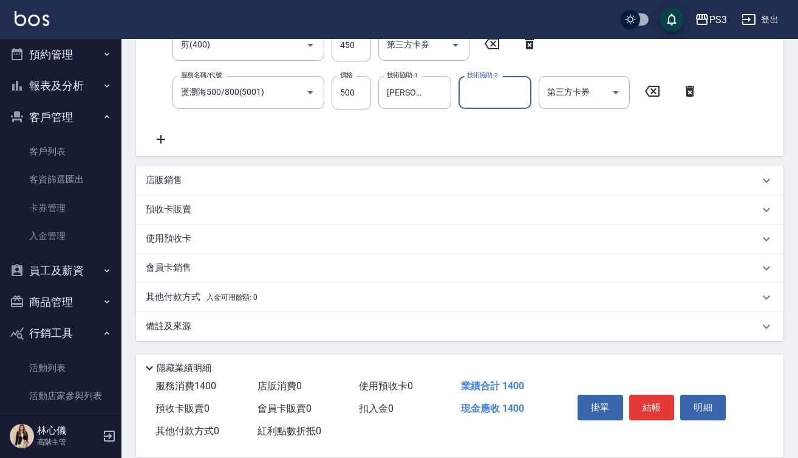
scroll to position [262, 0]
click at [220, 190] on div "店販銷售" at bounding box center [460, 180] width 648 height 29
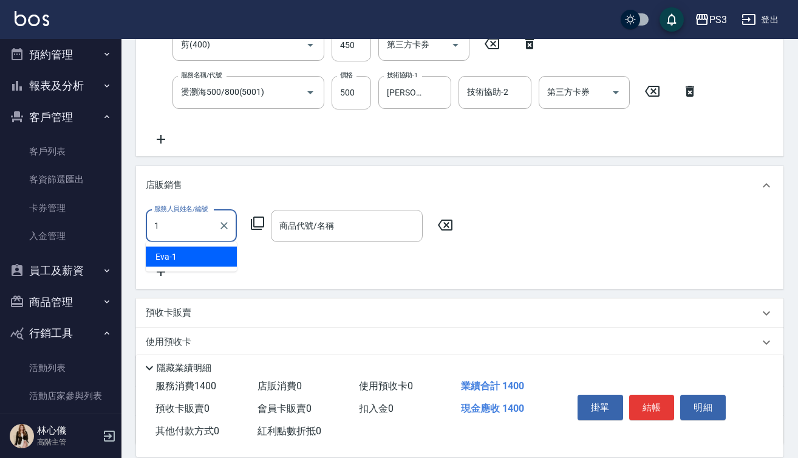
type input "[PERSON_NAME]-1"
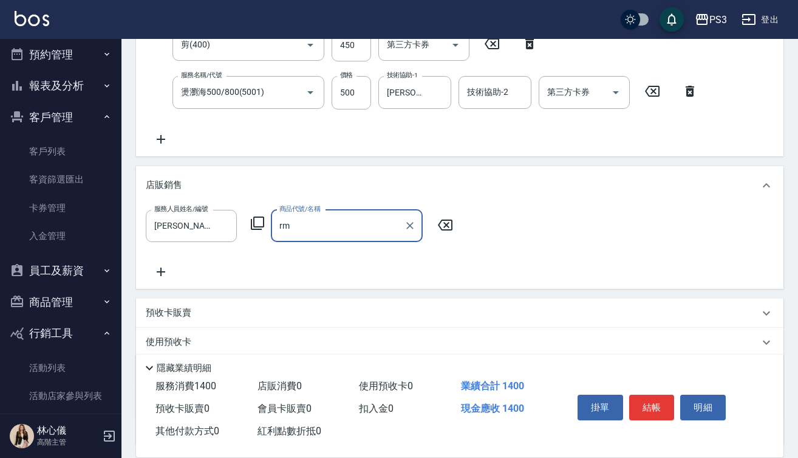
type input "r"
type input "蘭"
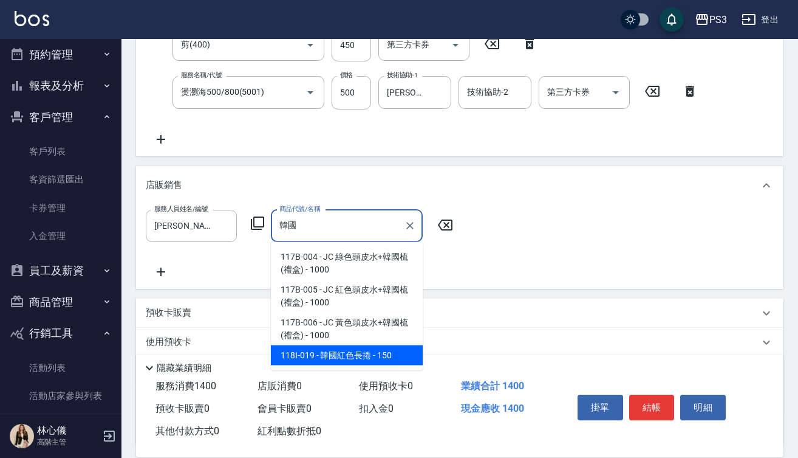
click at [335, 357] on span "118I-019 - 韓國紅色長捲 - 150" at bounding box center [347, 355] width 152 height 20
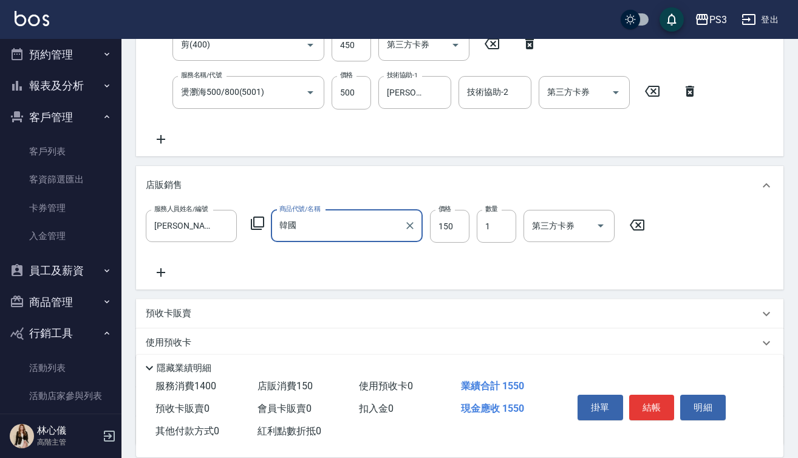
type input "韓國紅色長捲"
click at [354, 320] on div "預收卡販賣" at bounding box center [453, 313] width 614 height 13
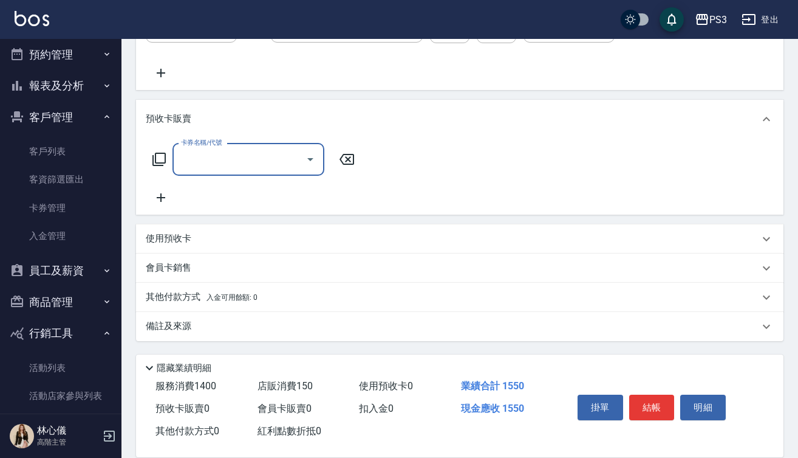
scroll to position [461, 0]
click at [205, 297] on p "其他付款方式 入金可用餘額: 0" at bounding box center [202, 296] width 112 height 13
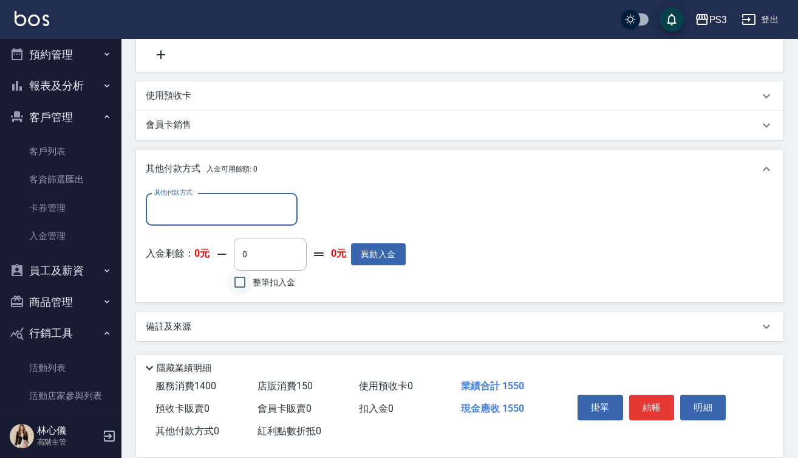
scroll to position [604, 0]
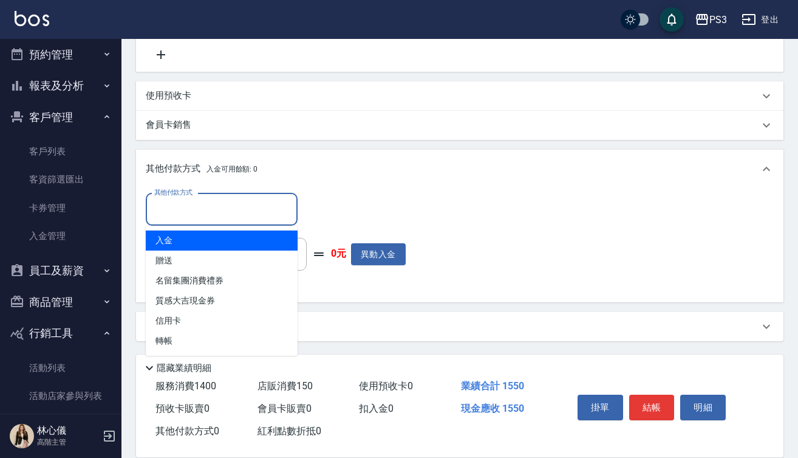
click at [222, 215] on input "其他付款方式" at bounding box center [221, 209] width 141 height 21
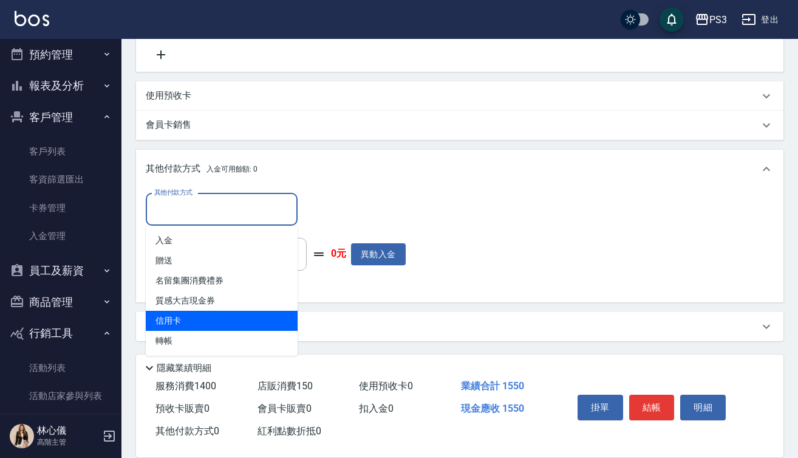
click at [194, 320] on span "信用卡" at bounding box center [222, 321] width 152 height 20
type input "信用卡"
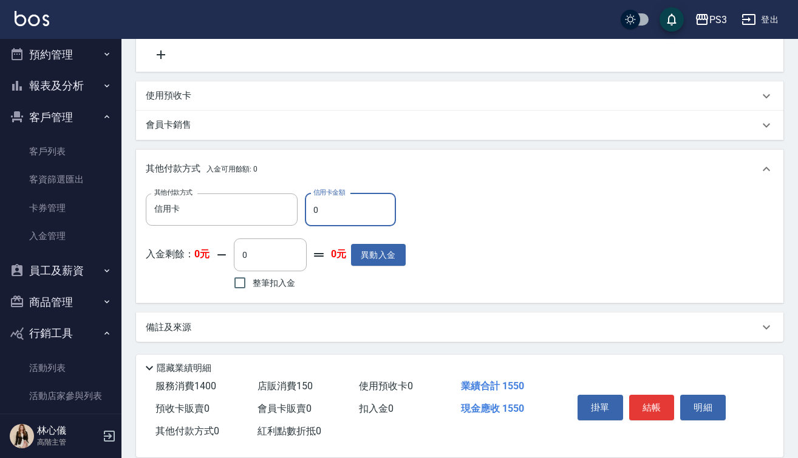
click at [311, 208] on input "0" at bounding box center [350, 209] width 91 height 33
type input "1400"
click at [657, 400] on button "結帳" at bounding box center [653, 407] width 46 height 26
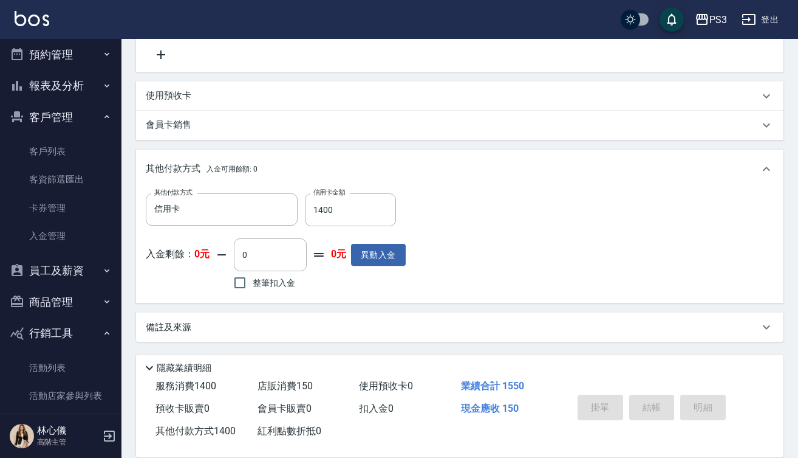
scroll to position [0, 0]
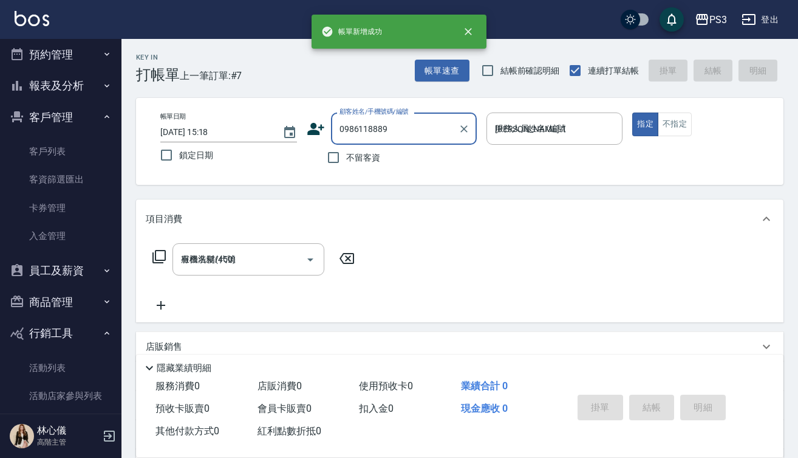
type input "[DATE] 15:22"
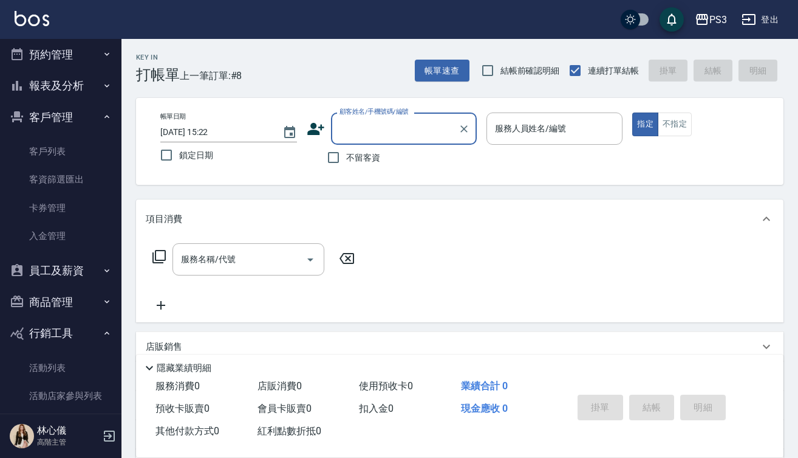
type input "0"
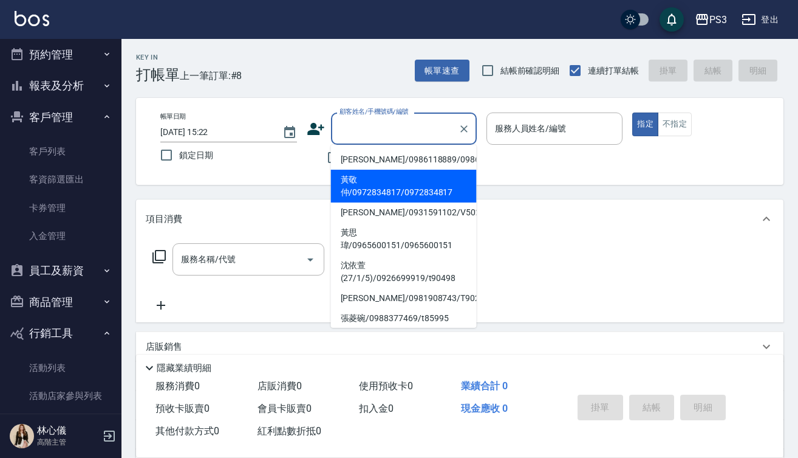
click at [311, 159] on div "不留客資" at bounding box center [392, 158] width 170 height 26
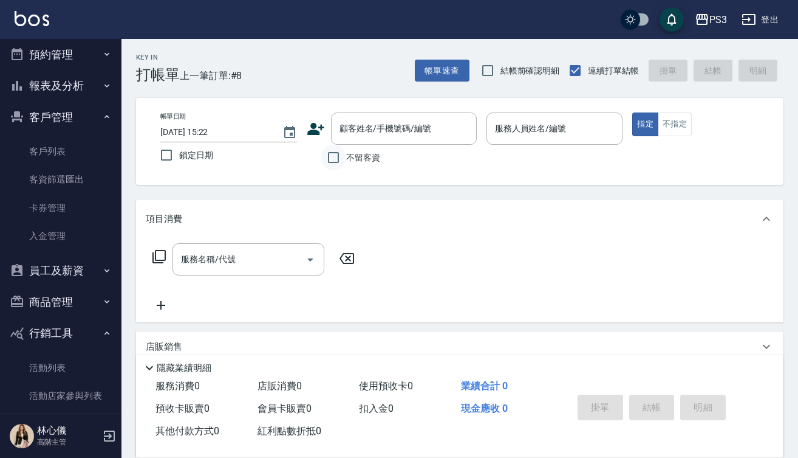
click at [334, 157] on input "不留客資" at bounding box center [334, 158] width 26 height 26
checkbox input "true"
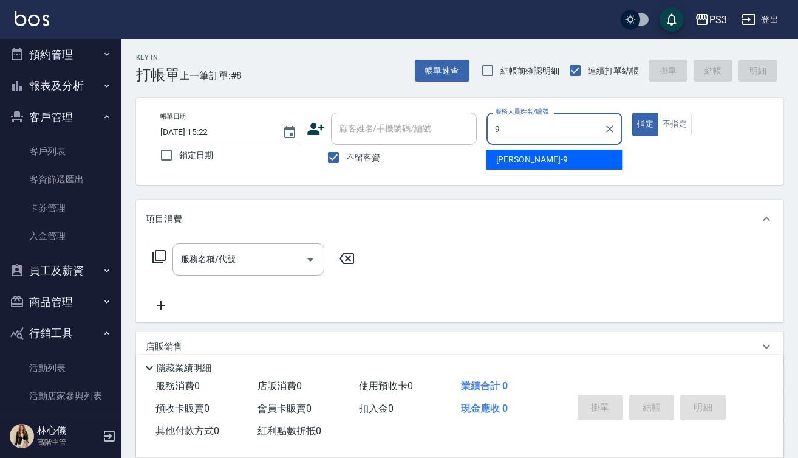
type input "[PERSON_NAME]-9"
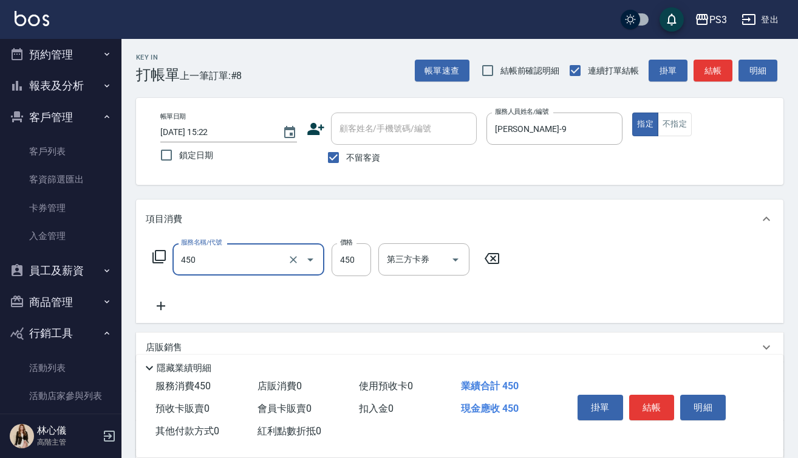
type input "有機洗髮(450)"
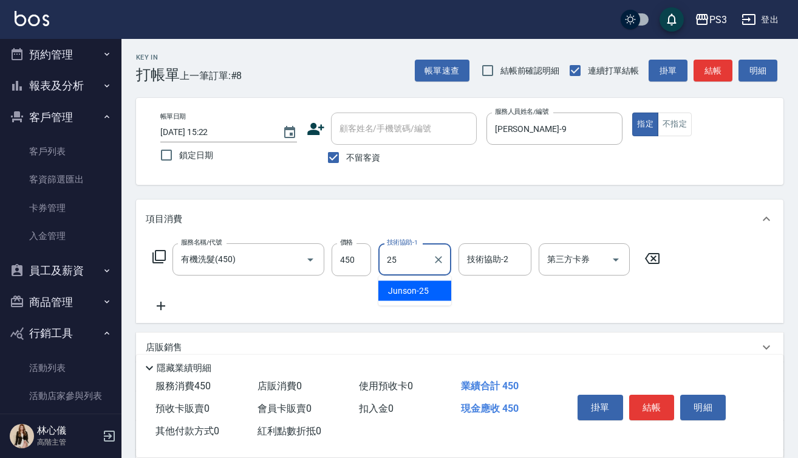
type input "Junson-25"
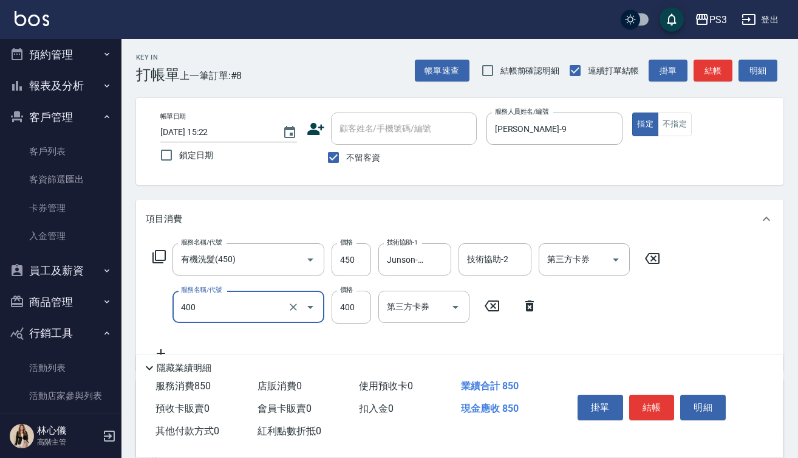
type input "剪(400)"
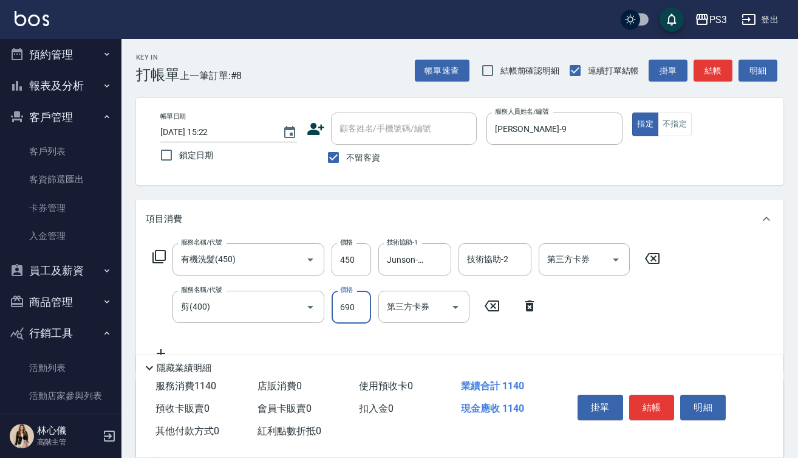
click at [352, 311] on input "690" at bounding box center [351, 306] width 39 height 33
type input "680"
click at [656, 400] on button "結帳" at bounding box center [653, 407] width 46 height 26
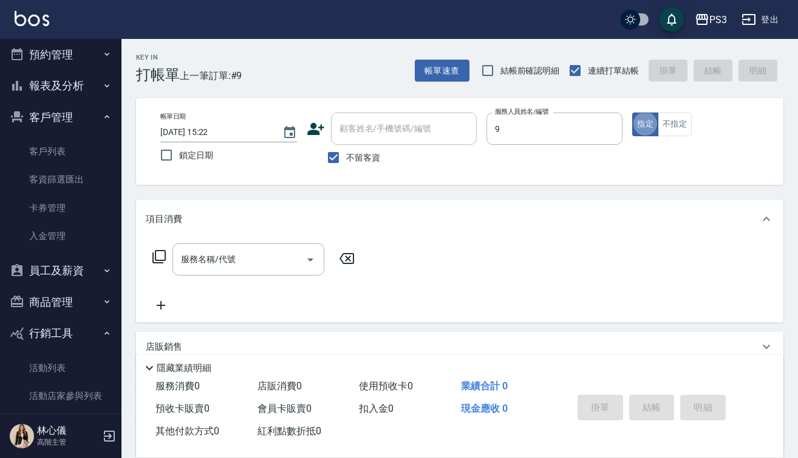
type input "[PERSON_NAME]-9"
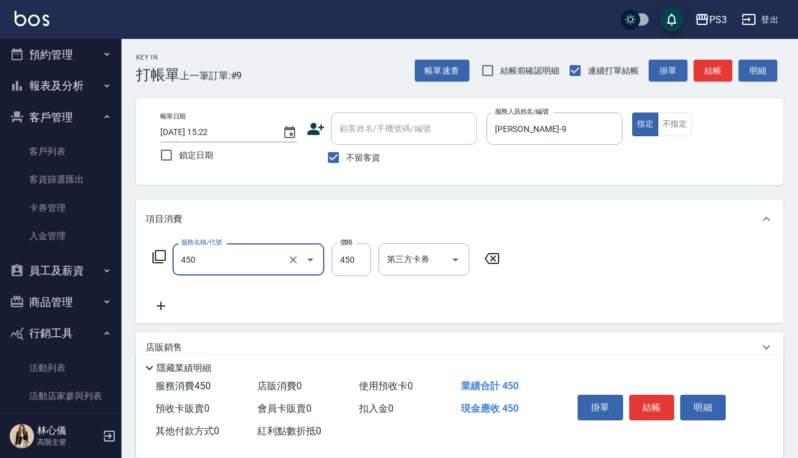
type input "有機洗髮(450)"
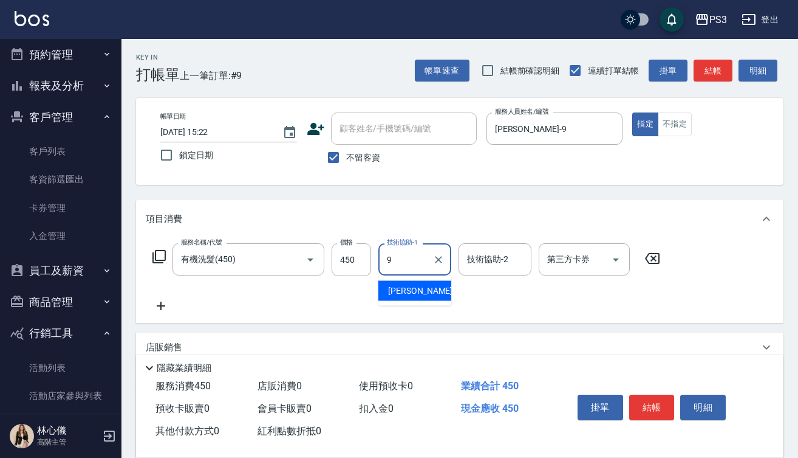
type input "[PERSON_NAME]-9"
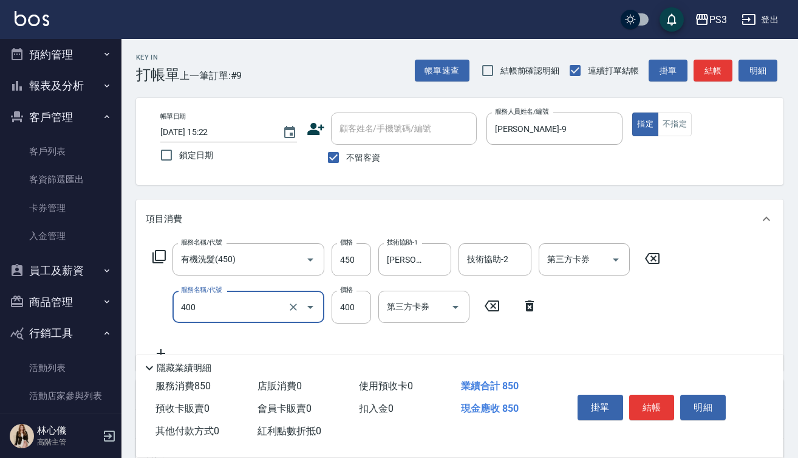
type input "剪(400)"
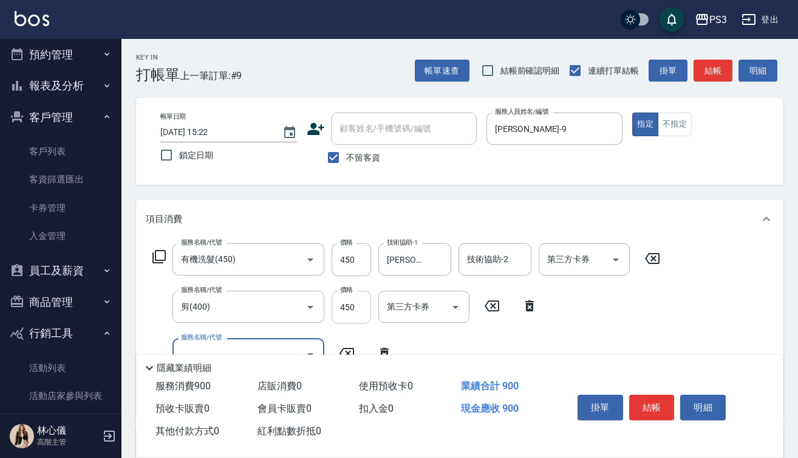
click at [355, 306] on input "450" at bounding box center [351, 306] width 39 height 33
click at [355, 305] on input "450" at bounding box center [351, 306] width 39 height 33
type input "680"
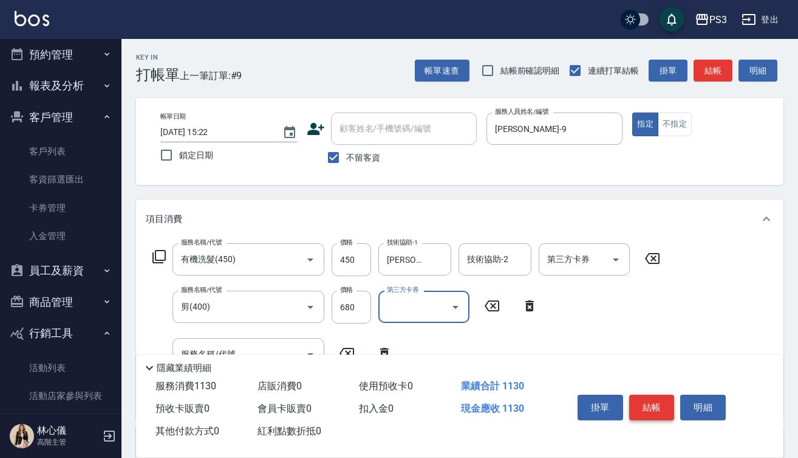
click at [642, 399] on button "結帳" at bounding box center [653, 407] width 46 height 26
